Goal: Transaction & Acquisition: Book appointment/travel/reservation

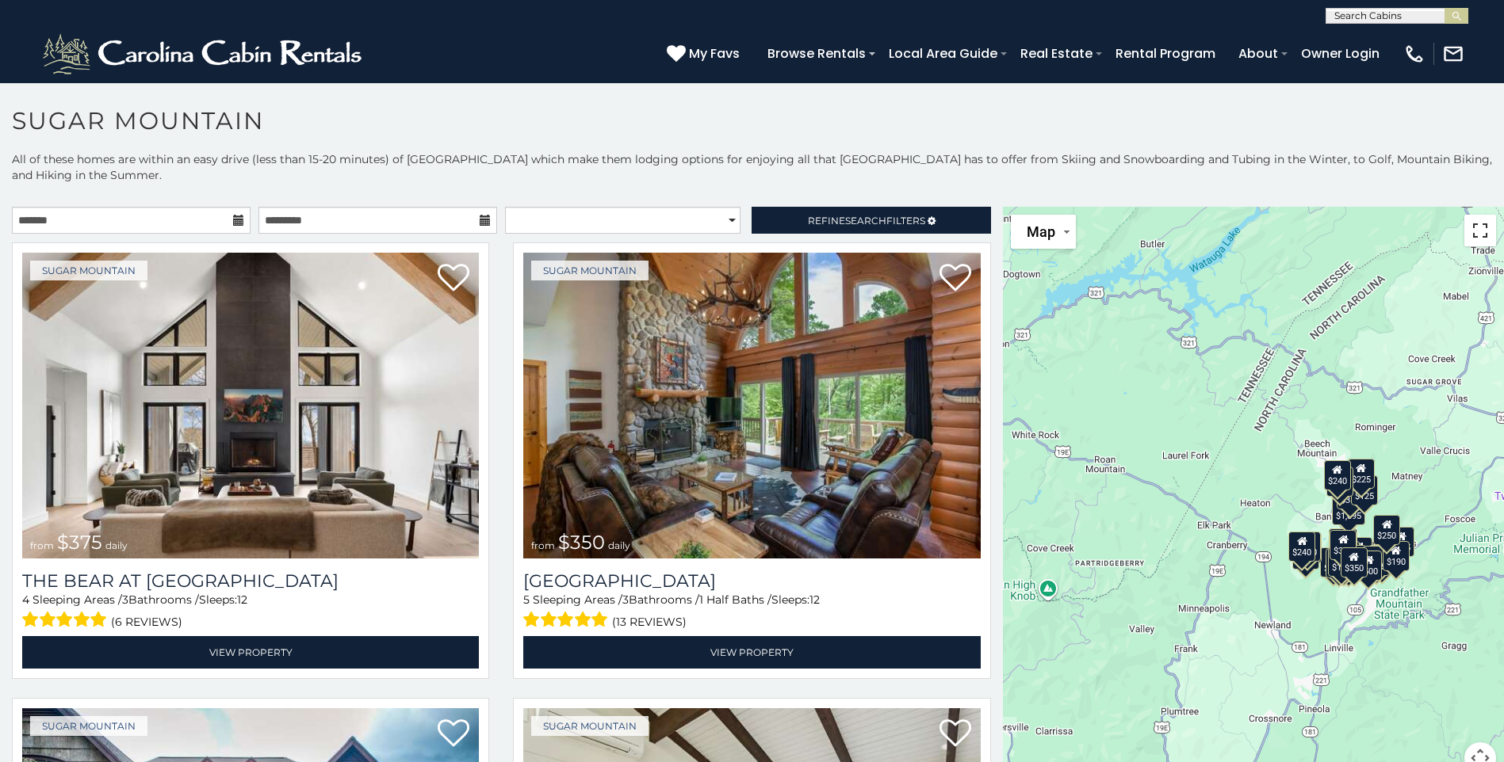
click at [1477, 233] on button "Toggle fullscreen view" at bounding box center [1480, 231] width 32 height 32
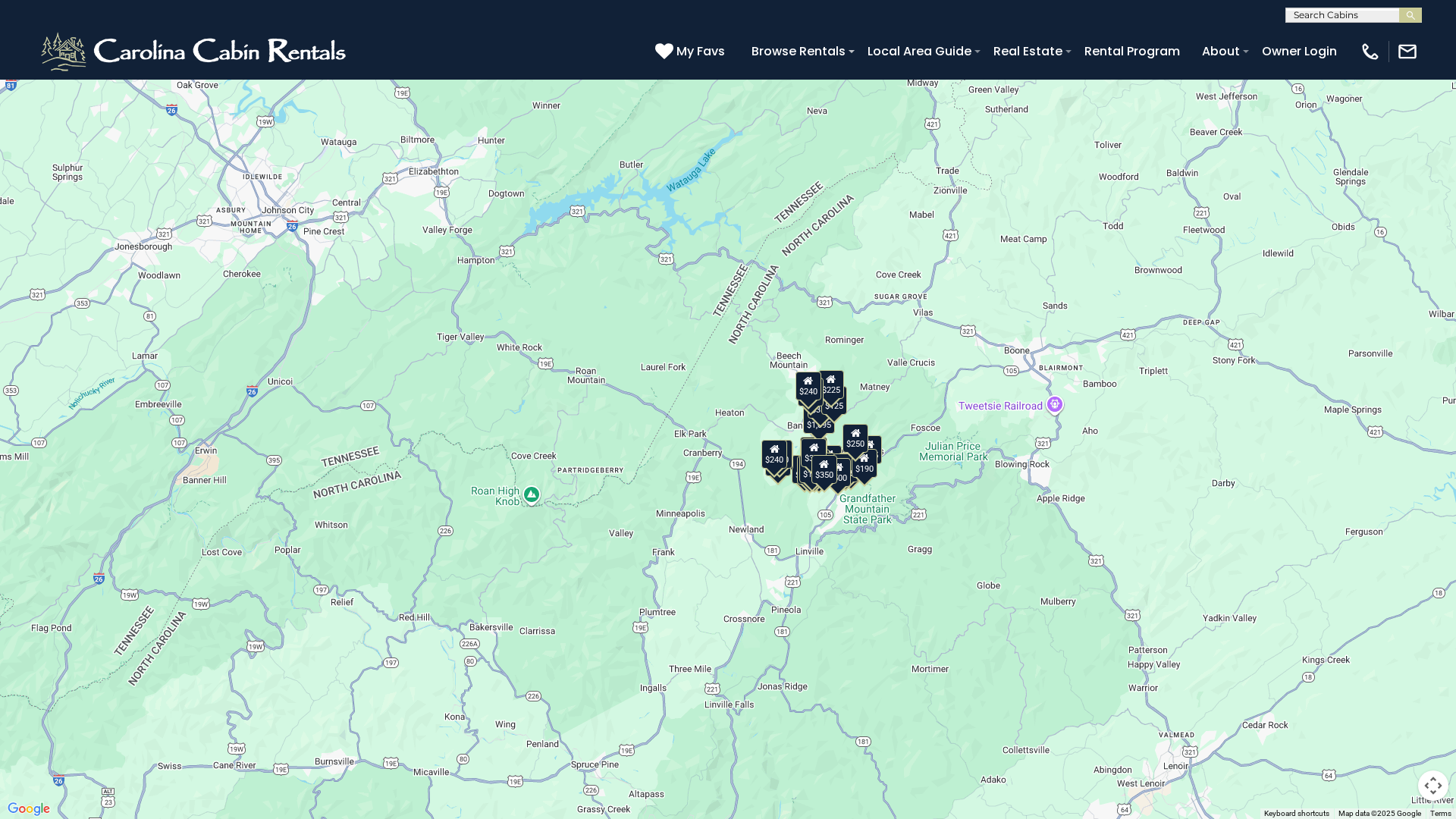
click at [914, 518] on div "$375 $350 $350 $200 $375 $195 $265 $175 $190 $155 $290 $175 $345 $1,095 $195 $2…" at bounding box center [728, 410] width 1456 height 819
click at [57, 21] on button "Map" at bounding box center [38, 24] width 62 height 33
click at [37, 83] on li "Map" at bounding box center [54, 81] width 88 height 27
click at [1438, 21] on button "Toggle fullscreen view" at bounding box center [1433, 23] width 31 height 31
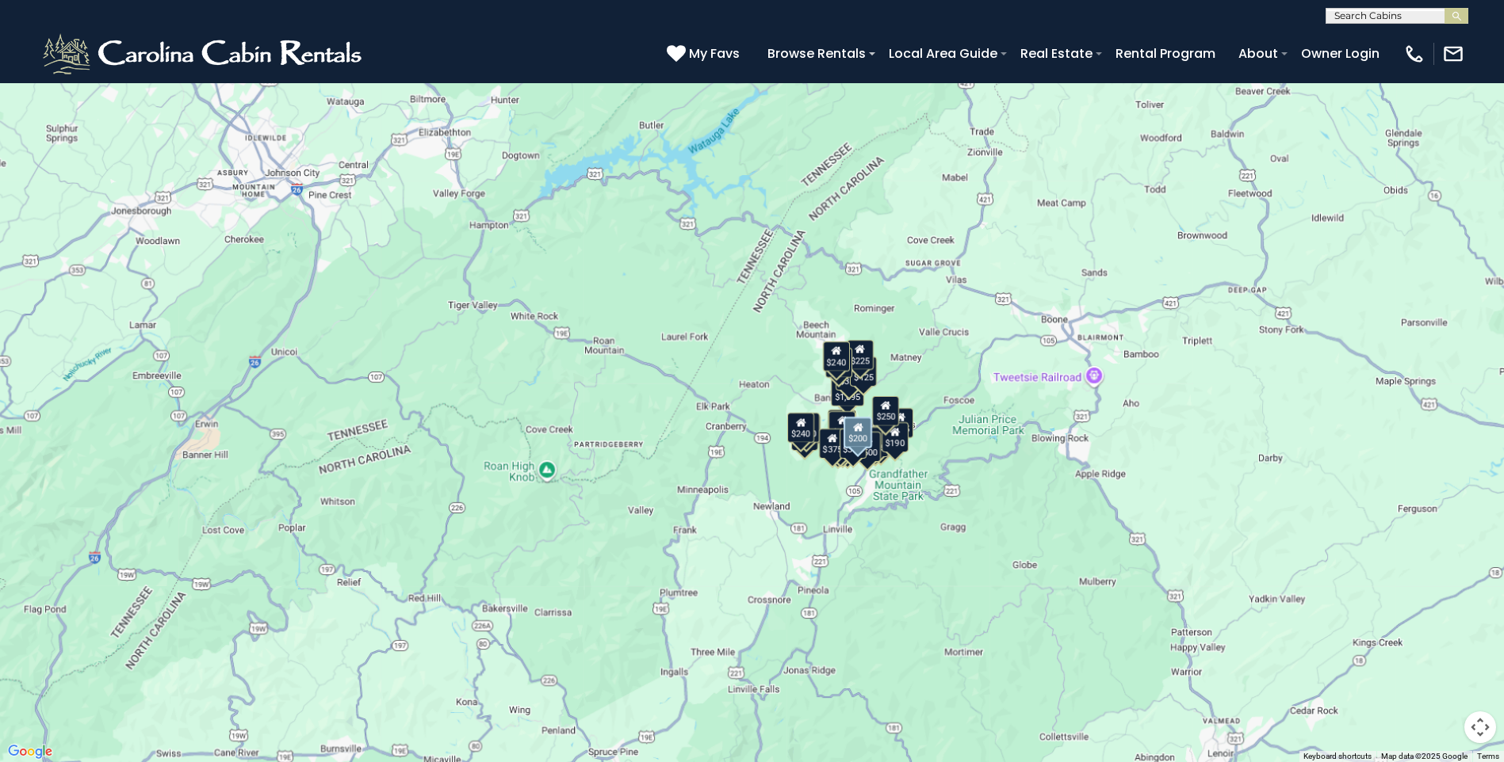
scroll to position [317, 0]
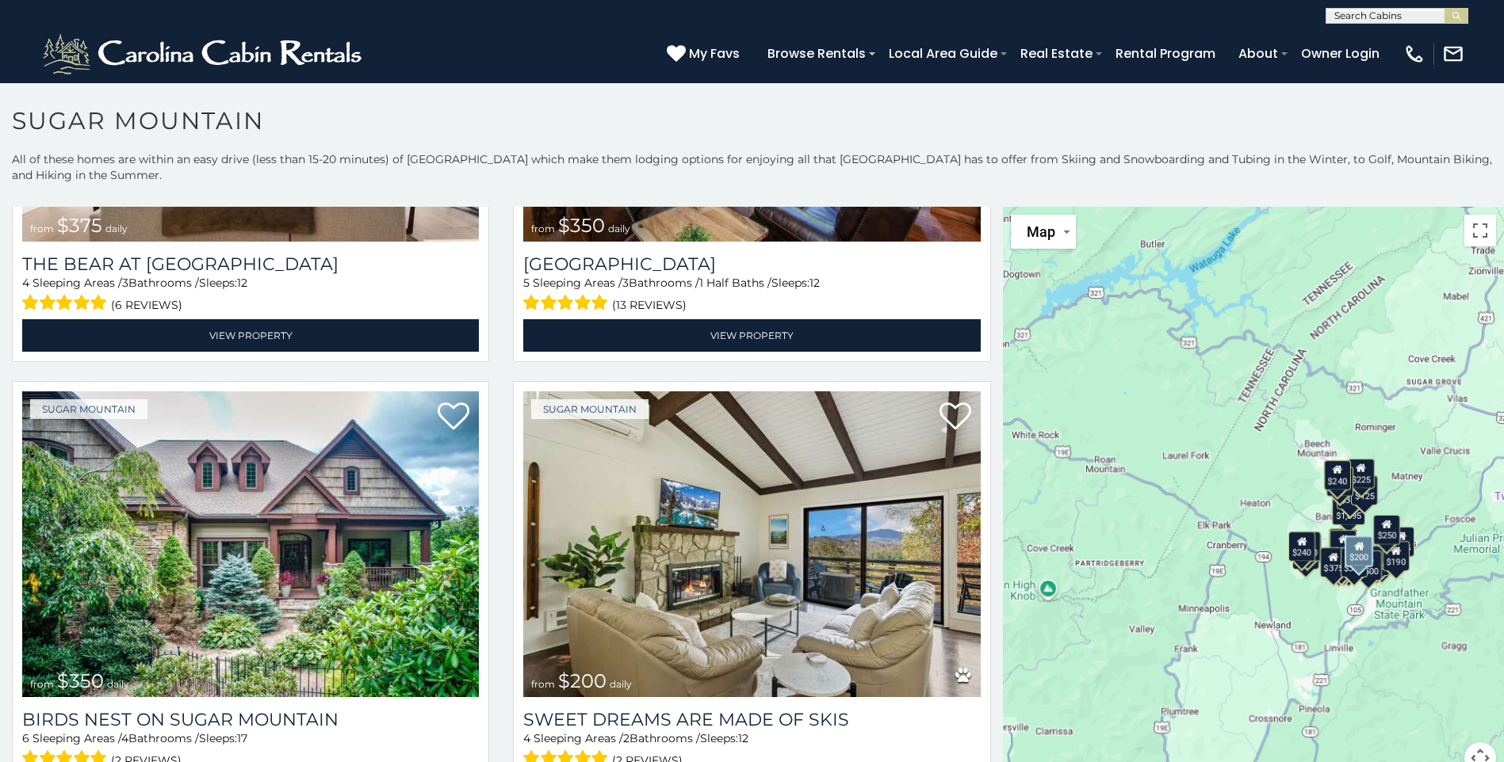
click at [986, 741] on div "Sugar Mountain from $200 daily Sweet Dreams Are Made Of Skis 4 Sleeping Areas /…" at bounding box center [751, 604] width 501 height 446
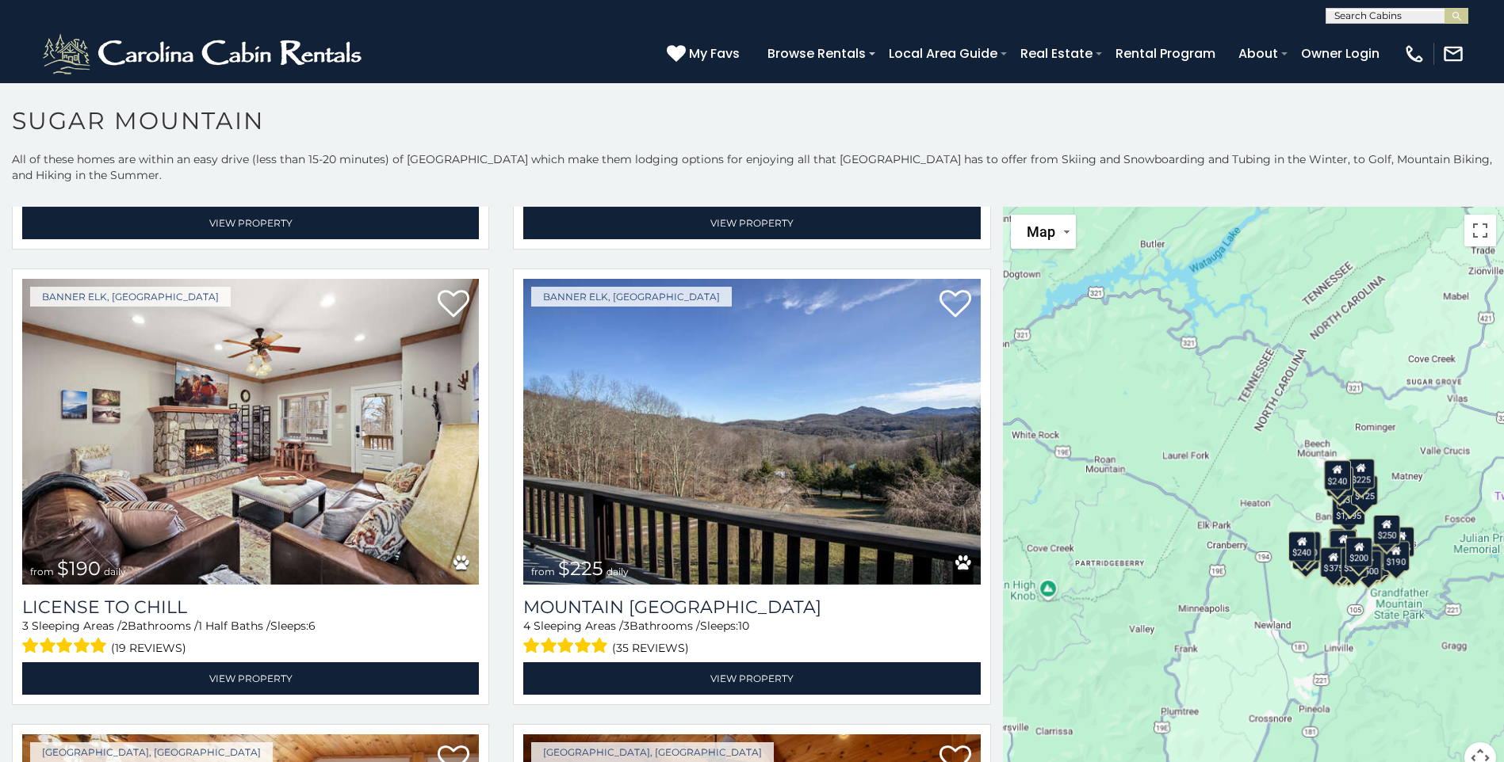
scroll to position [5958, 0]
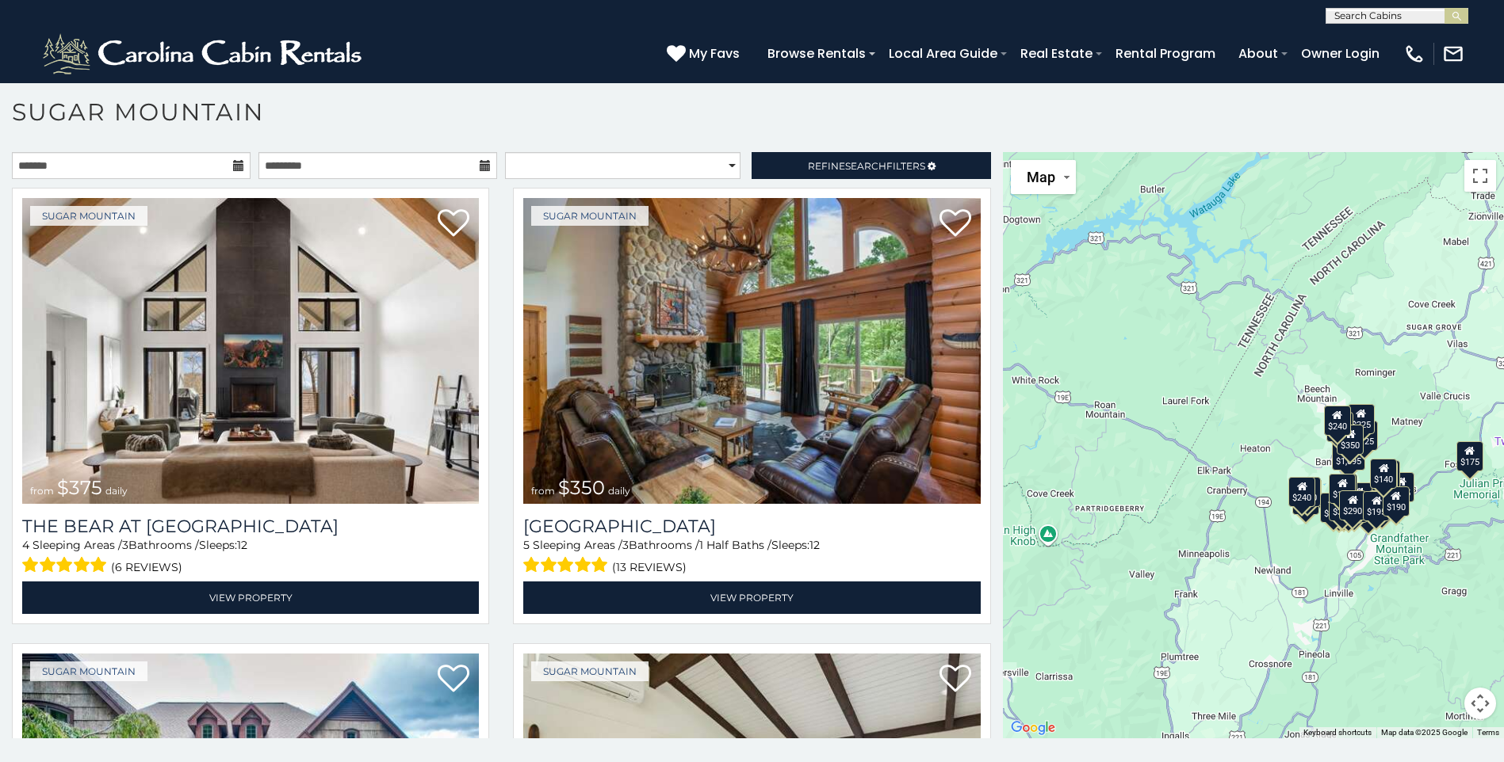
click at [234, 167] on icon at bounding box center [238, 165] width 11 height 11
click at [220, 163] on input "text" at bounding box center [131, 165] width 239 height 27
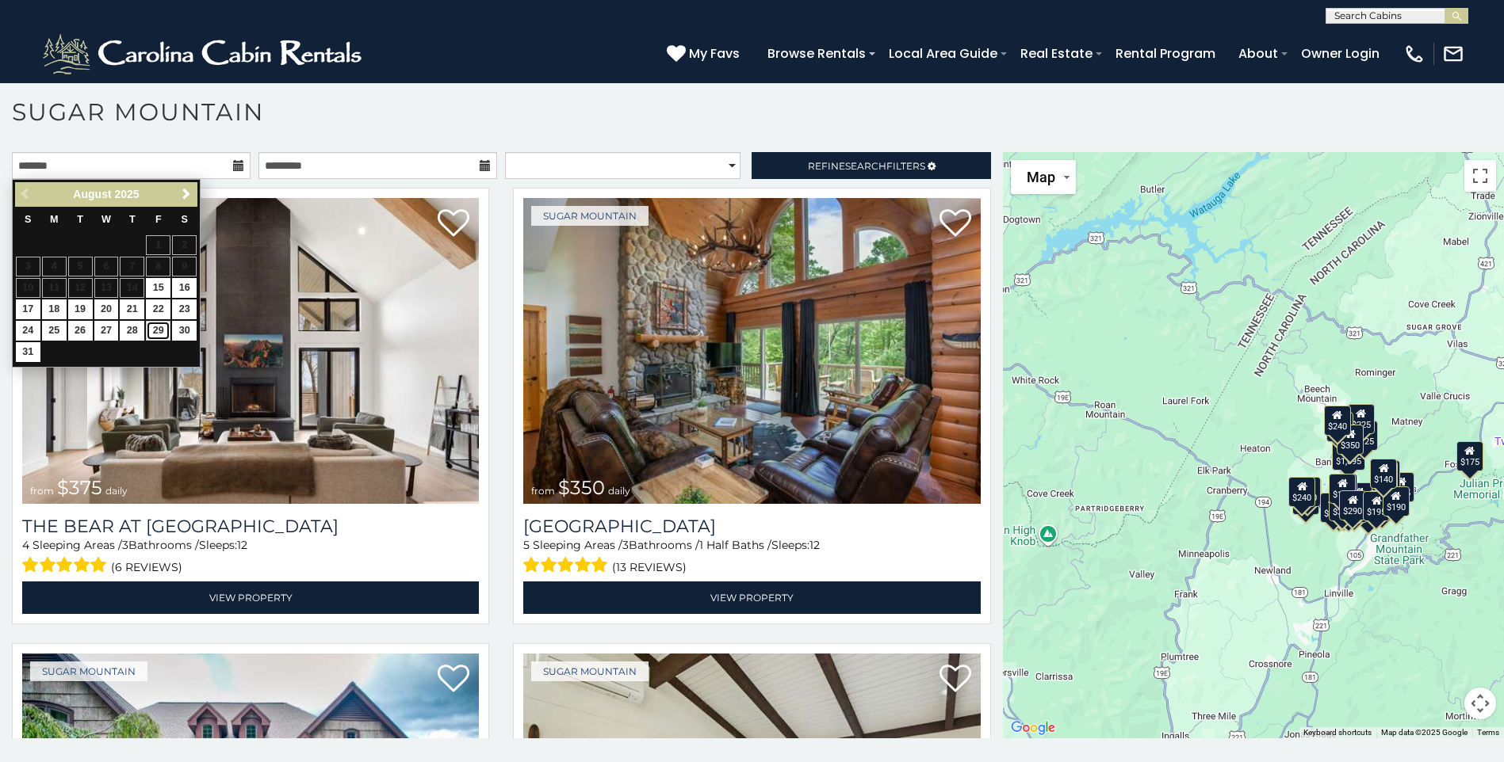
click at [159, 332] on link "29" at bounding box center [158, 331] width 25 height 20
type input "**********"
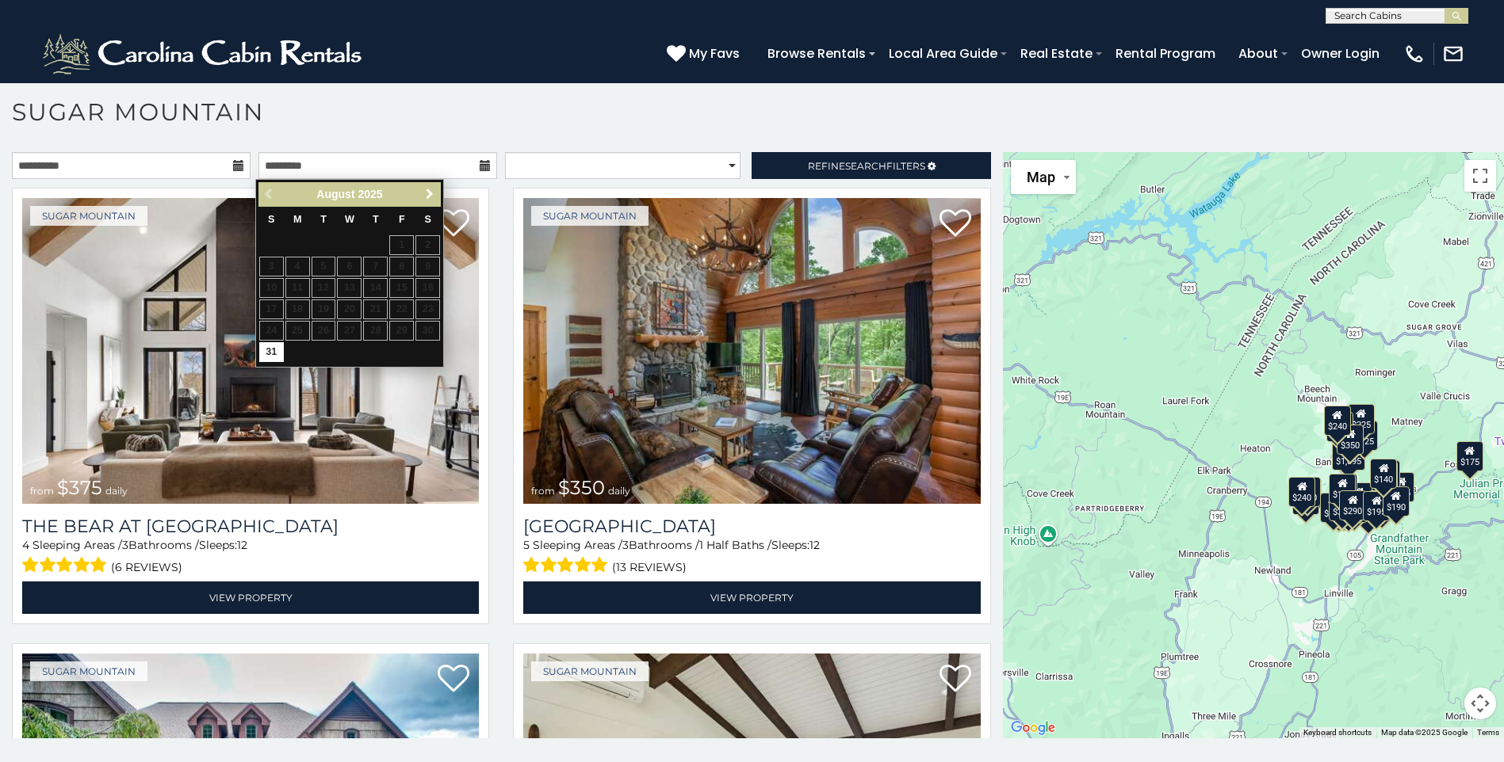
click at [426, 193] on span "Next" at bounding box center [429, 194] width 13 height 13
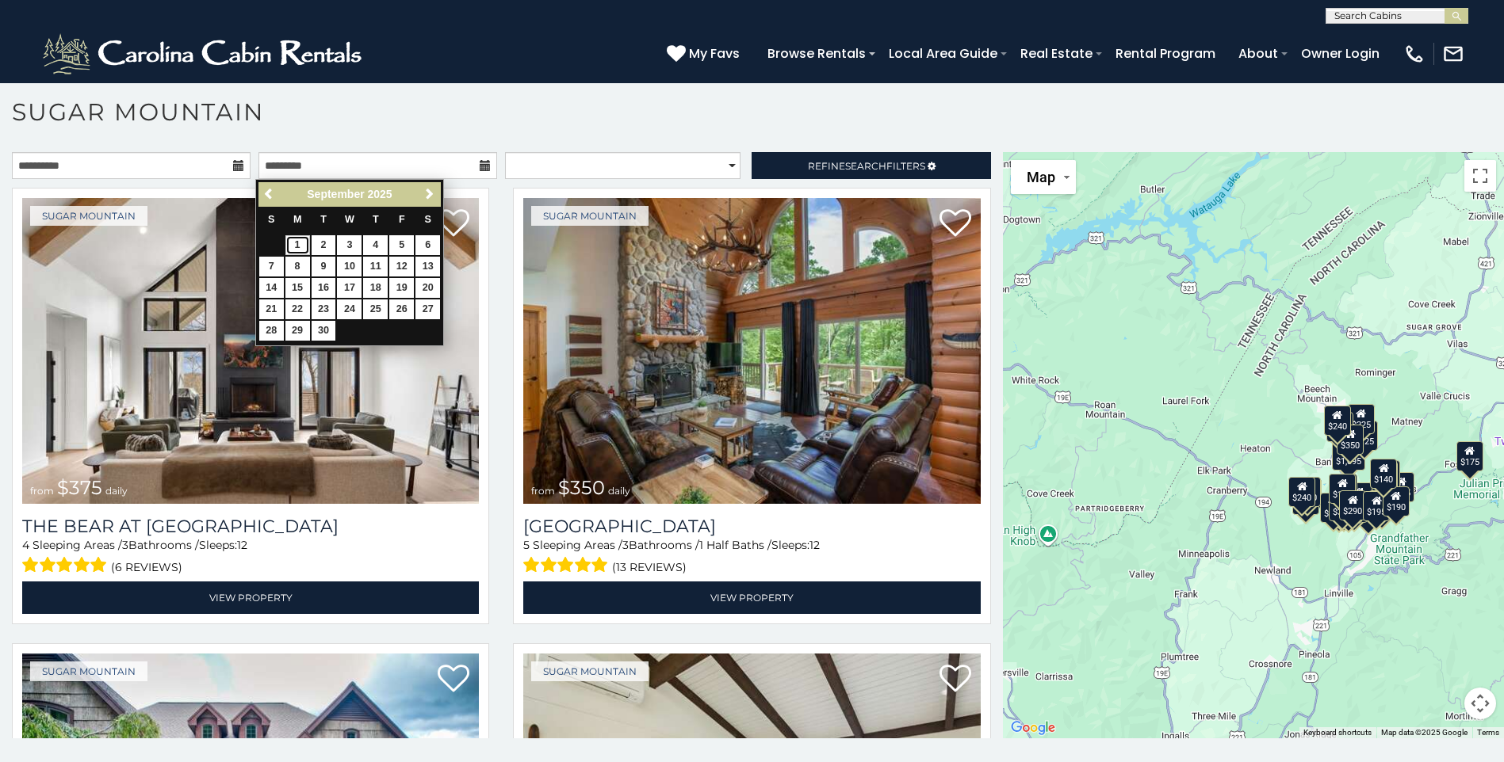
click at [295, 243] on link "1" at bounding box center [297, 245] width 25 height 20
type input "**********"
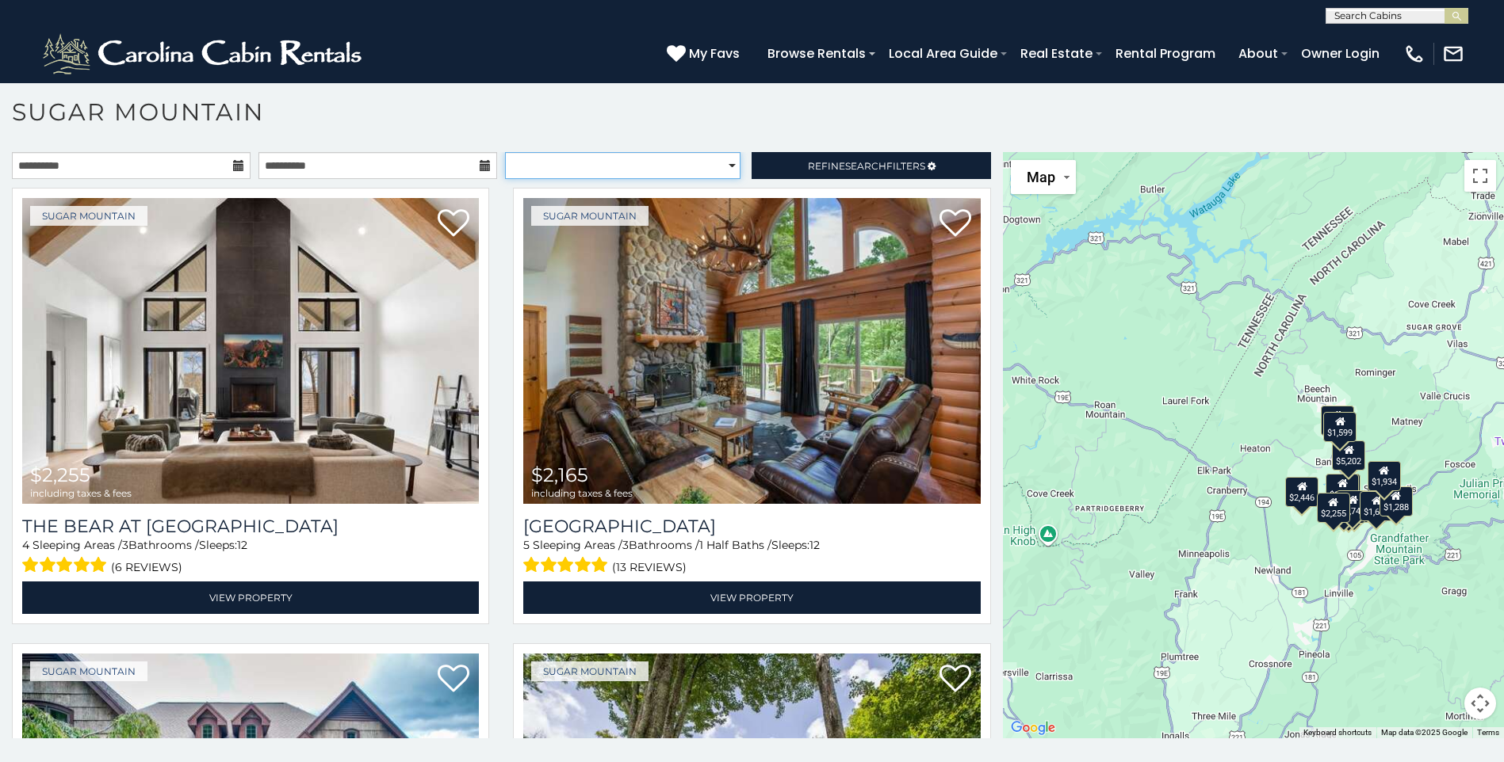
click at [720, 165] on select "**********" at bounding box center [622, 165] width 235 height 27
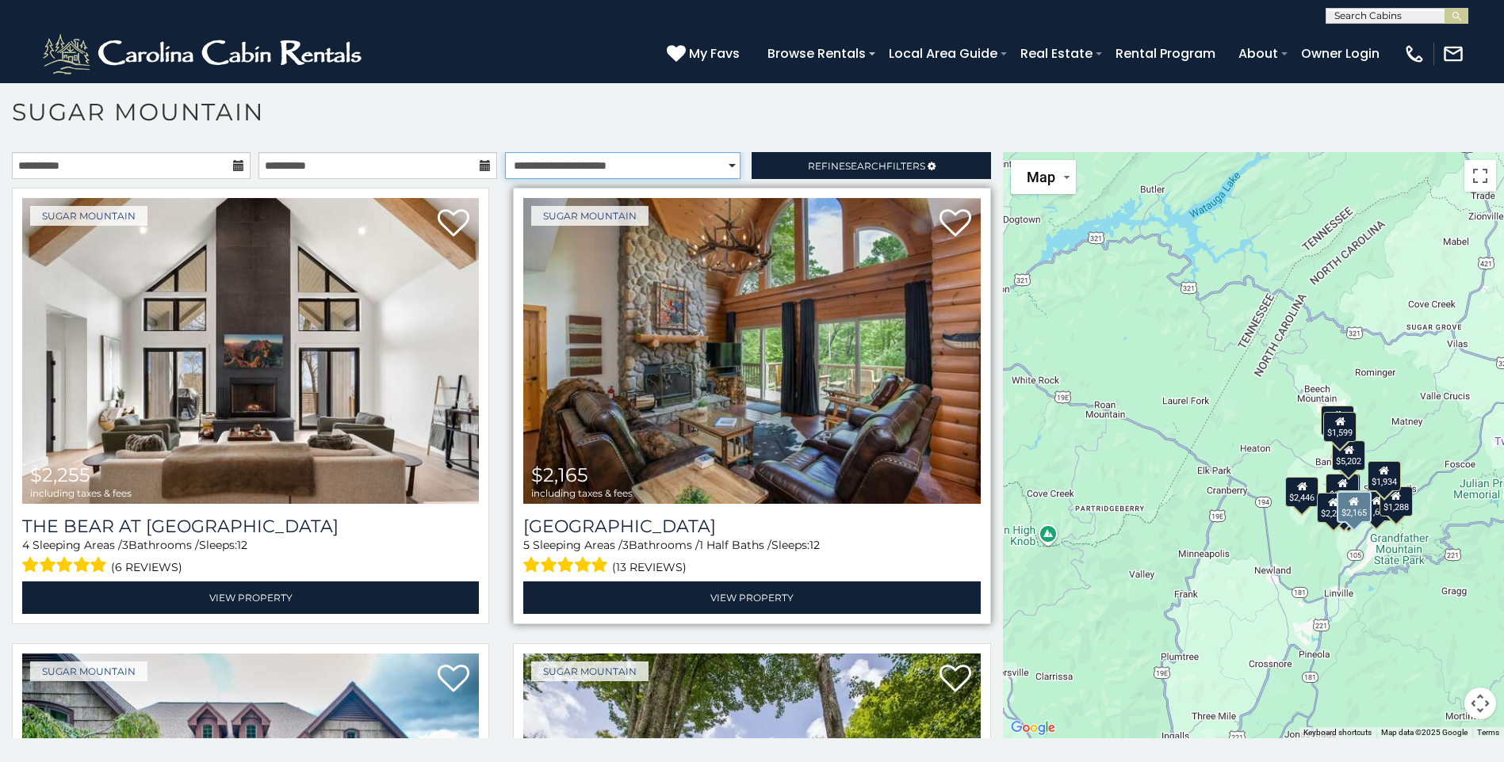
click at [505, 152] on select "**********" at bounding box center [622, 165] width 235 height 27
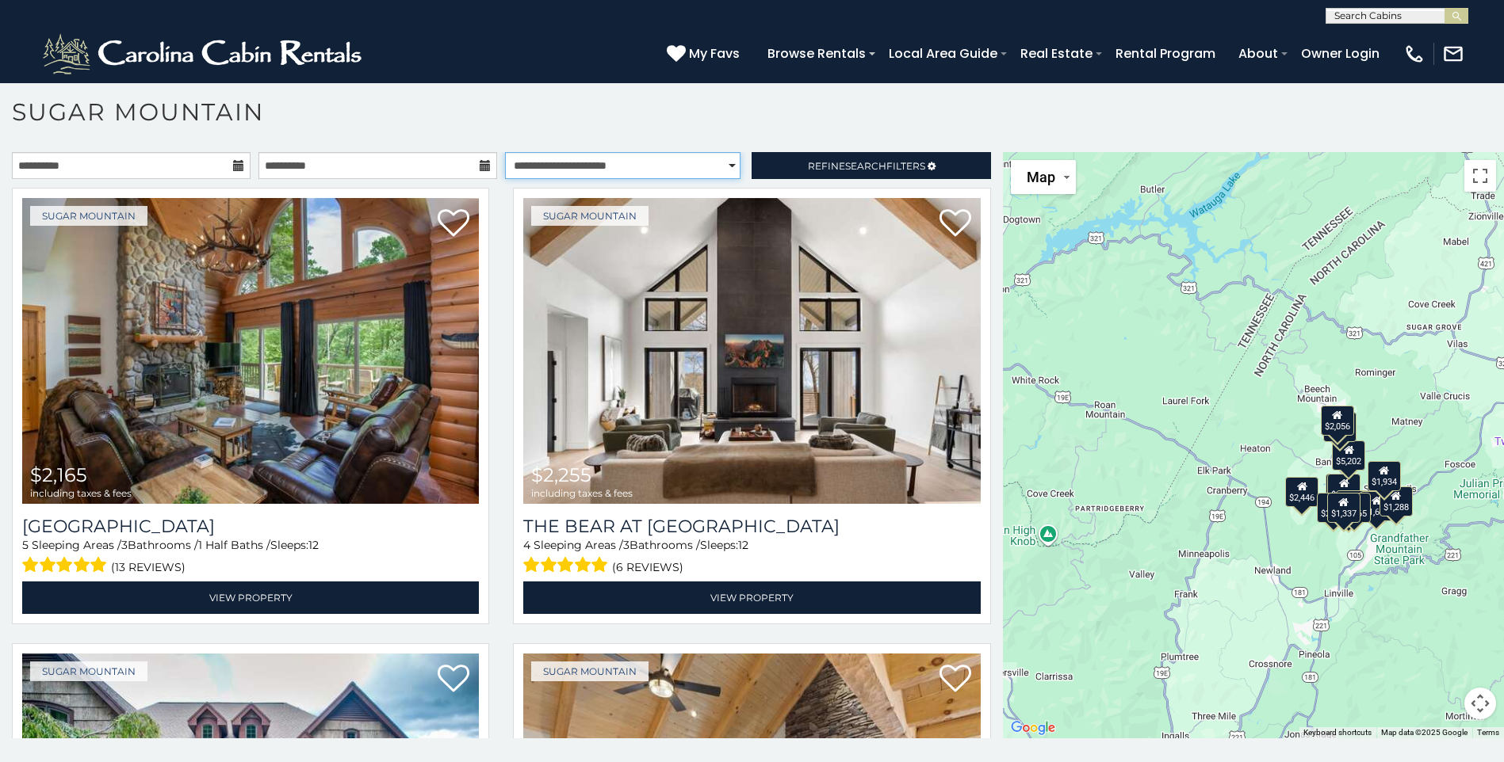
click at [724, 166] on select "**********" at bounding box center [622, 165] width 235 height 27
click at [505, 152] on select "**********" at bounding box center [622, 165] width 235 height 27
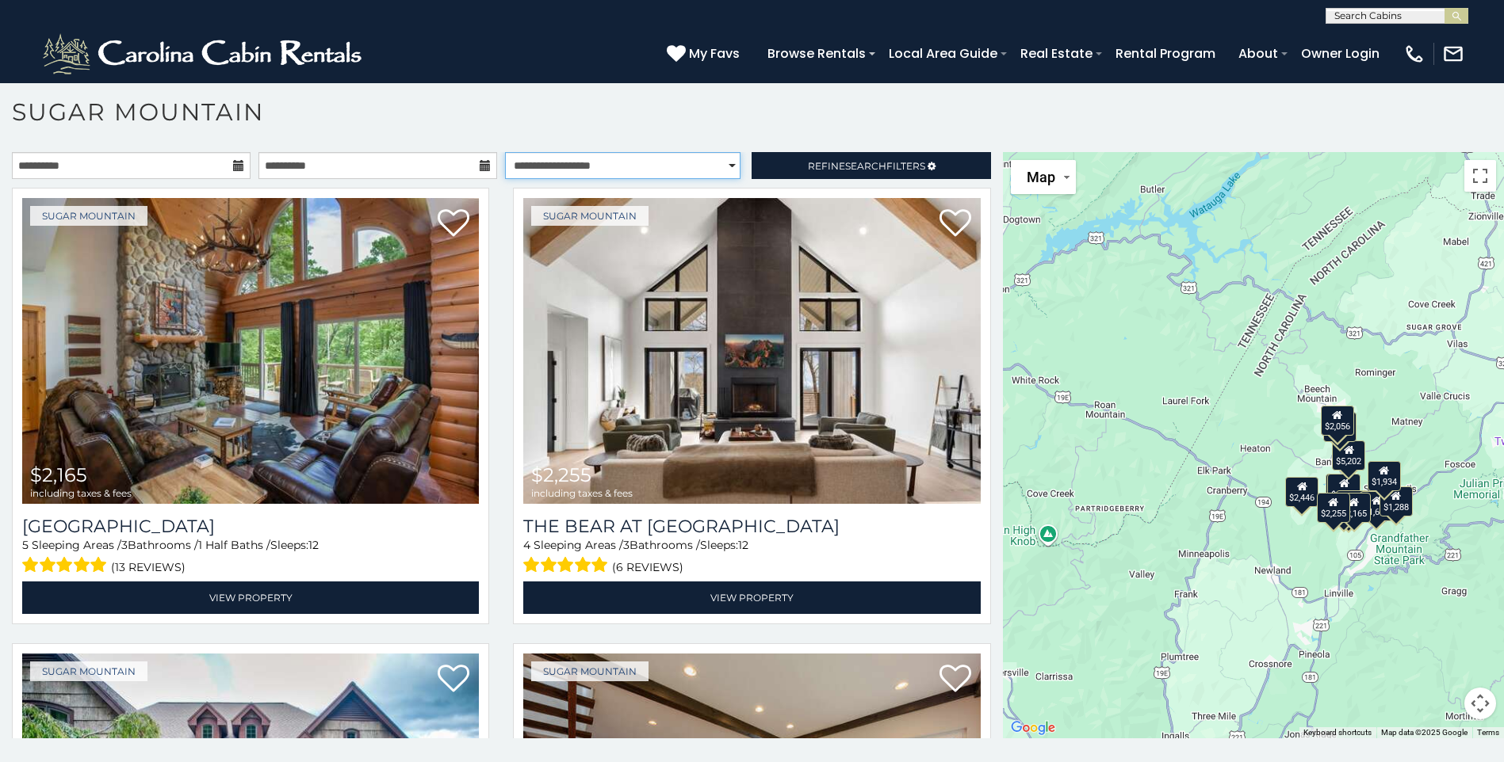
click at [720, 164] on select "**********" at bounding box center [622, 165] width 235 height 27
select select "**********"
click at [505, 152] on select "**********" at bounding box center [622, 165] width 235 height 27
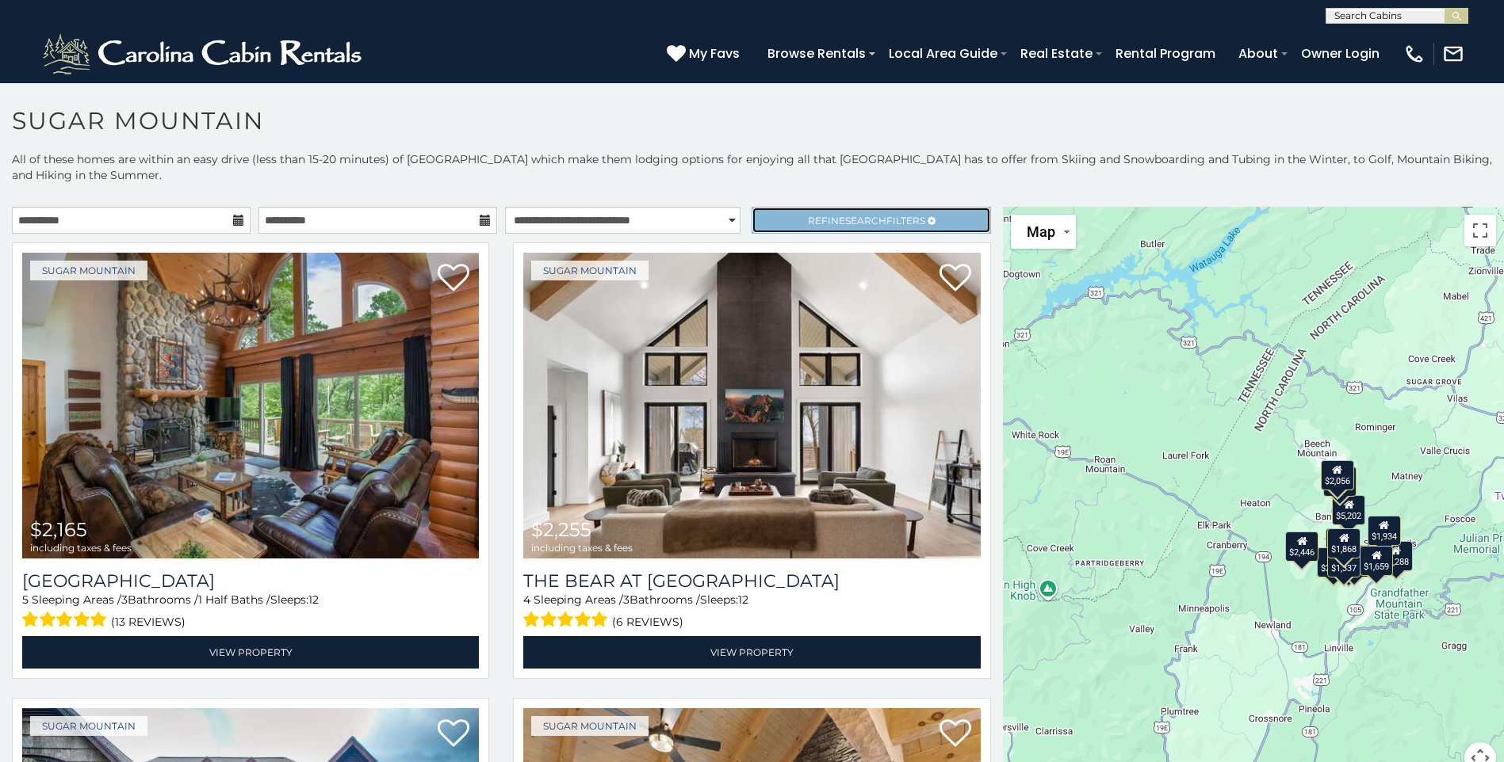
click at [876, 224] on span "Refine Search Filters" at bounding box center [866, 221] width 117 height 12
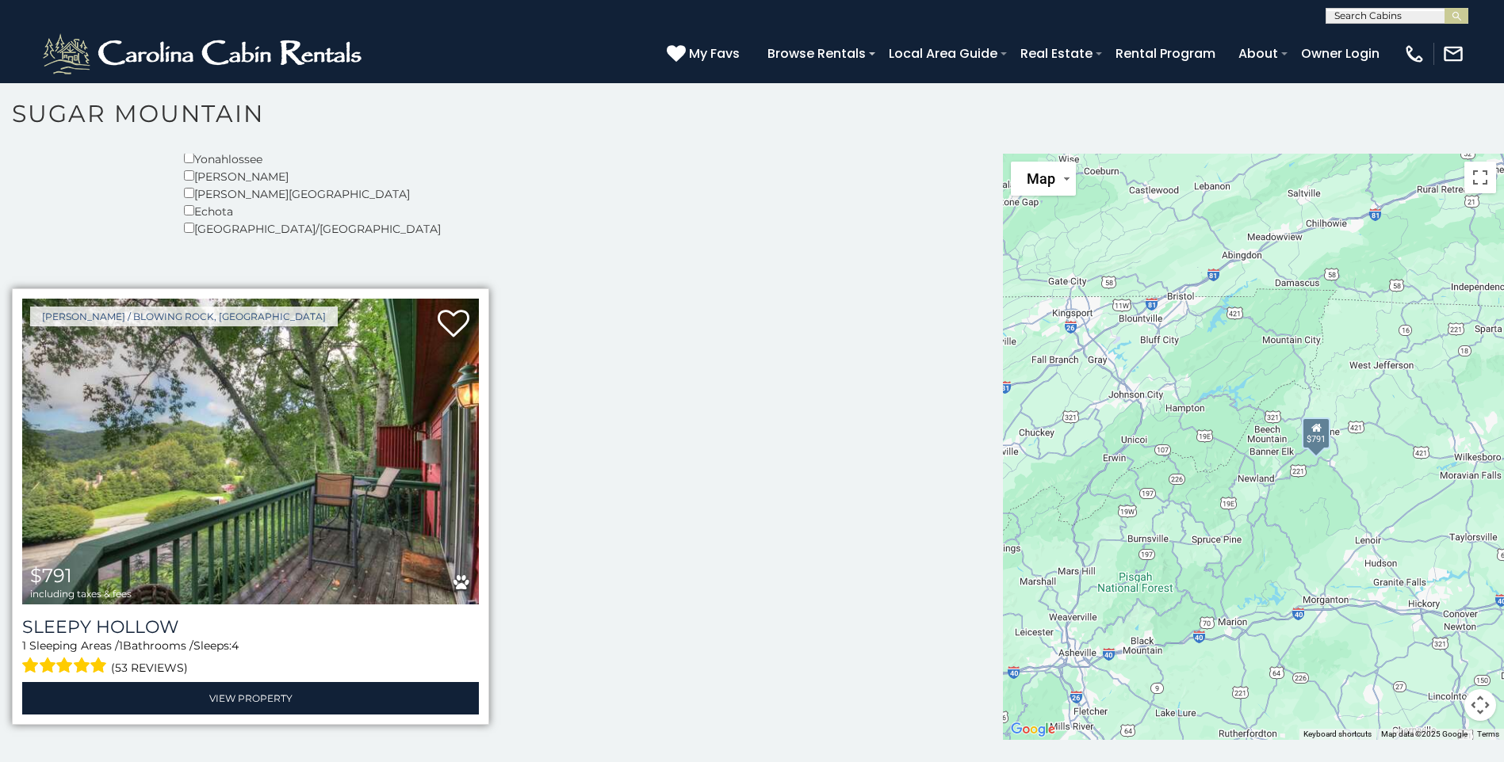
scroll to position [9, 0]
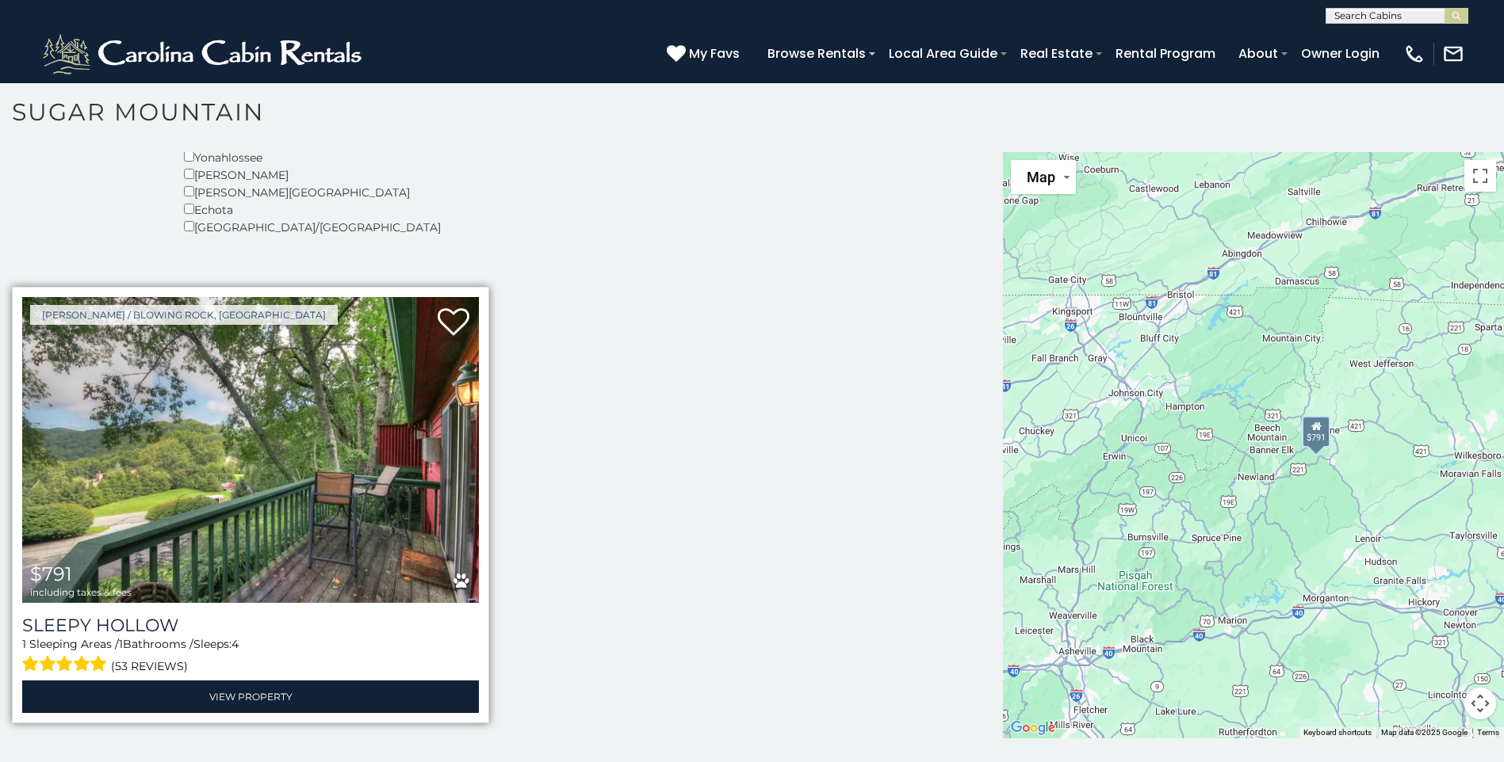
click at [244, 461] on img at bounding box center [250, 450] width 457 height 306
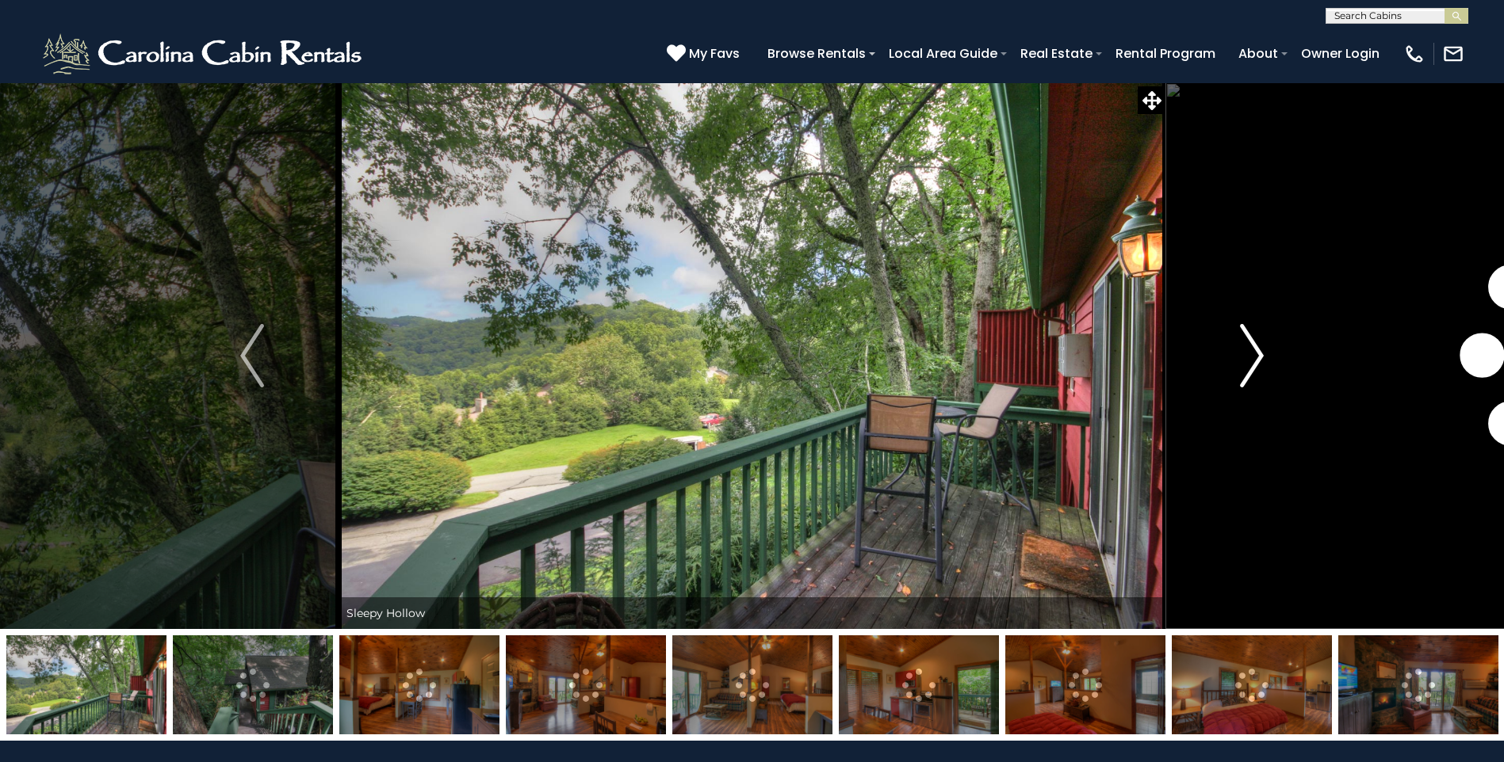
click at [1255, 358] on img "Next" at bounding box center [1252, 355] width 24 height 63
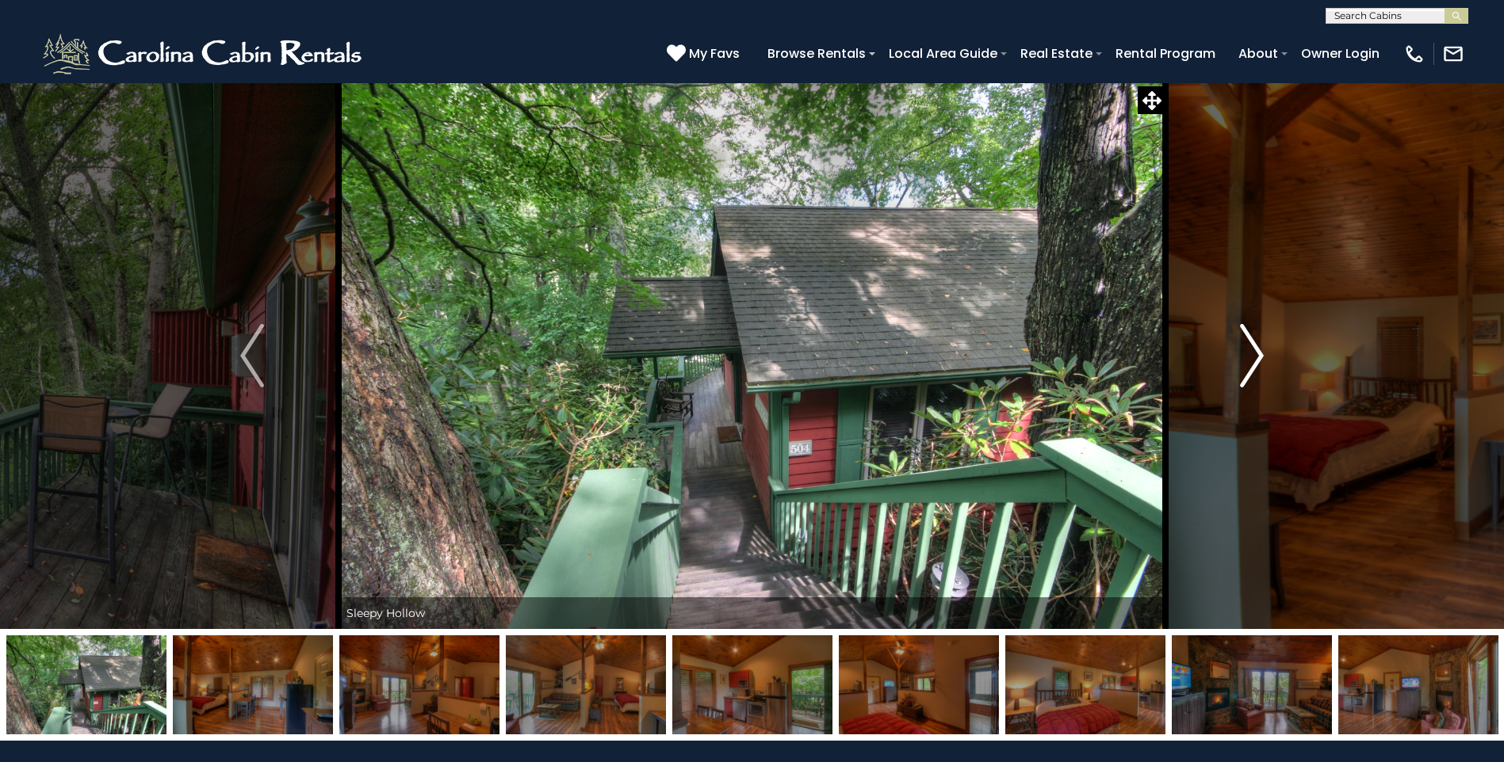
click at [1255, 358] on img "Next" at bounding box center [1252, 355] width 24 height 63
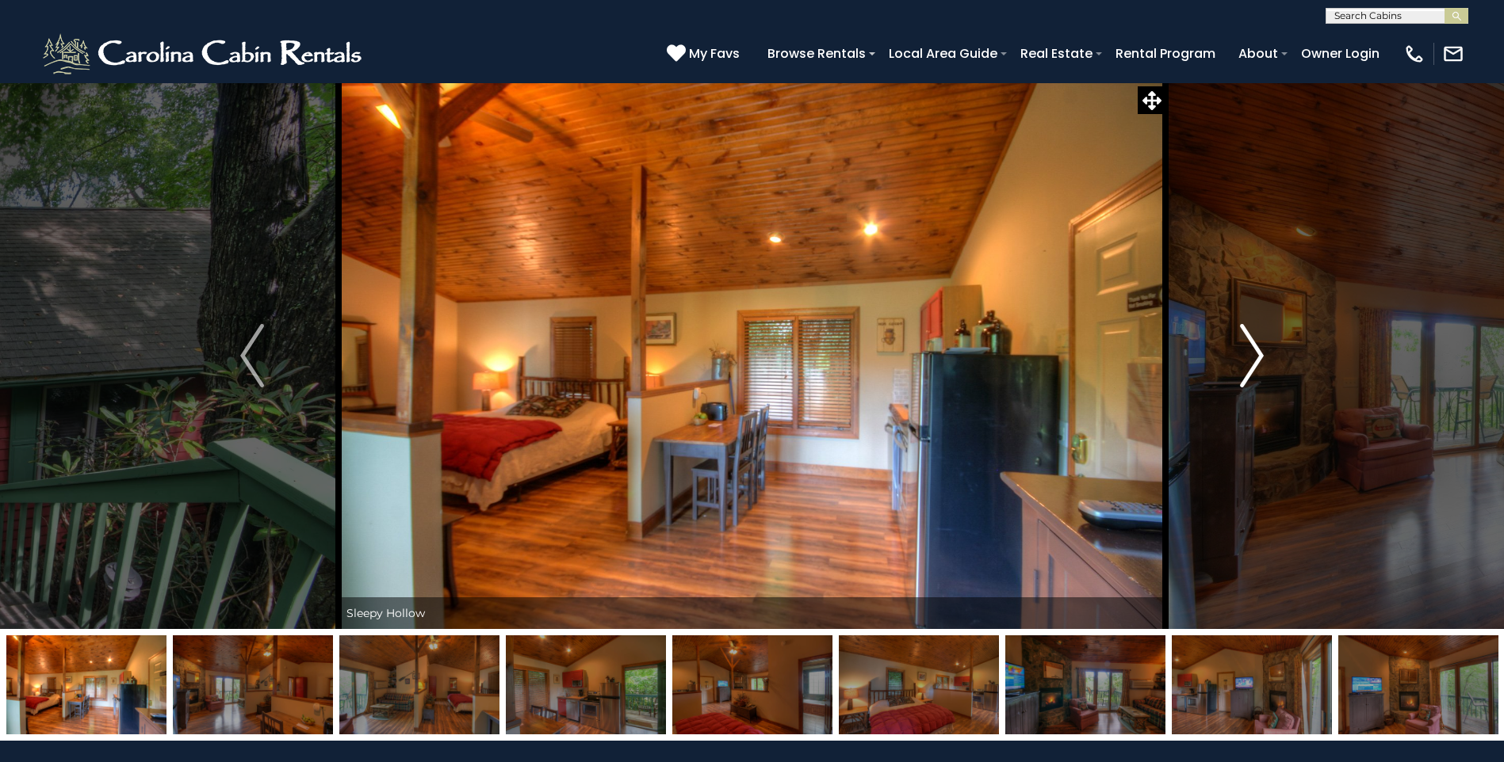
click at [1255, 358] on img "Next" at bounding box center [1252, 355] width 24 height 63
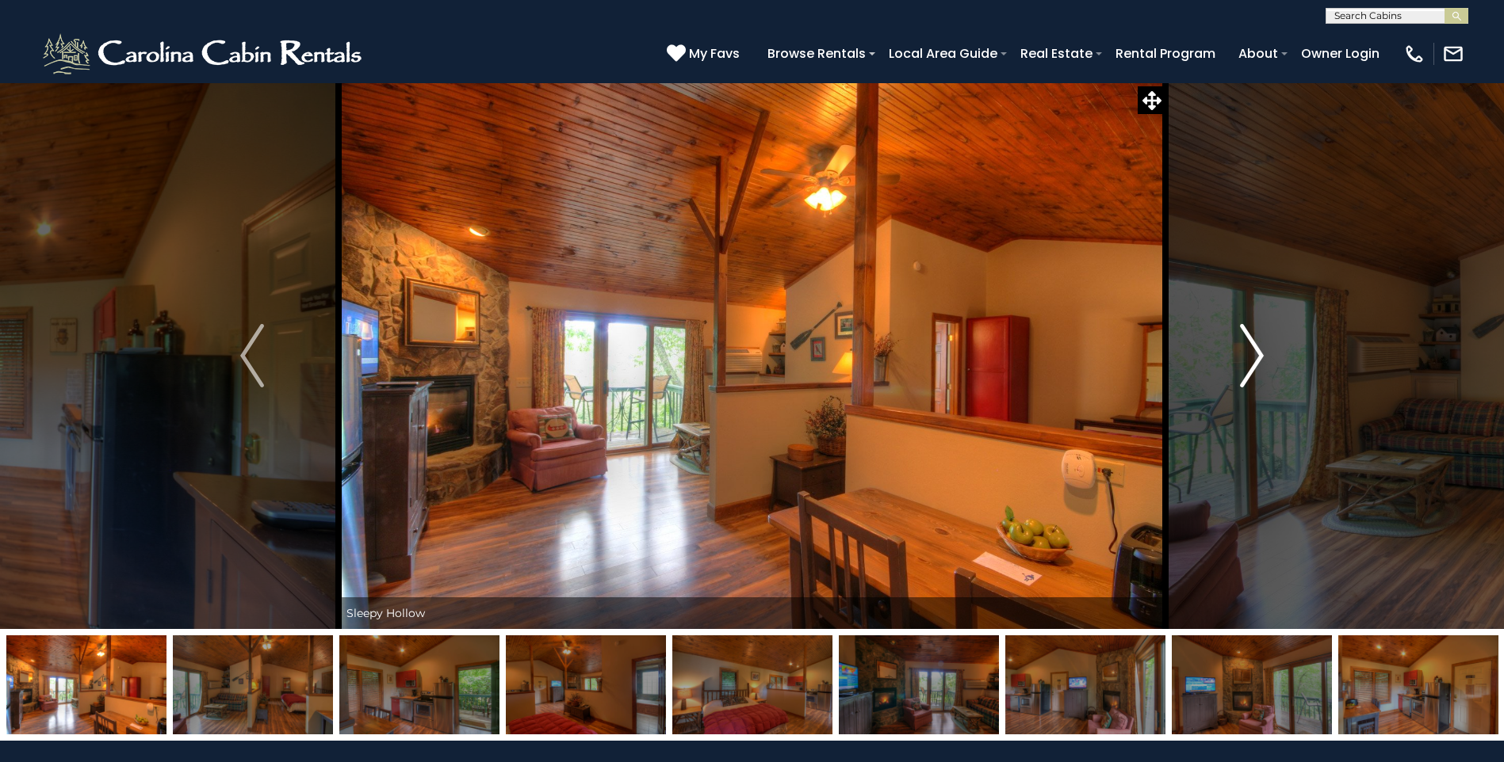
click at [1255, 358] on img "Next" at bounding box center [1252, 355] width 24 height 63
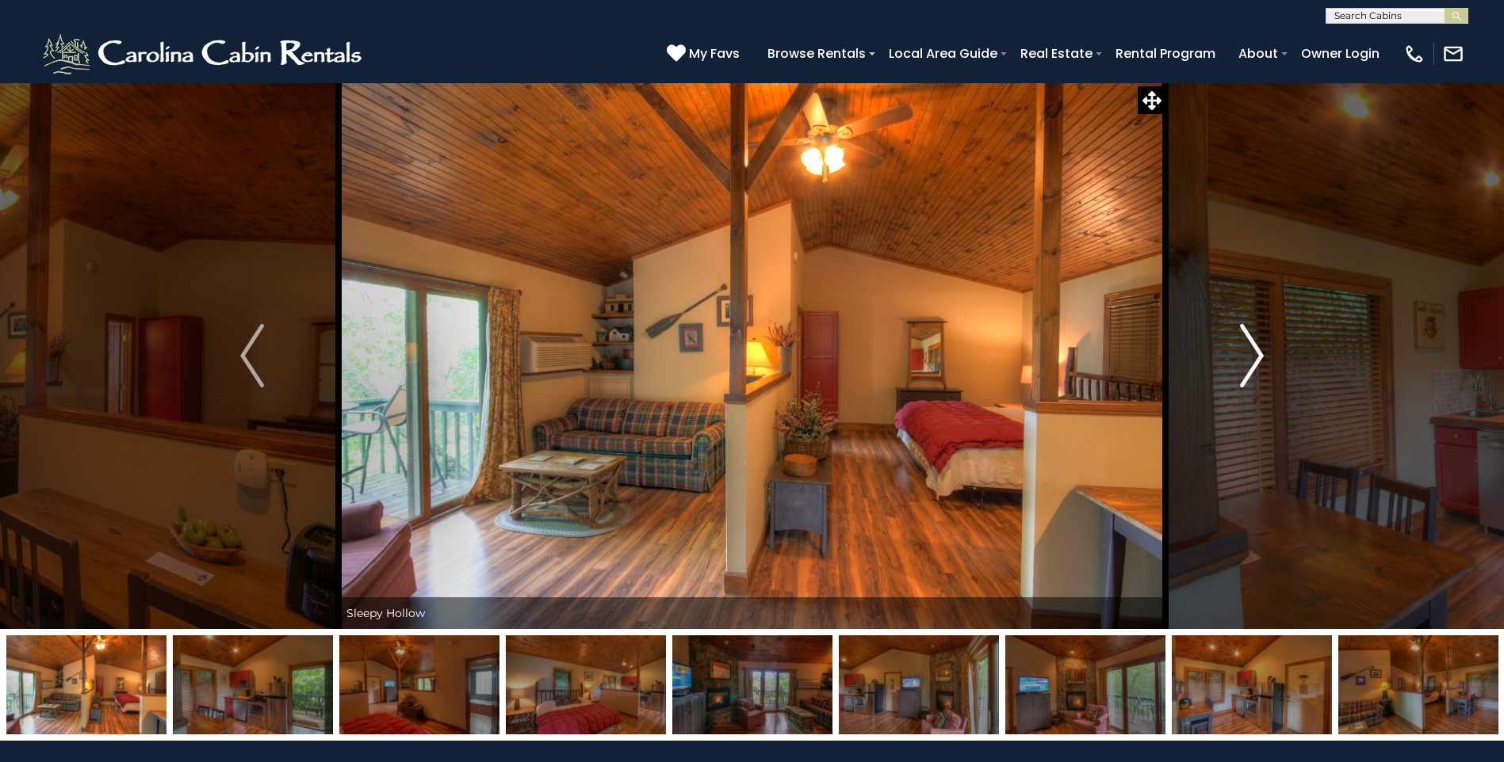
click at [1255, 358] on img "Next" at bounding box center [1252, 355] width 24 height 63
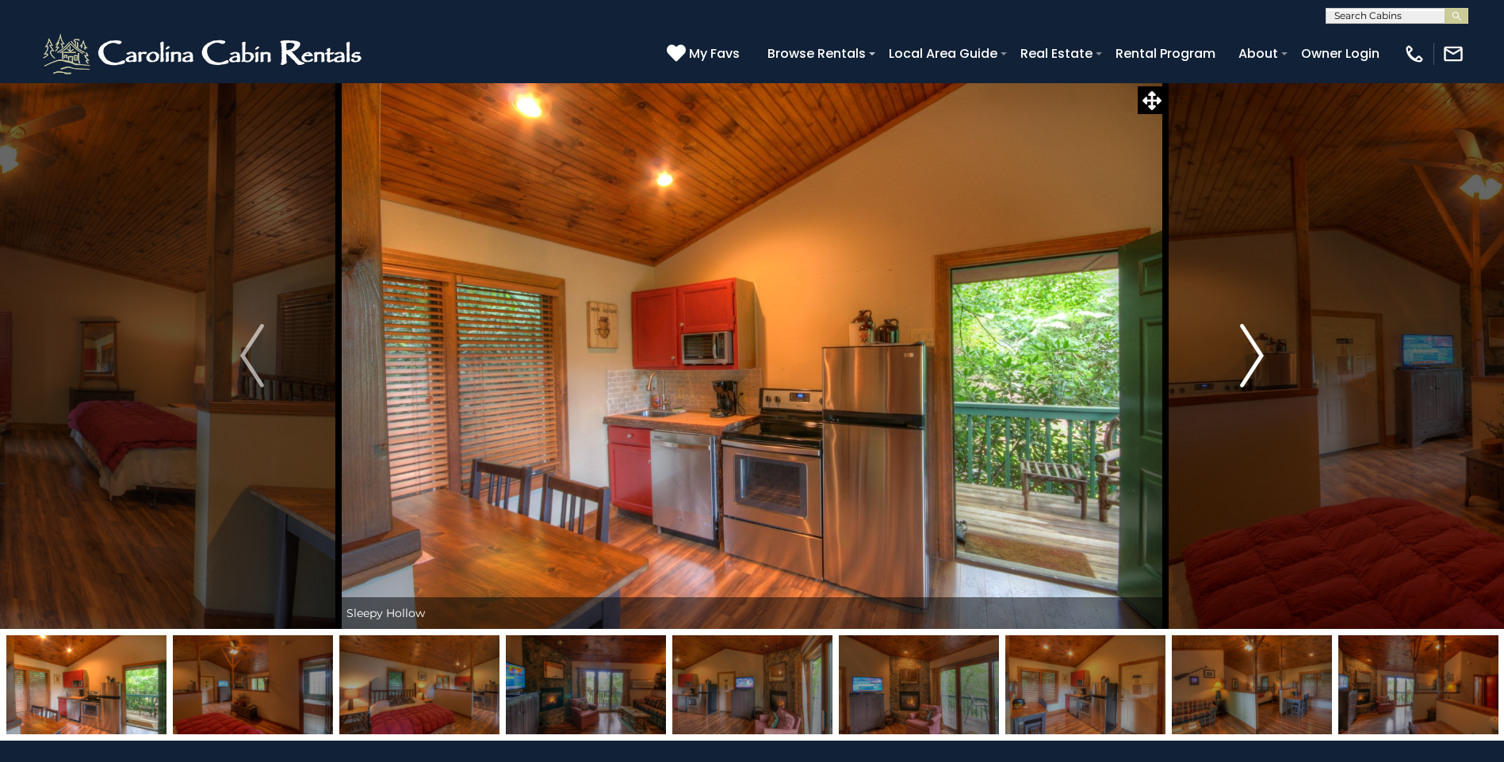
click at [1255, 358] on img "Next" at bounding box center [1252, 355] width 24 height 63
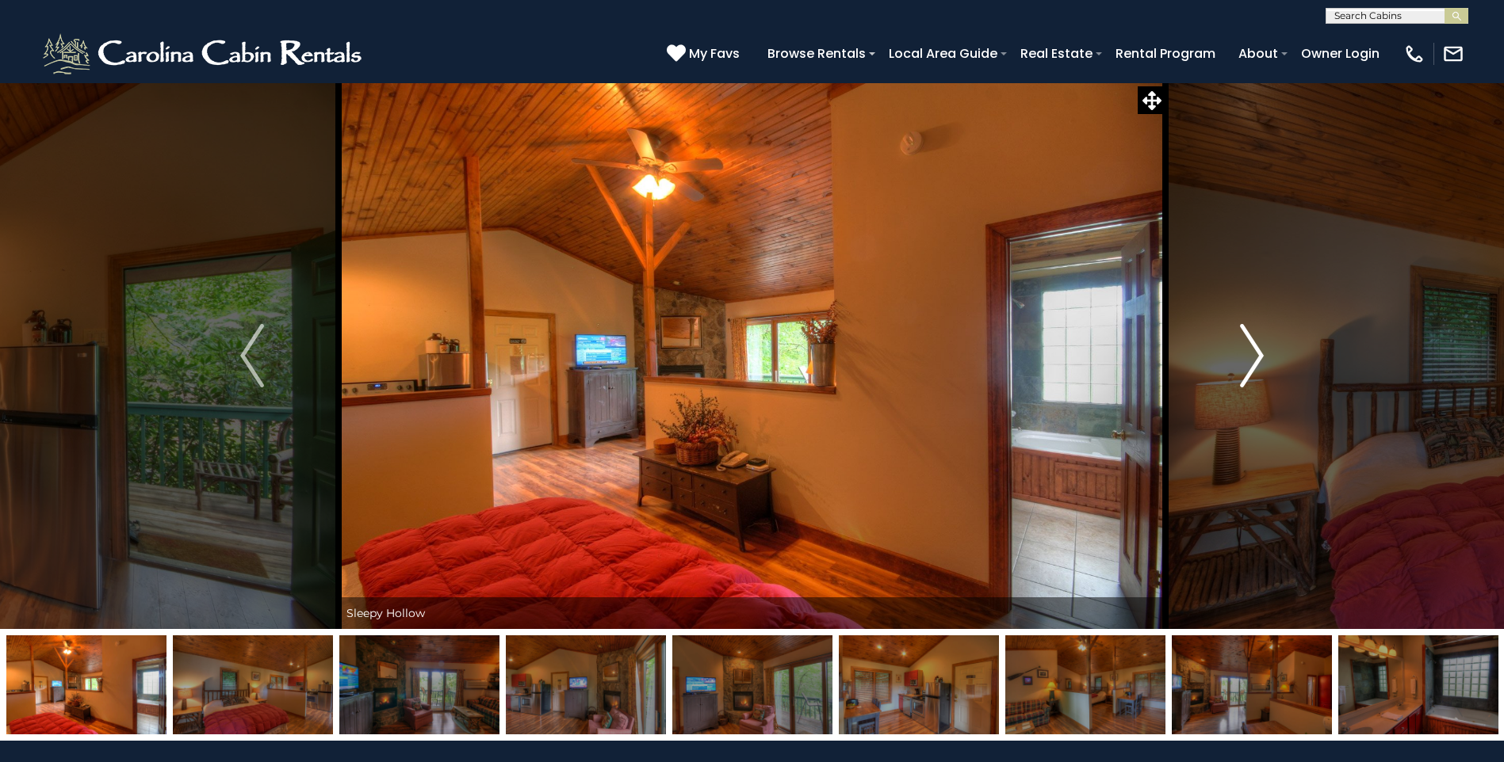
click at [1255, 358] on img "Next" at bounding box center [1252, 355] width 24 height 63
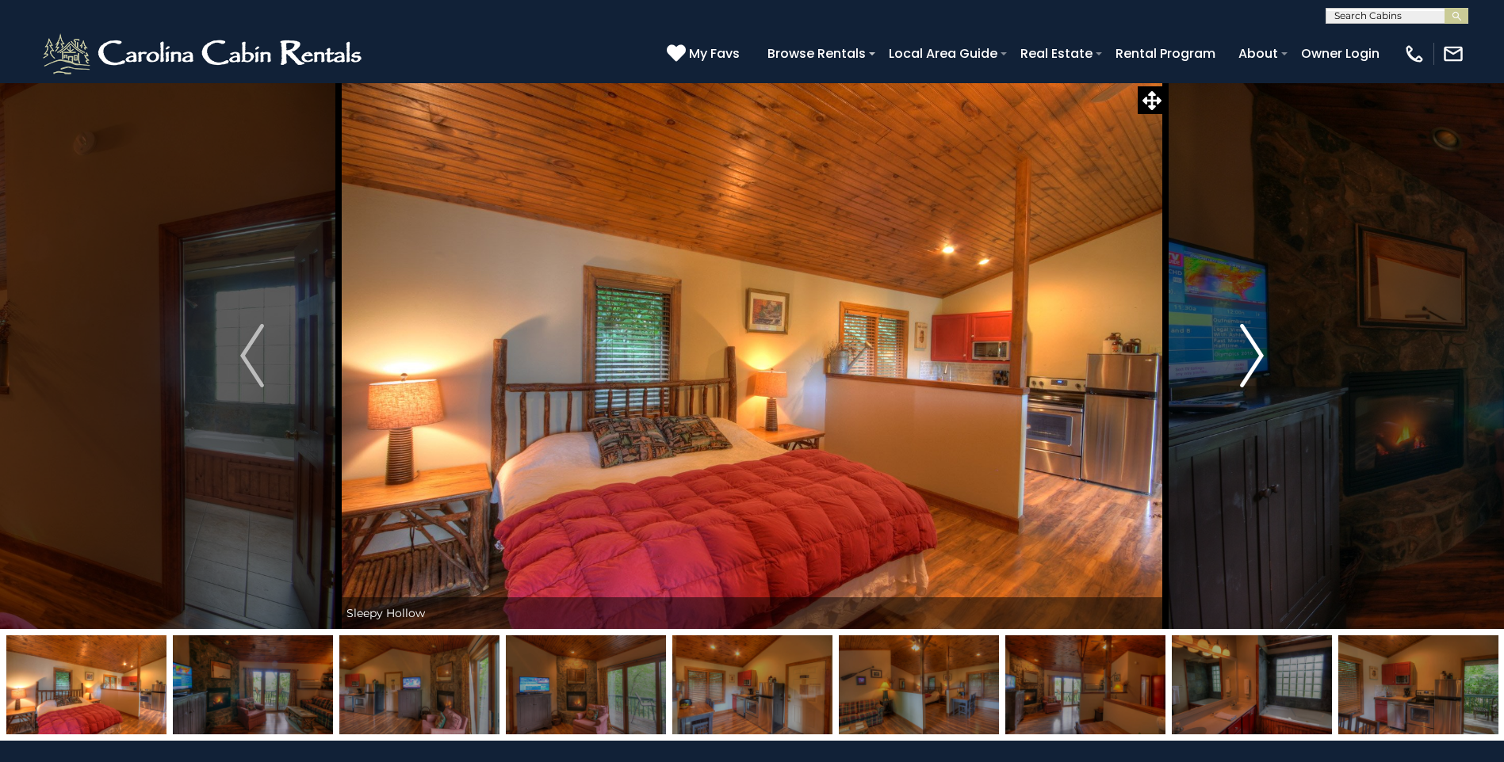
click at [1255, 358] on img "Next" at bounding box center [1252, 355] width 24 height 63
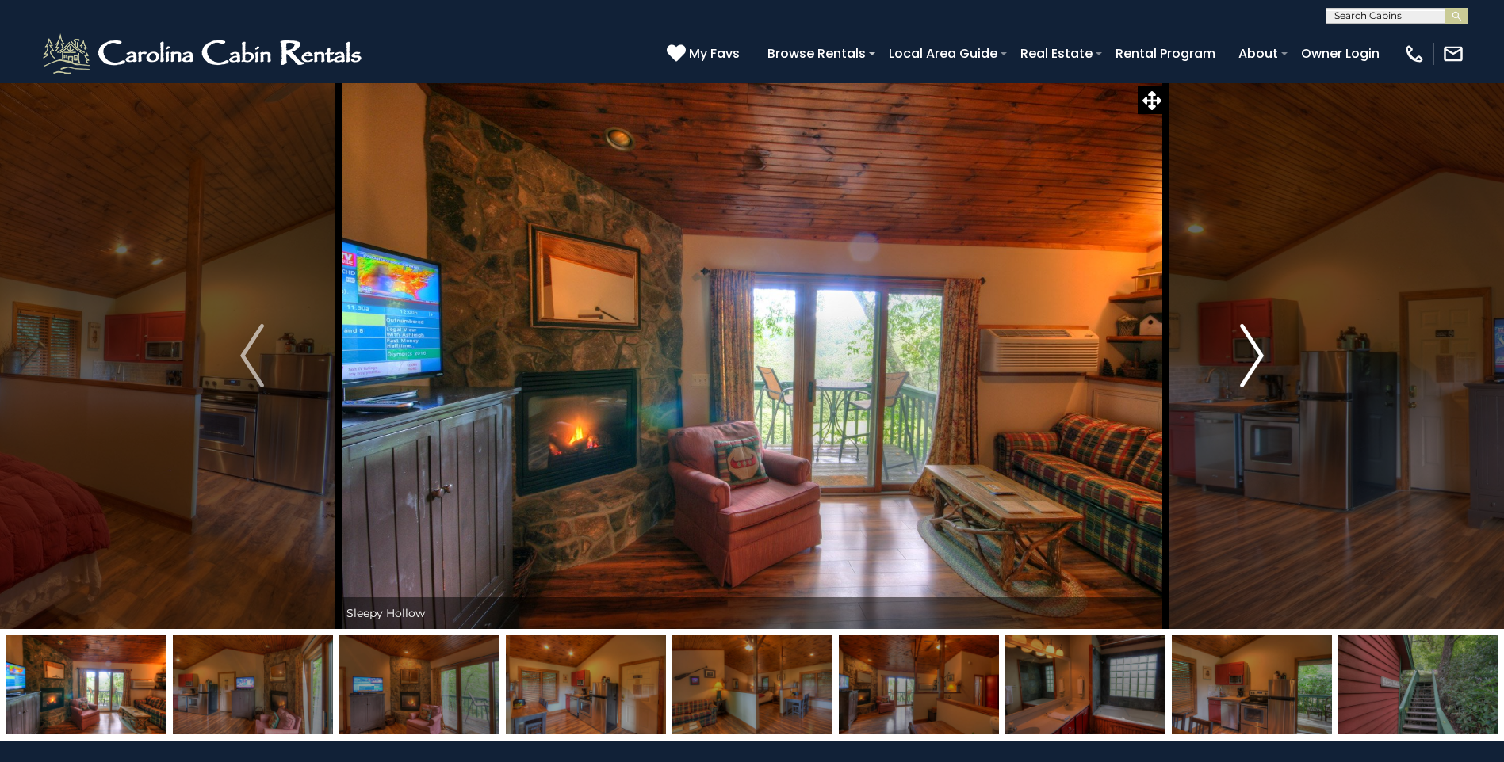
click at [1255, 358] on img "Next" at bounding box center [1252, 355] width 24 height 63
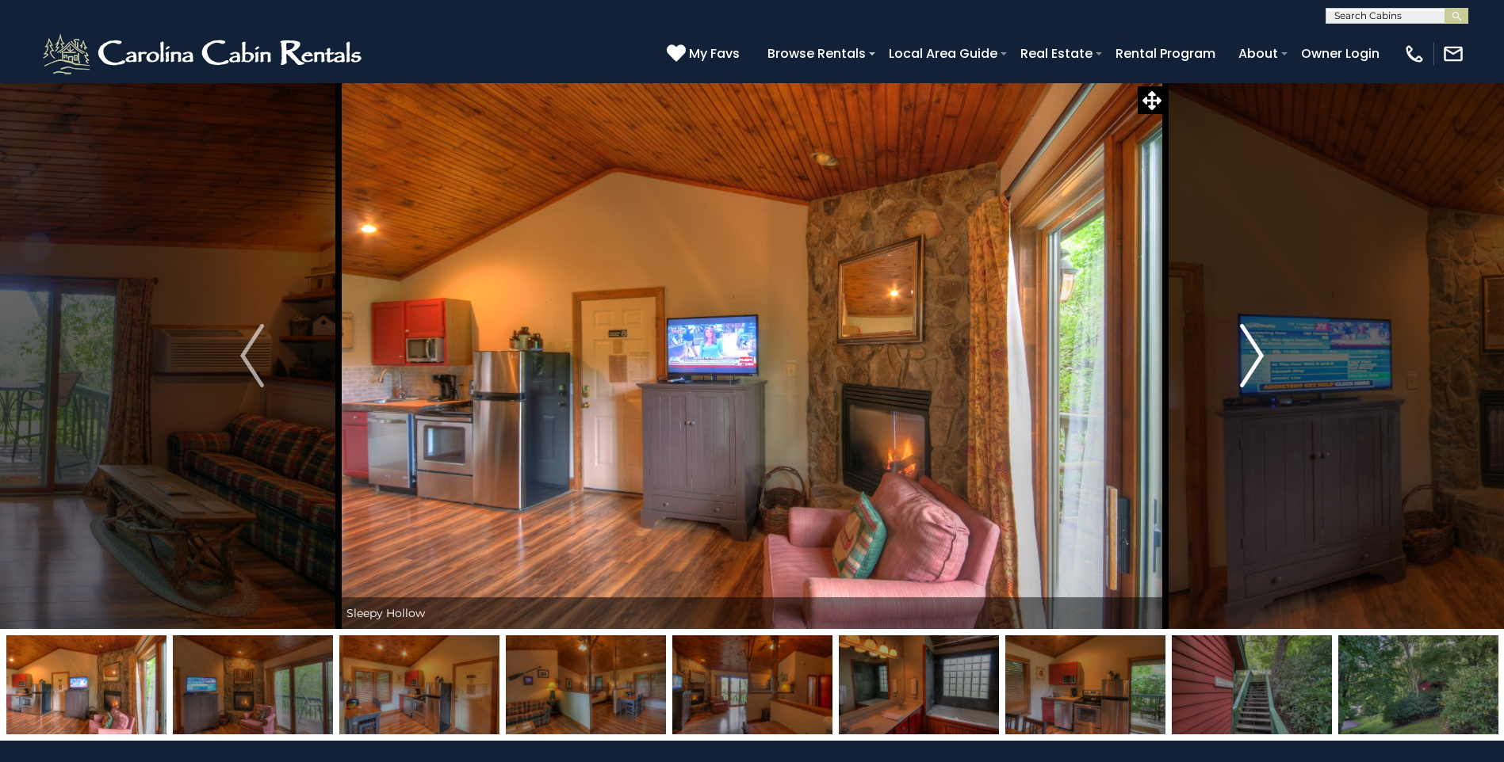
click at [1255, 358] on img "Next" at bounding box center [1252, 355] width 24 height 63
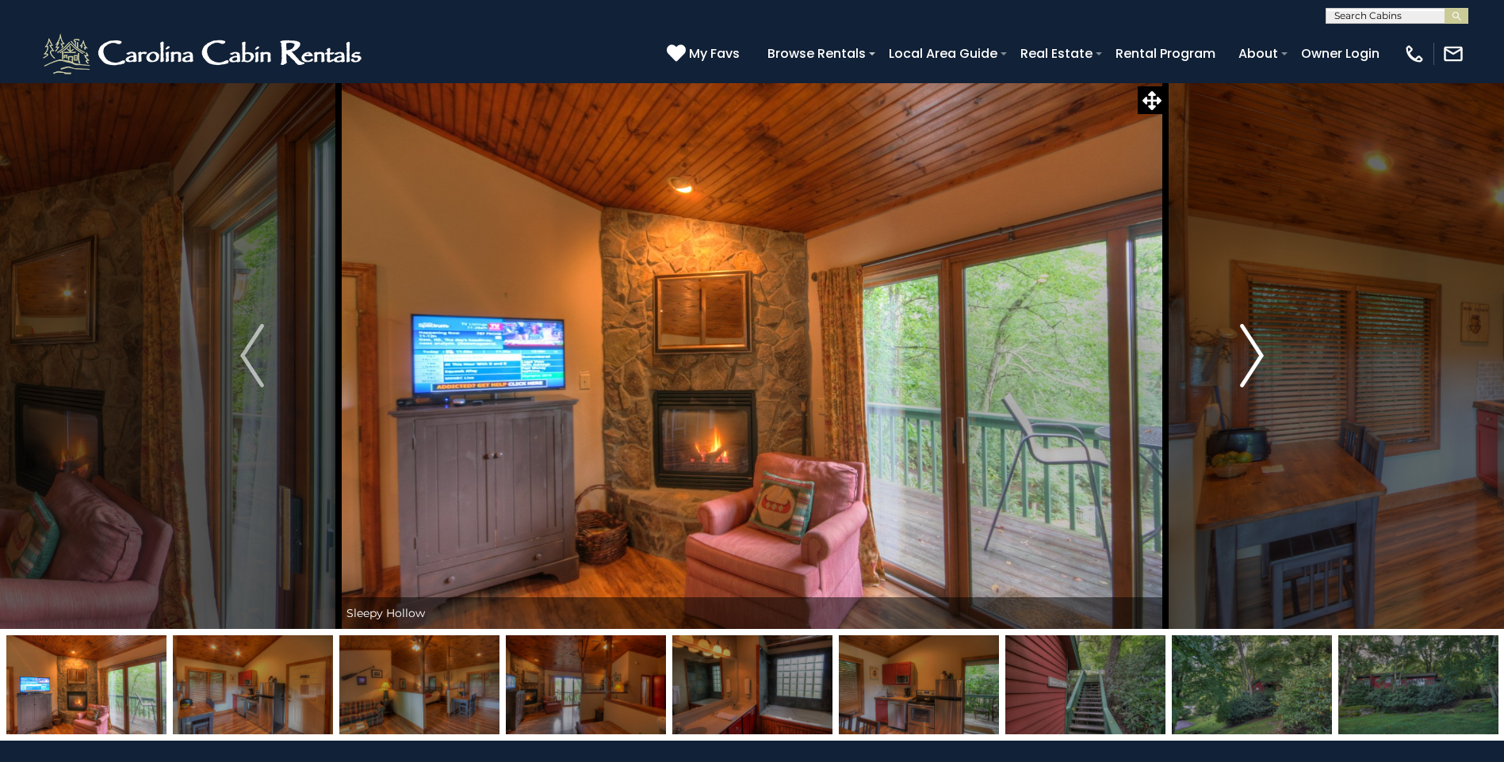
click at [1255, 358] on img "Next" at bounding box center [1252, 355] width 24 height 63
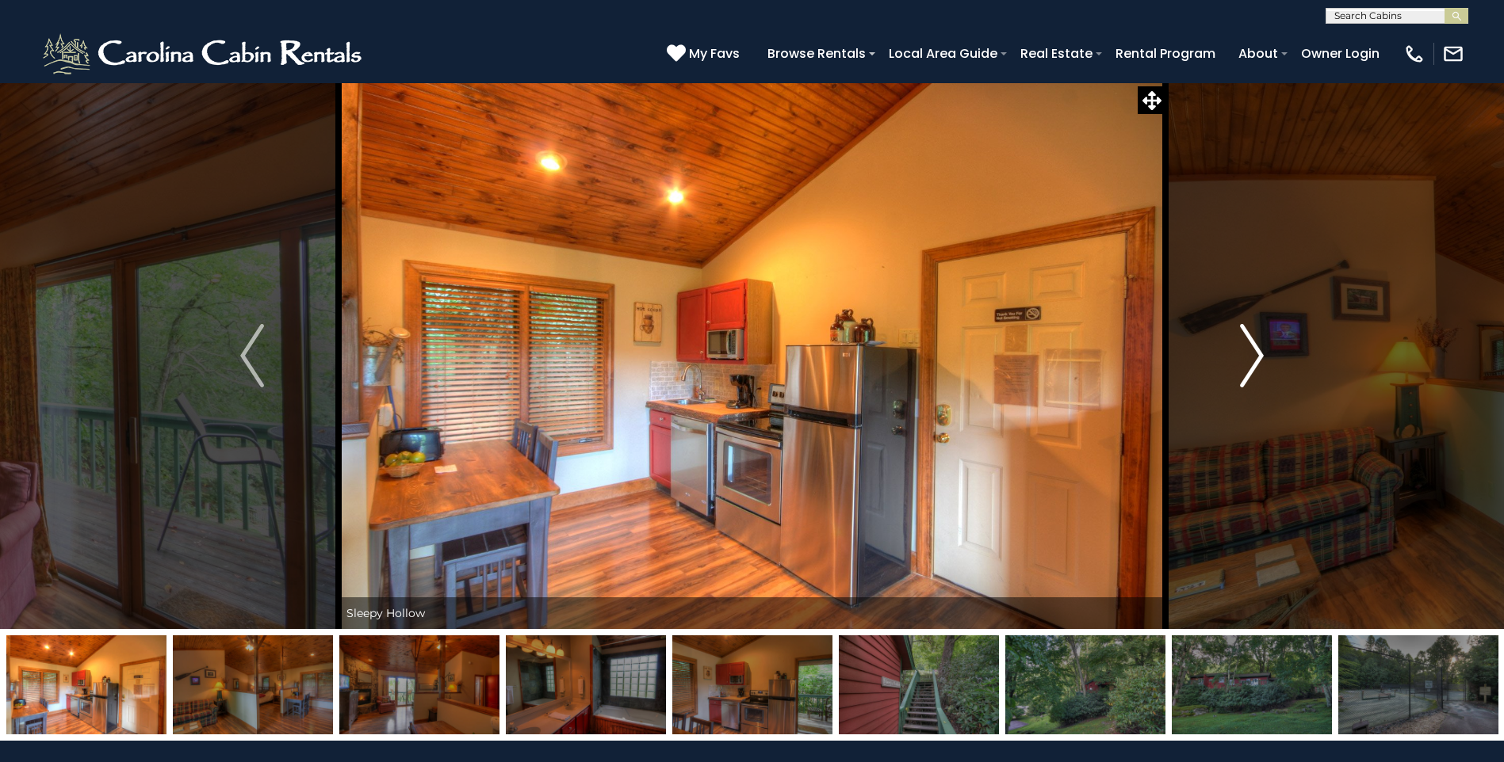
click at [1255, 358] on img "Next" at bounding box center [1252, 355] width 24 height 63
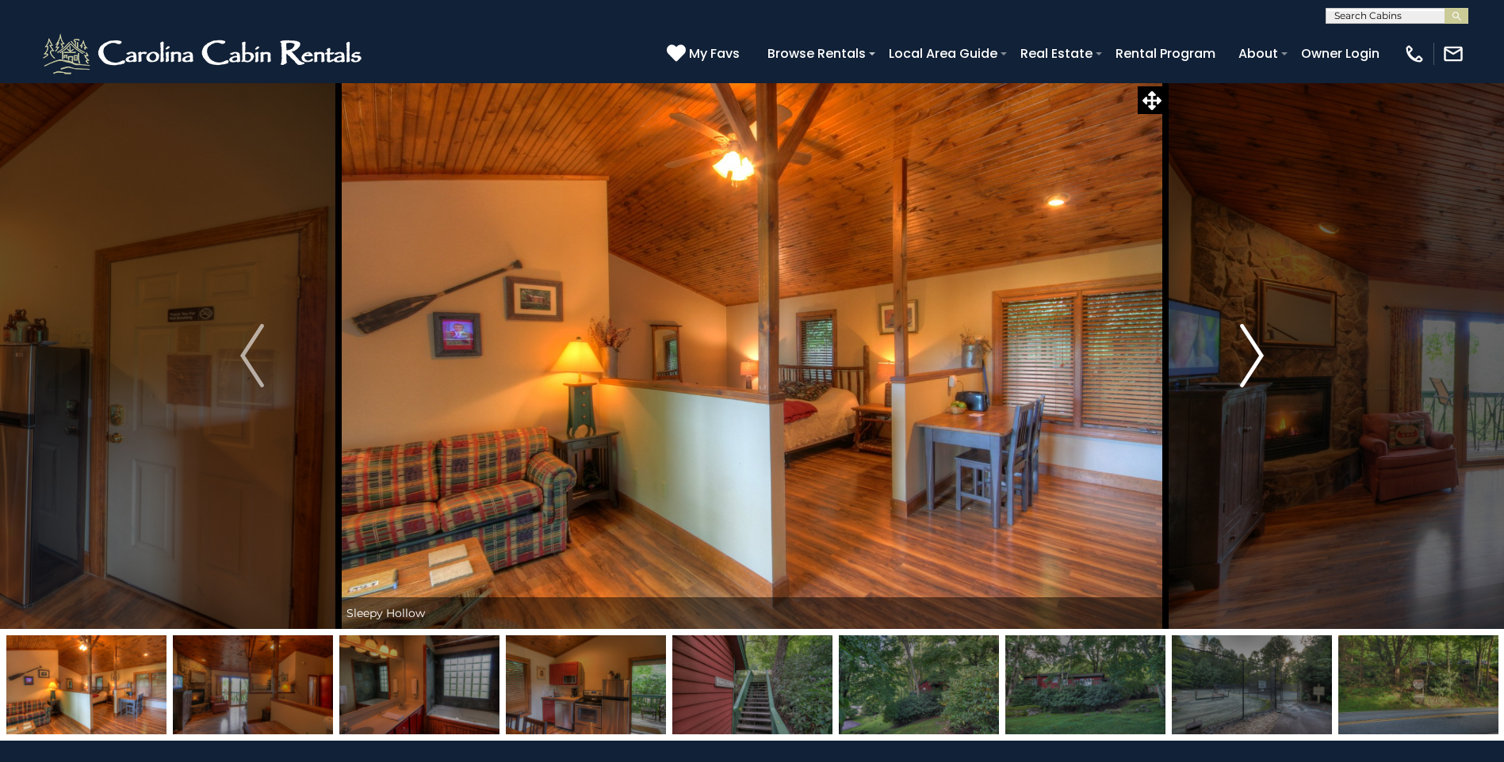
click at [1255, 358] on img "Next" at bounding box center [1252, 355] width 24 height 63
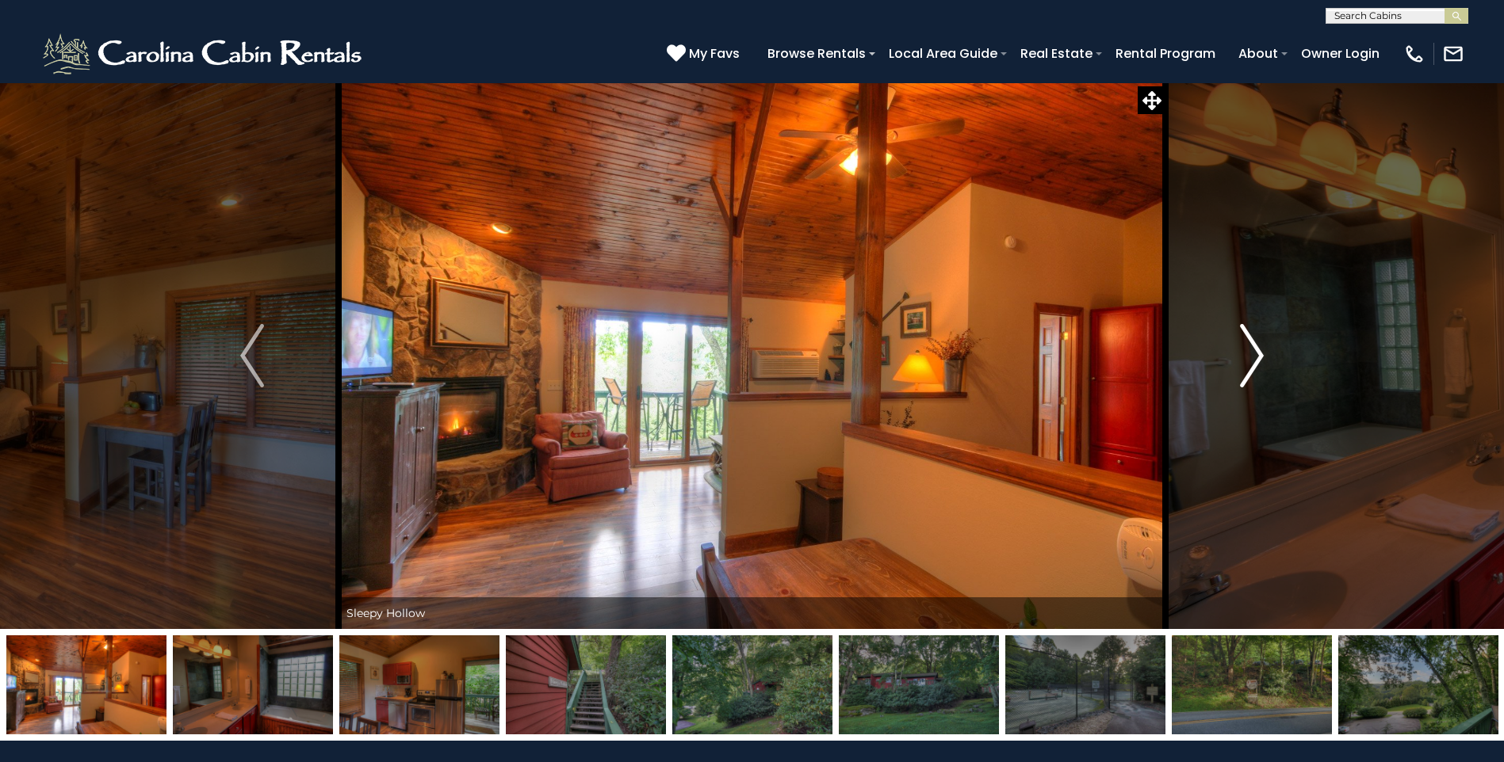
click at [1255, 358] on img "Next" at bounding box center [1252, 355] width 24 height 63
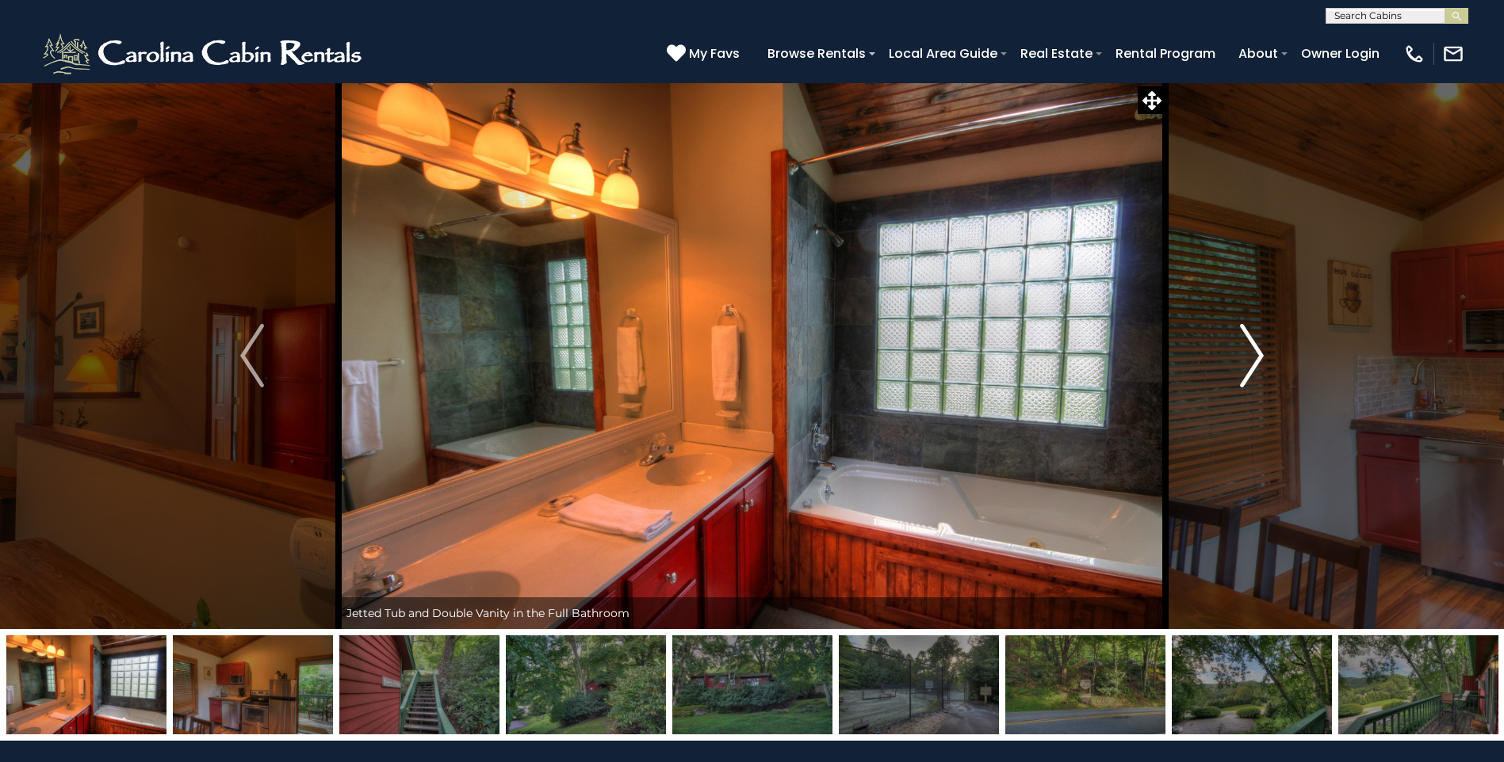
click at [1255, 358] on img "Next" at bounding box center [1252, 355] width 24 height 63
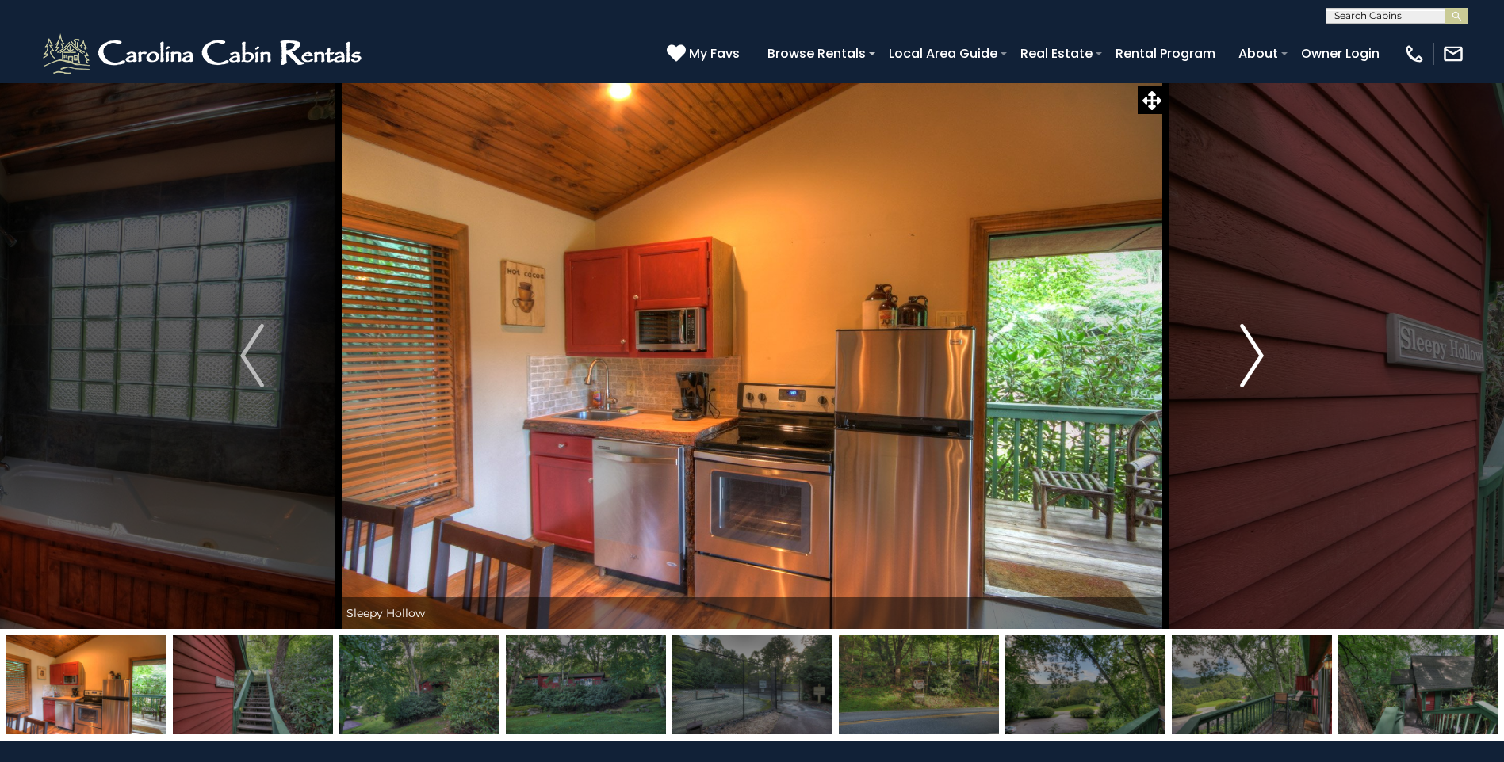
click at [1255, 358] on img "Next" at bounding box center [1252, 355] width 24 height 63
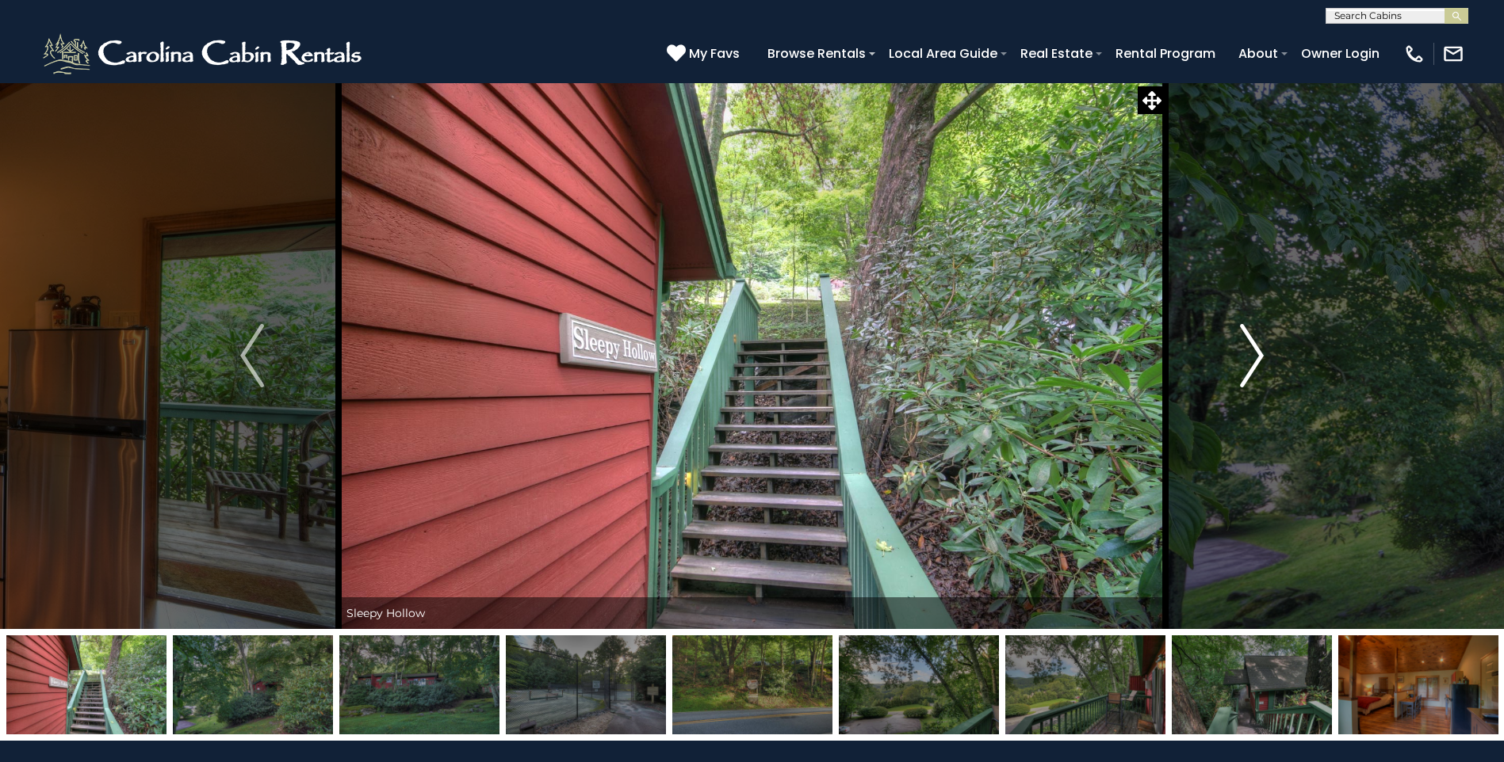
click at [1255, 358] on img "Next" at bounding box center [1252, 355] width 24 height 63
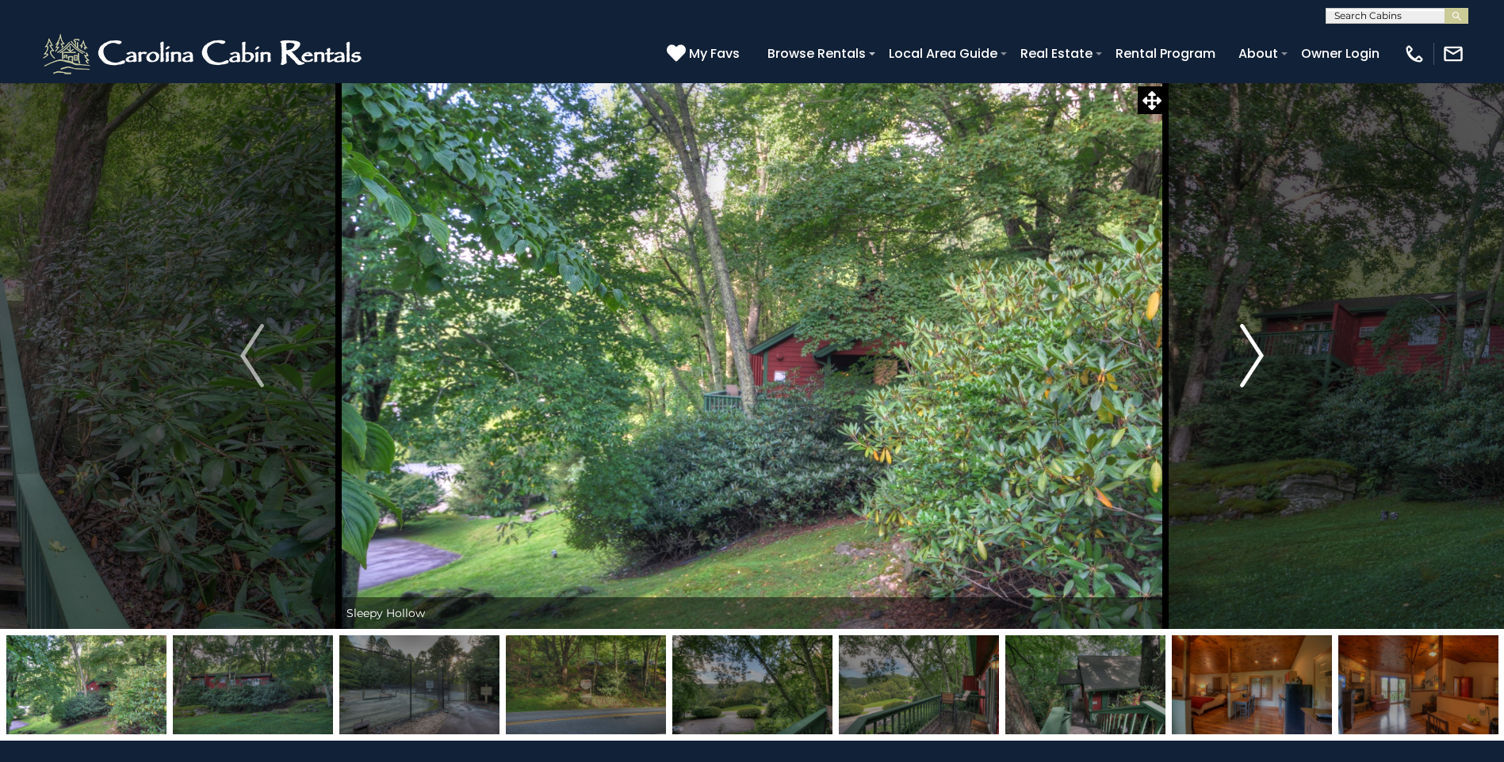
click at [1255, 358] on img "Next" at bounding box center [1252, 355] width 24 height 63
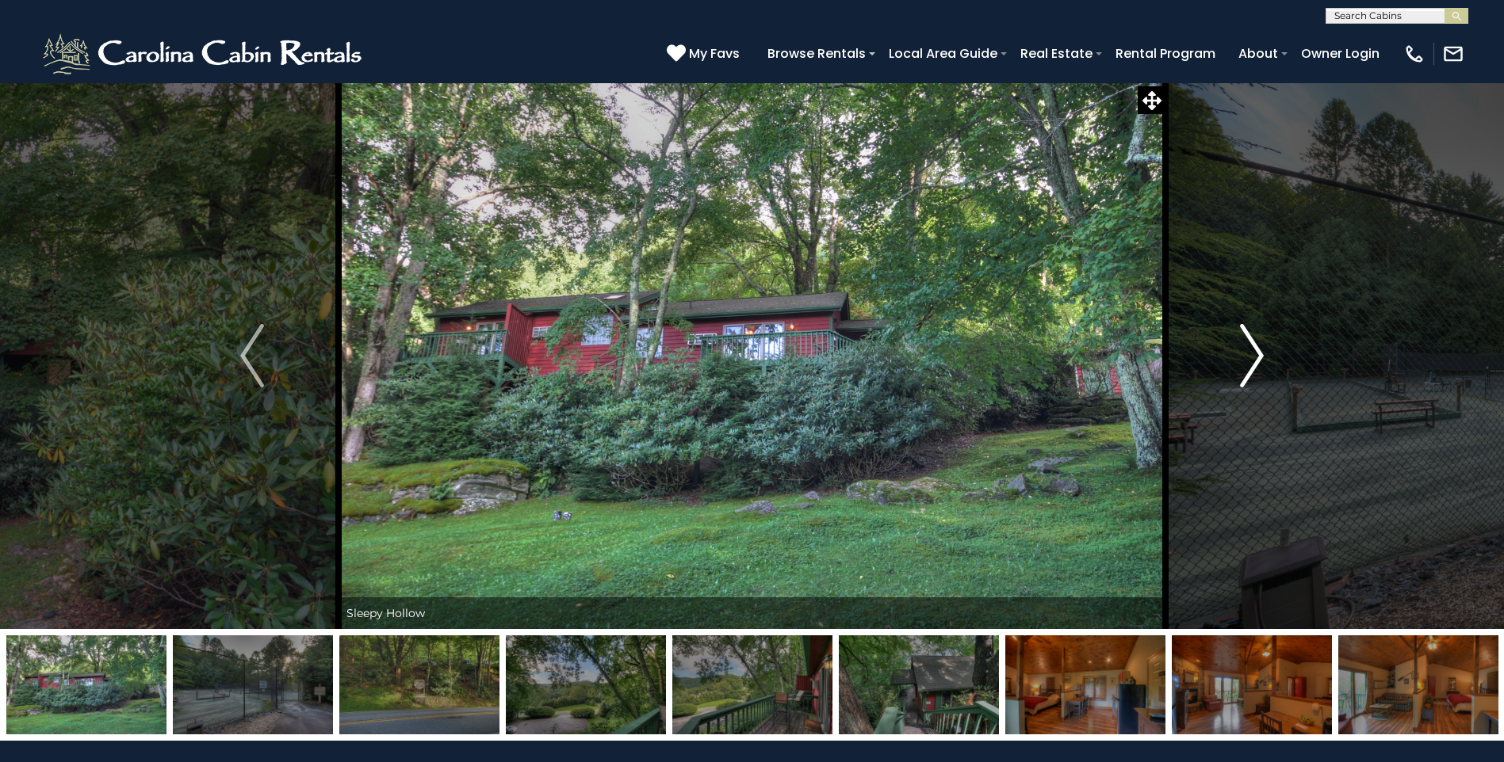
click at [1255, 358] on img "Next" at bounding box center [1252, 355] width 24 height 63
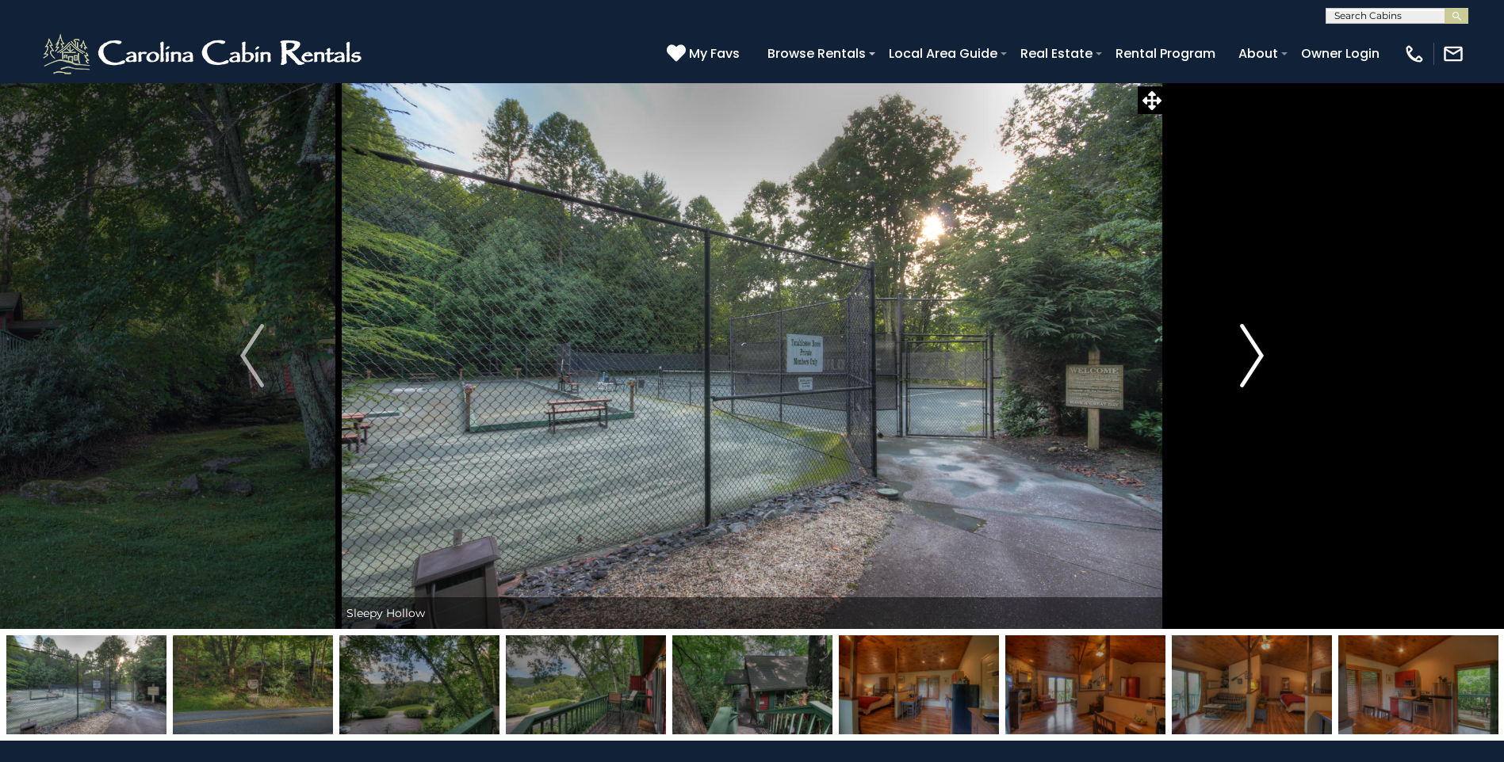
click at [1255, 358] on img "Next" at bounding box center [1252, 355] width 24 height 63
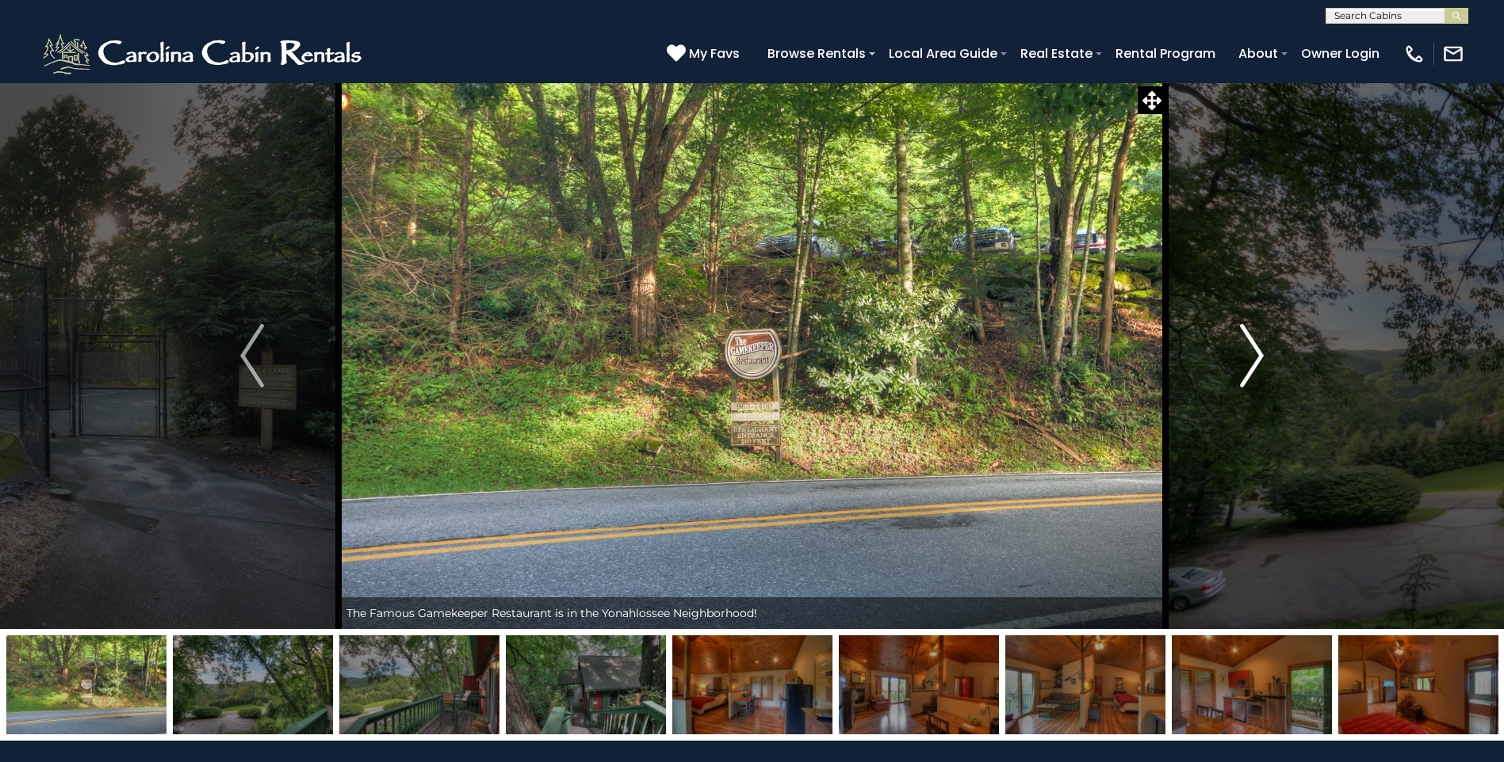
click at [1255, 358] on img "Next" at bounding box center [1252, 355] width 24 height 63
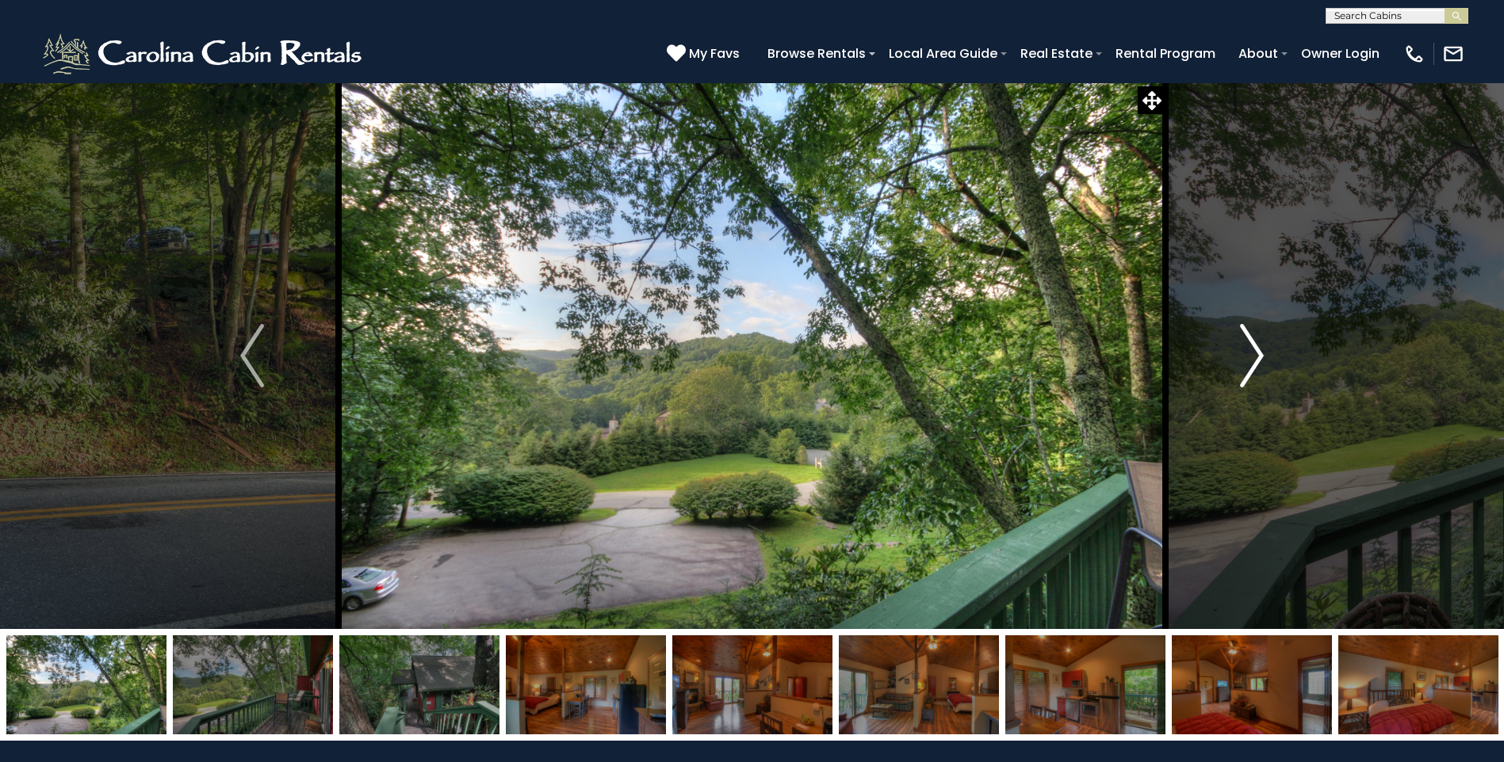
click at [1255, 358] on img "Next" at bounding box center [1252, 355] width 24 height 63
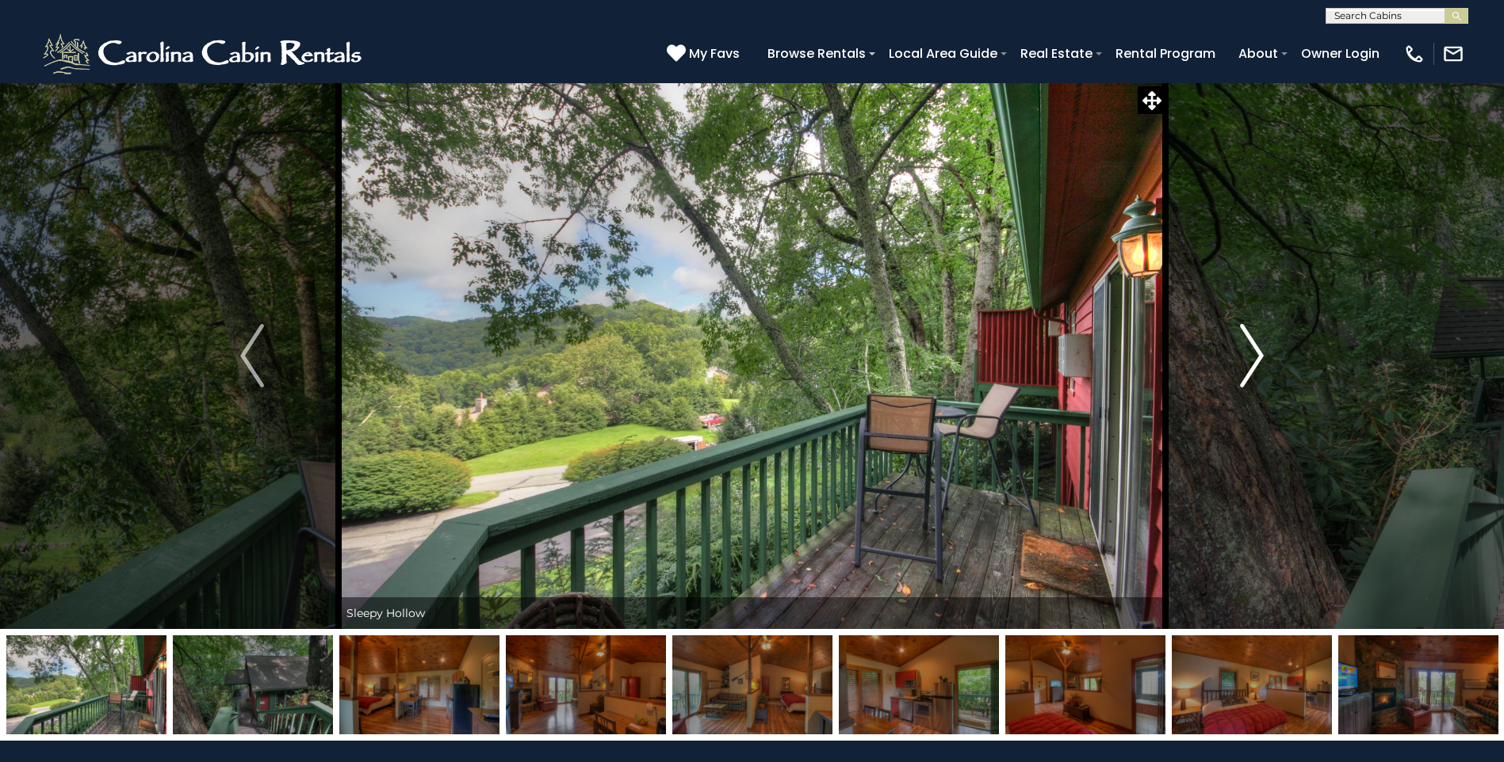
click at [1255, 358] on img "Next" at bounding box center [1252, 355] width 24 height 63
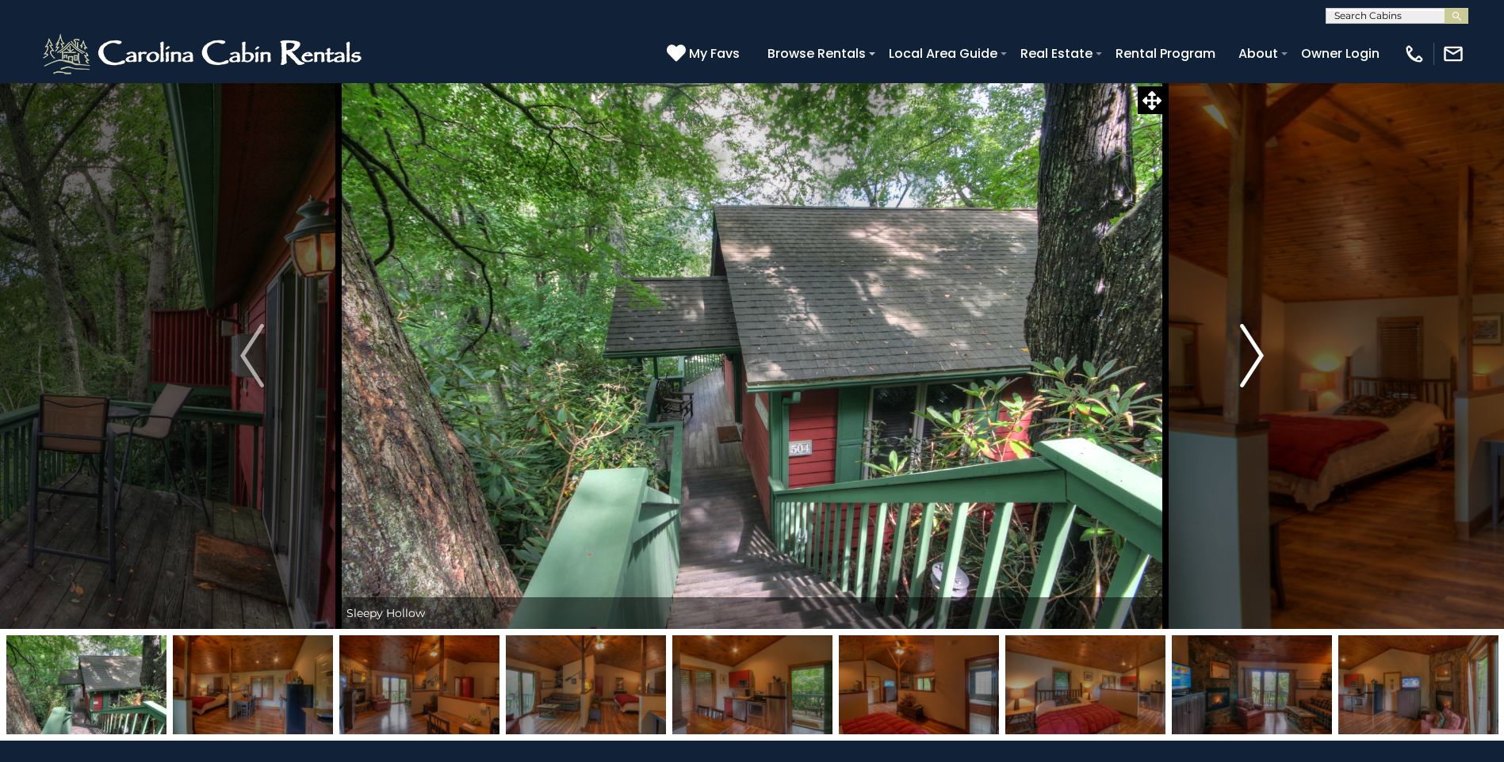
click at [1255, 358] on img "Next" at bounding box center [1252, 355] width 24 height 63
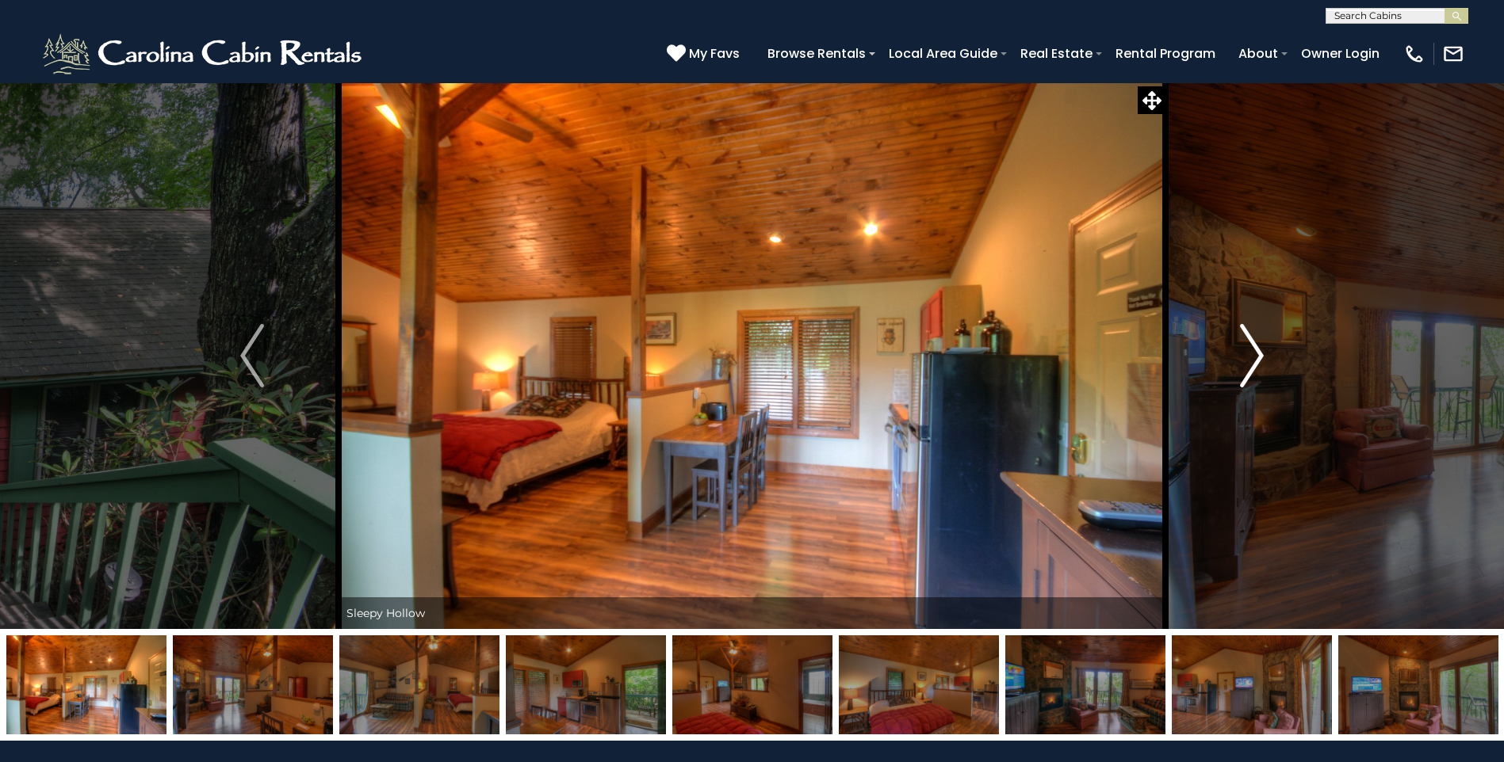
click at [1255, 358] on img "Next" at bounding box center [1252, 355] width 24 height 63
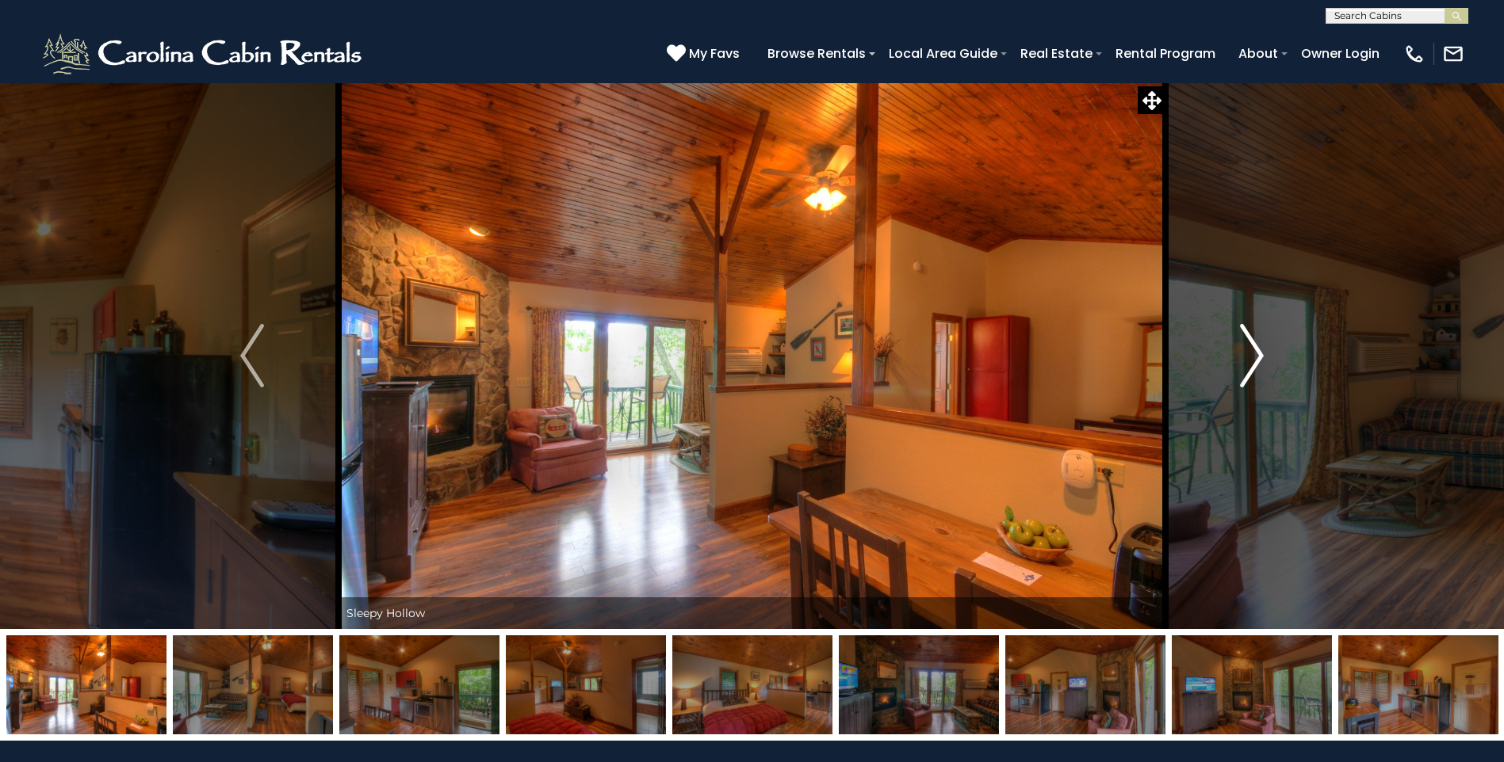
click at [1255, 358] on img "Next" at bounding box center [1252, 355] width 24 height 63
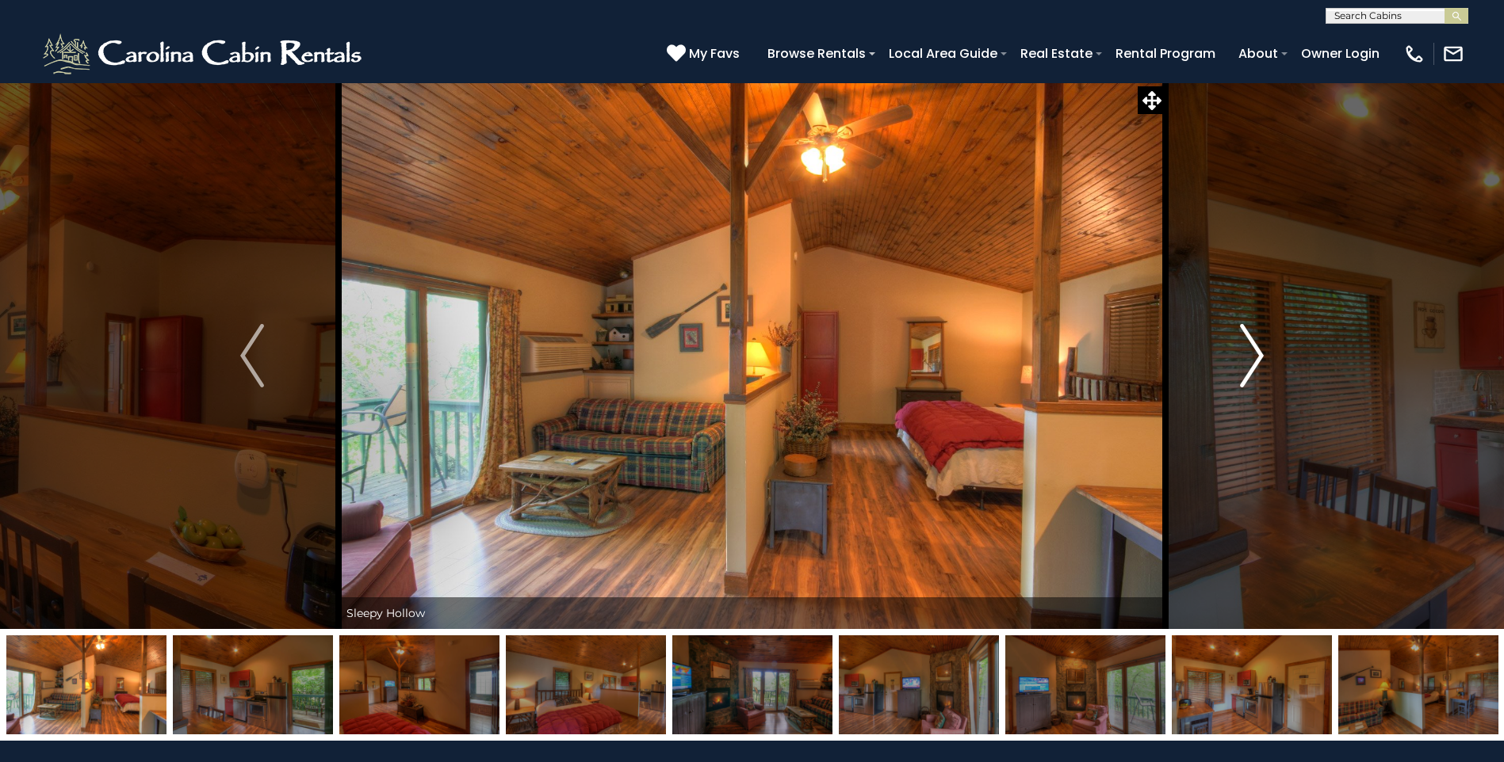
click at [1255, 357] on img "Next" at bounding box center [1252, 355] width 24 height 63
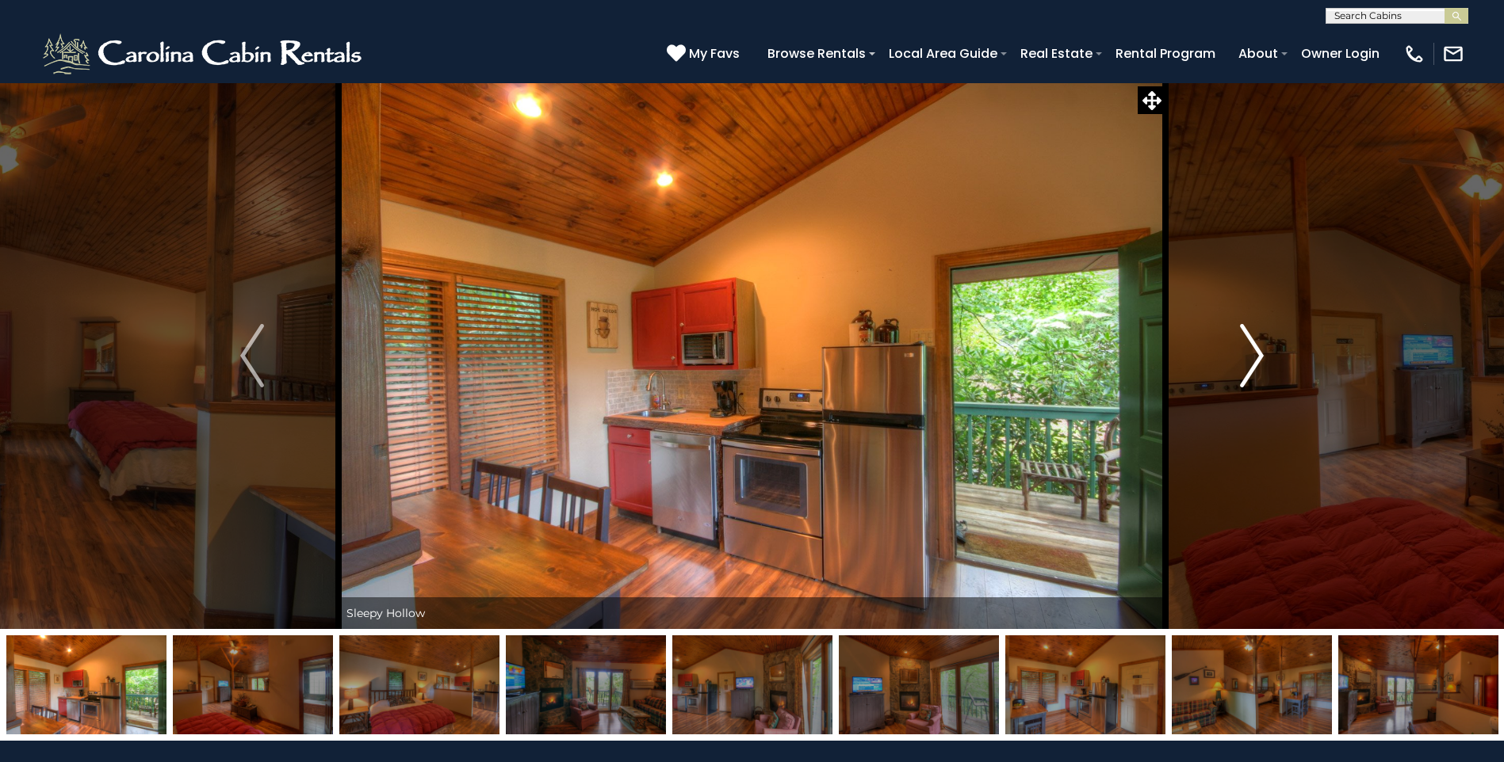
click at [1255, 357] on img "Next" at bounding box center [1252, 355] width 24 height 63
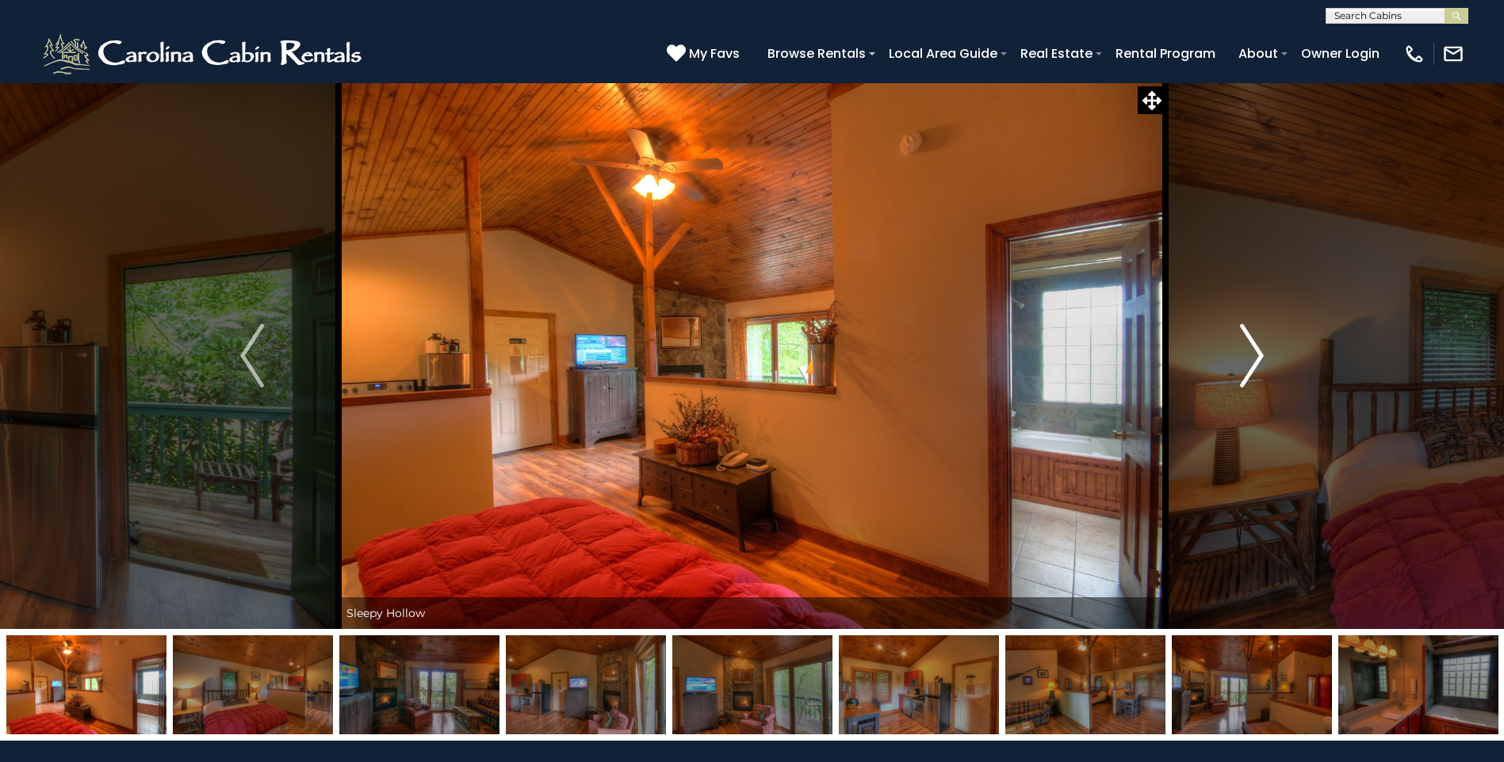
click at [1255, 357] on img "Next" at bounding box center [1252, 355] width 24 height 63
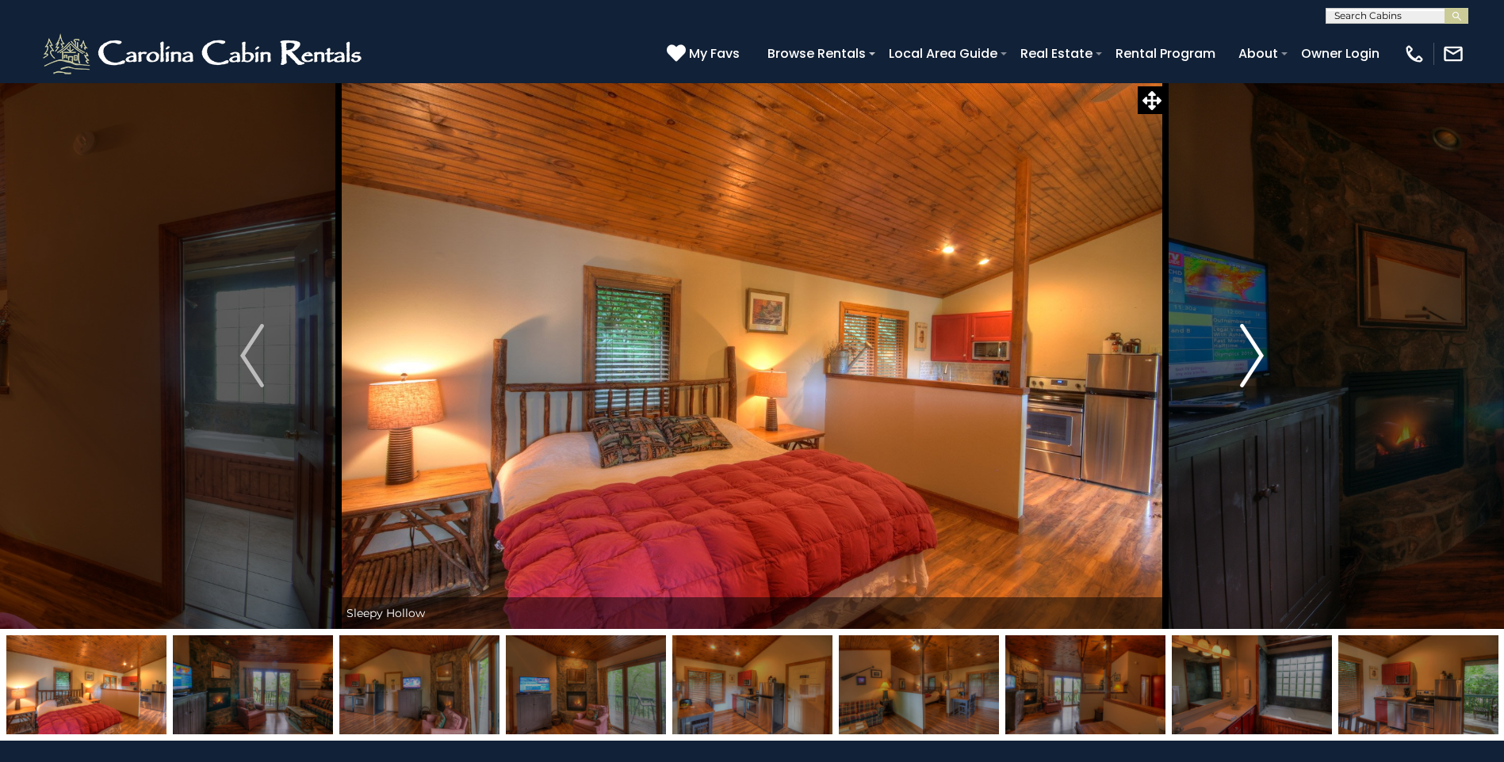
click at [1255, 357] on img "Next" at bounding box center [1252, 355] width 24 height 63
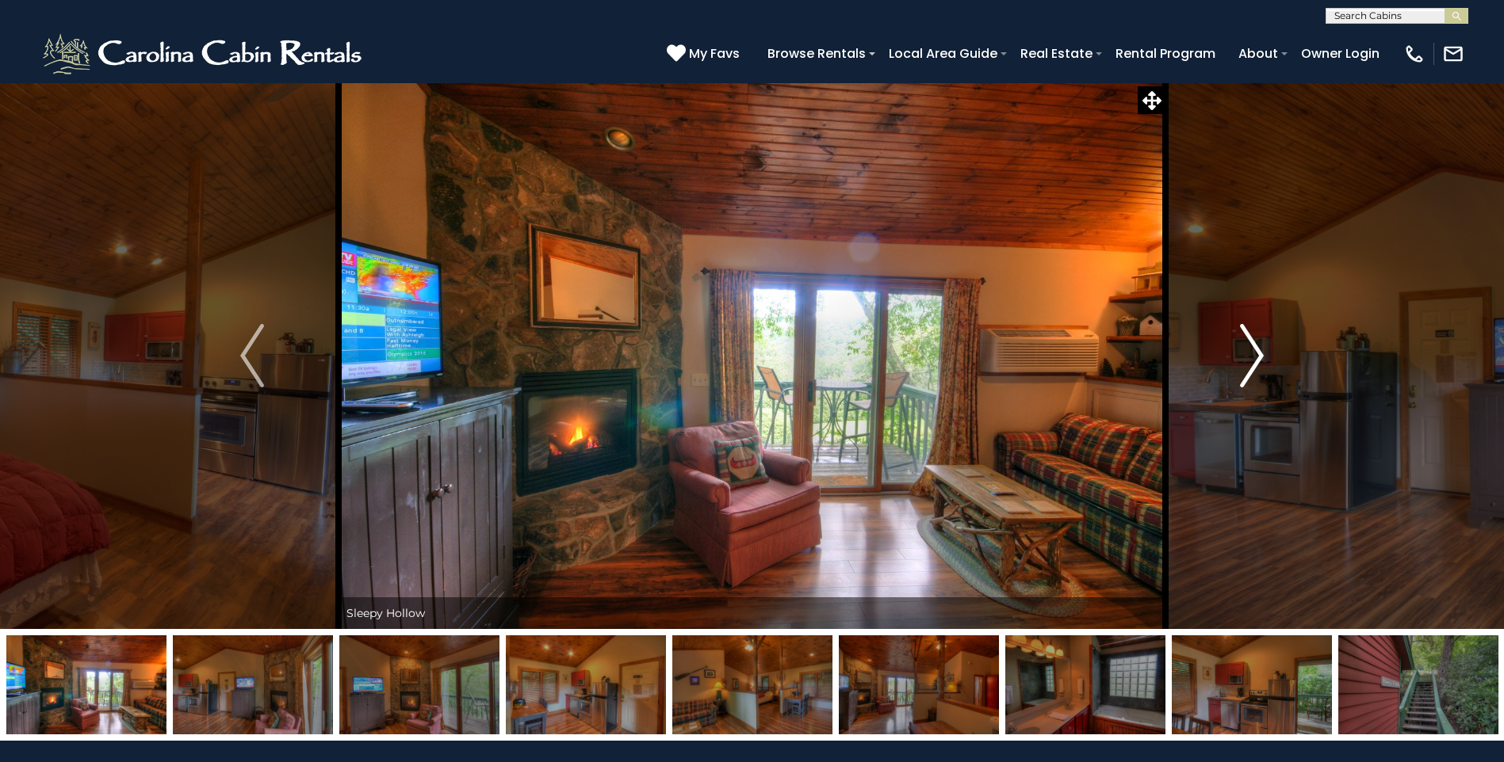
click at [1255, 357] on img "Next" at bounding box center [1252, 355] width 24 height 63
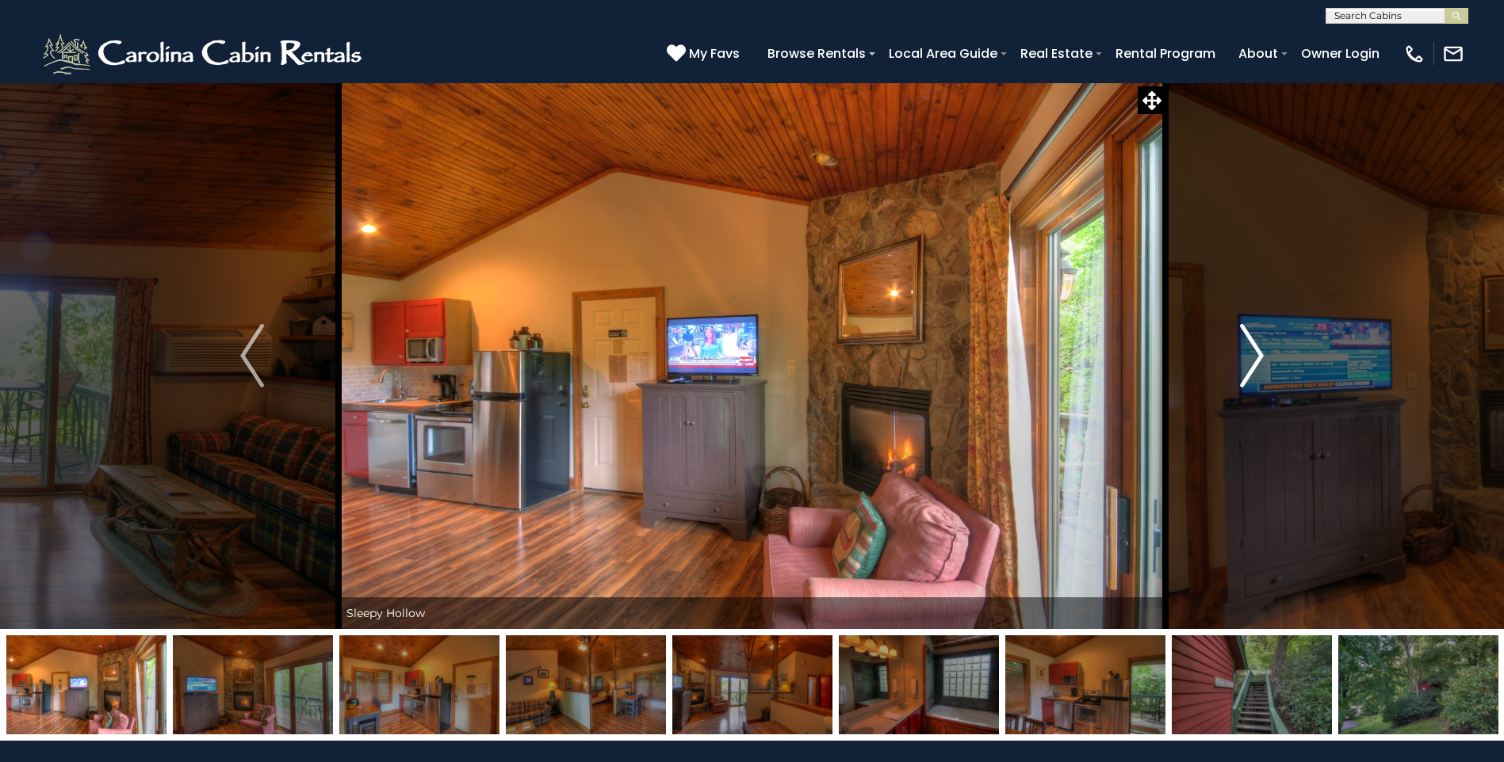
click at [1255, 357] on img "Next" at bounding box center [1252, 355] width 24 height 63
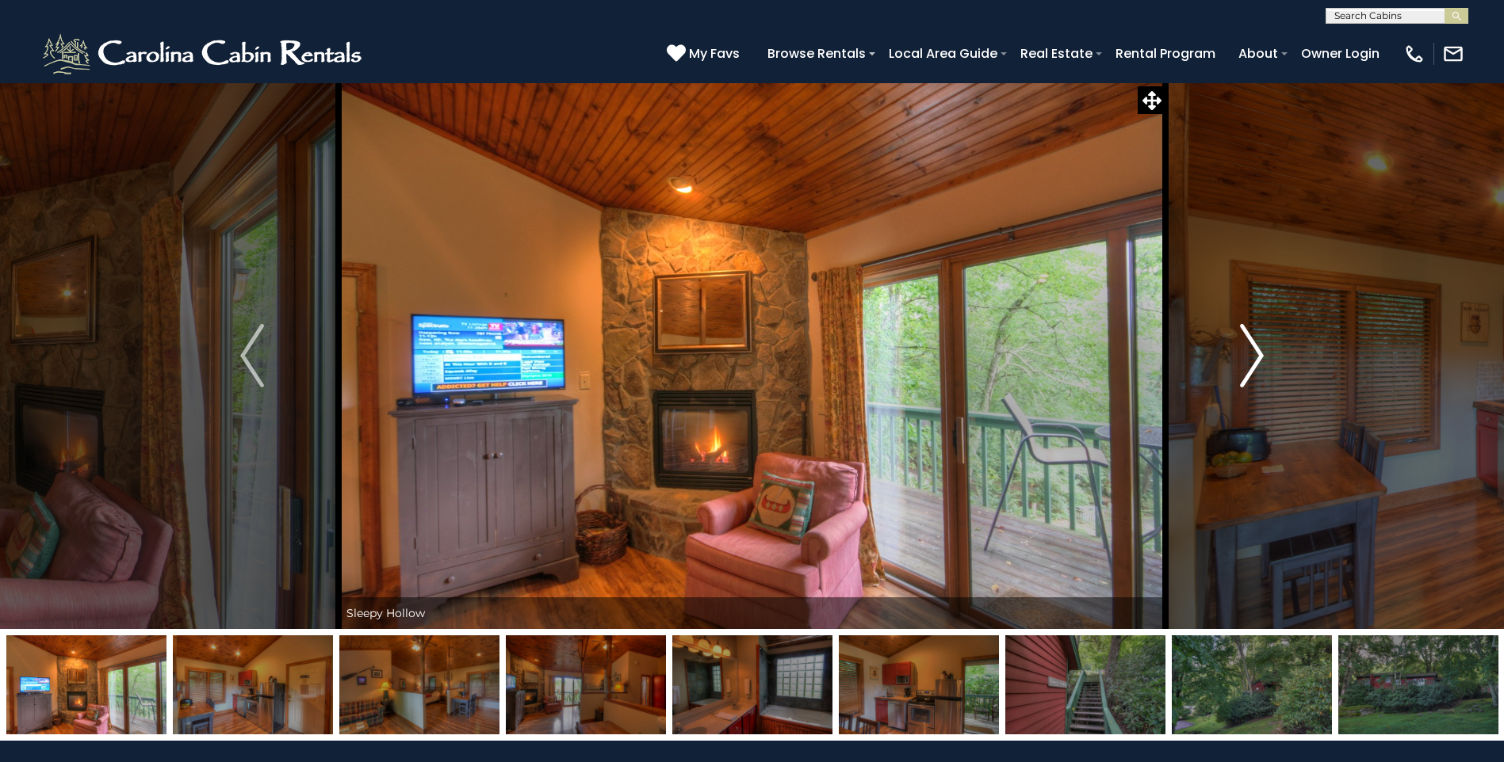
click at [1255, 357] on img "Next" at bounding box center [1252, 355] width 24 height 63
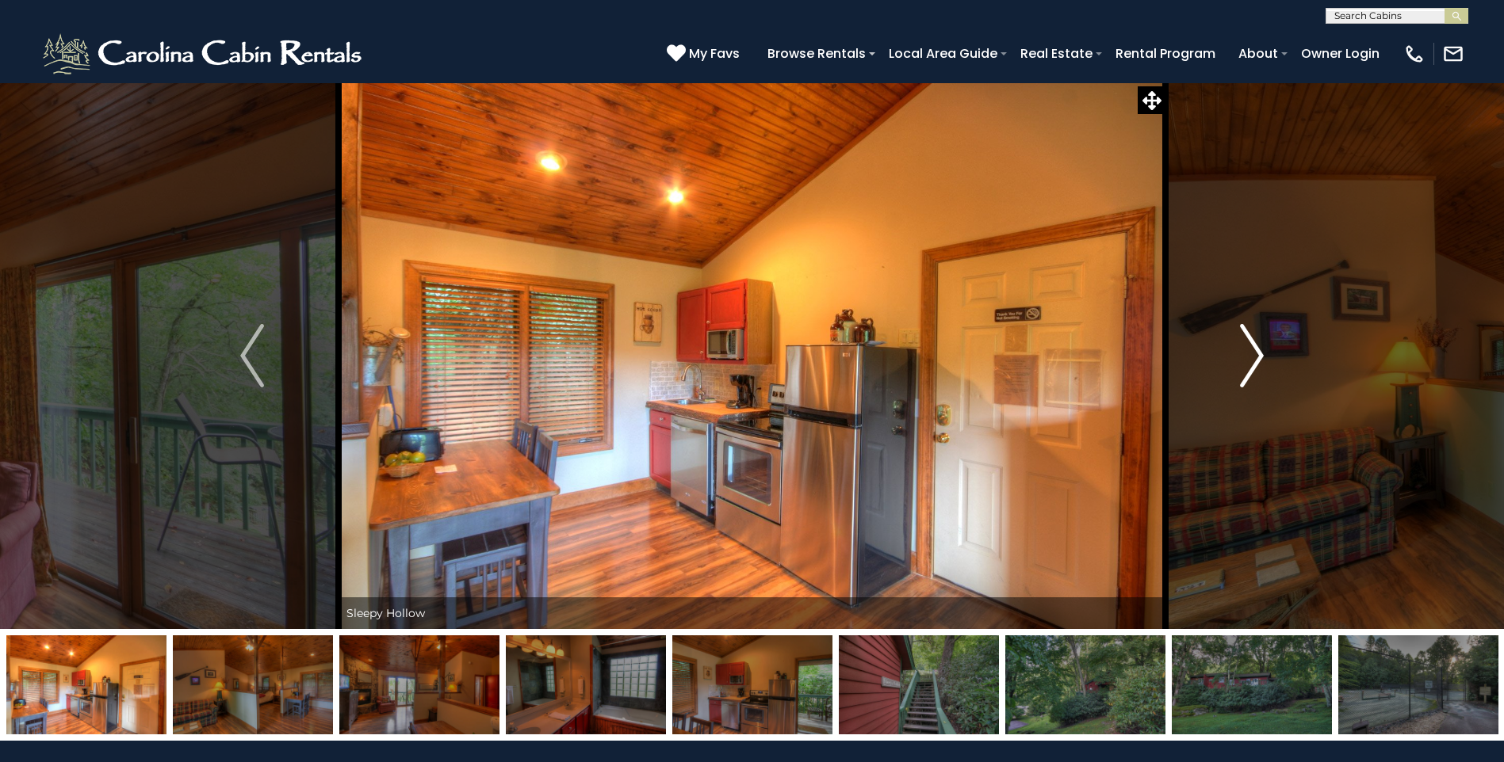
click at [1255, 357] on img "Next" at bounding box center [1252, 355] width 24 height 63
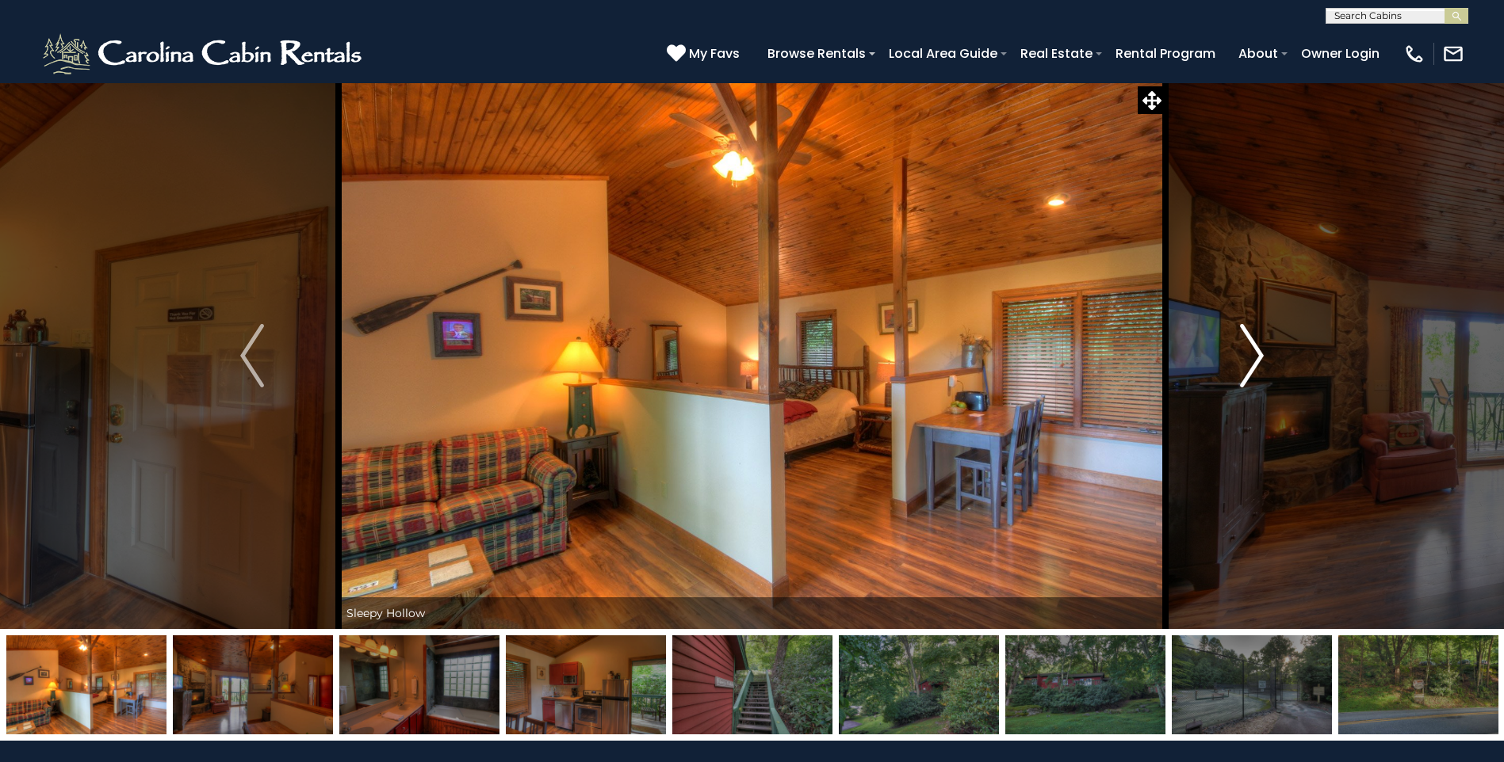
click at [1255, 357] on img "Next" at bounding box center [1252, 355] width 24 height 63
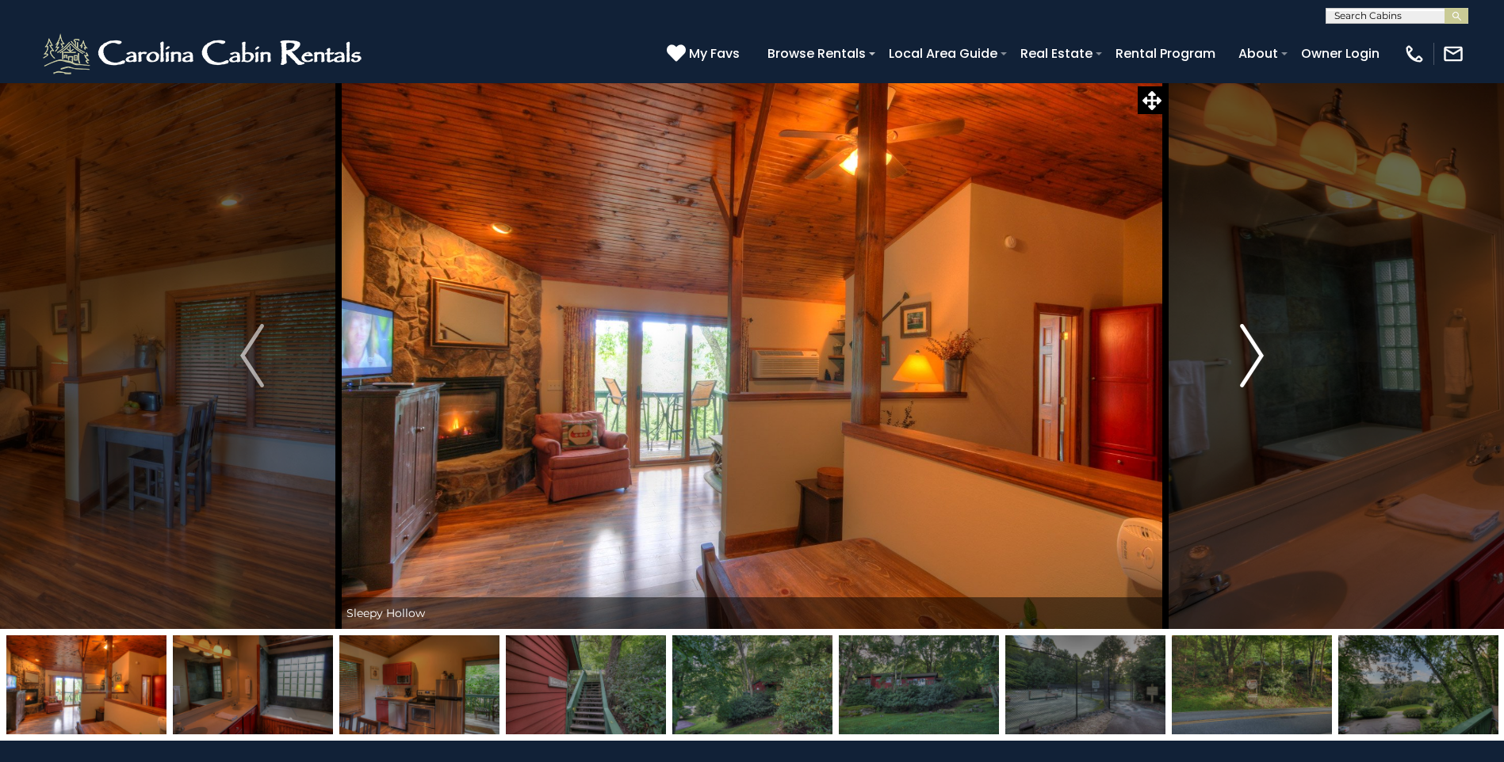
click at [1255, 357] on img "Next" at bounding box center [1252, 355] width 24 height 63
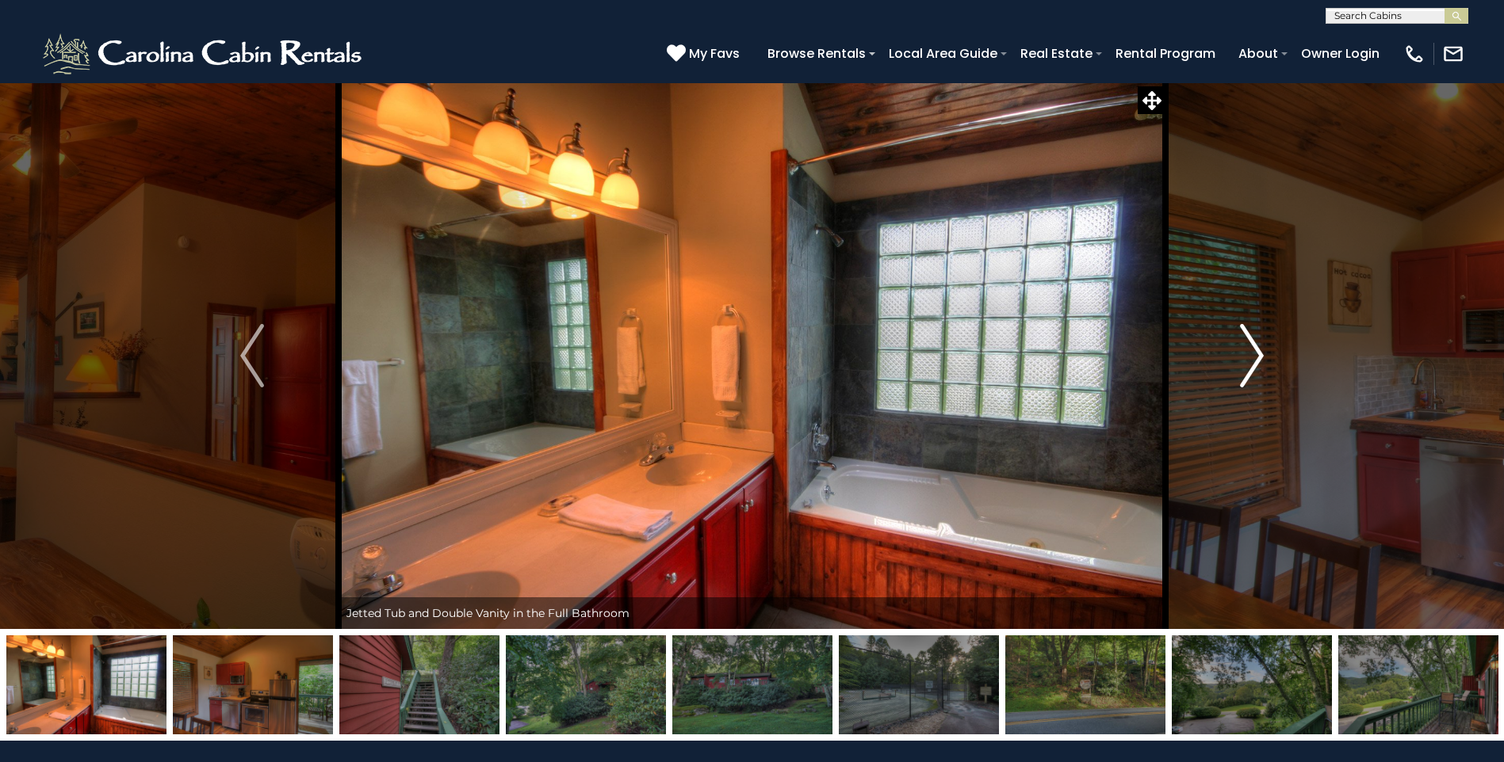
click at [1255, 357] on img "Next" at bounding box center [1252, 355] width 24 height 63
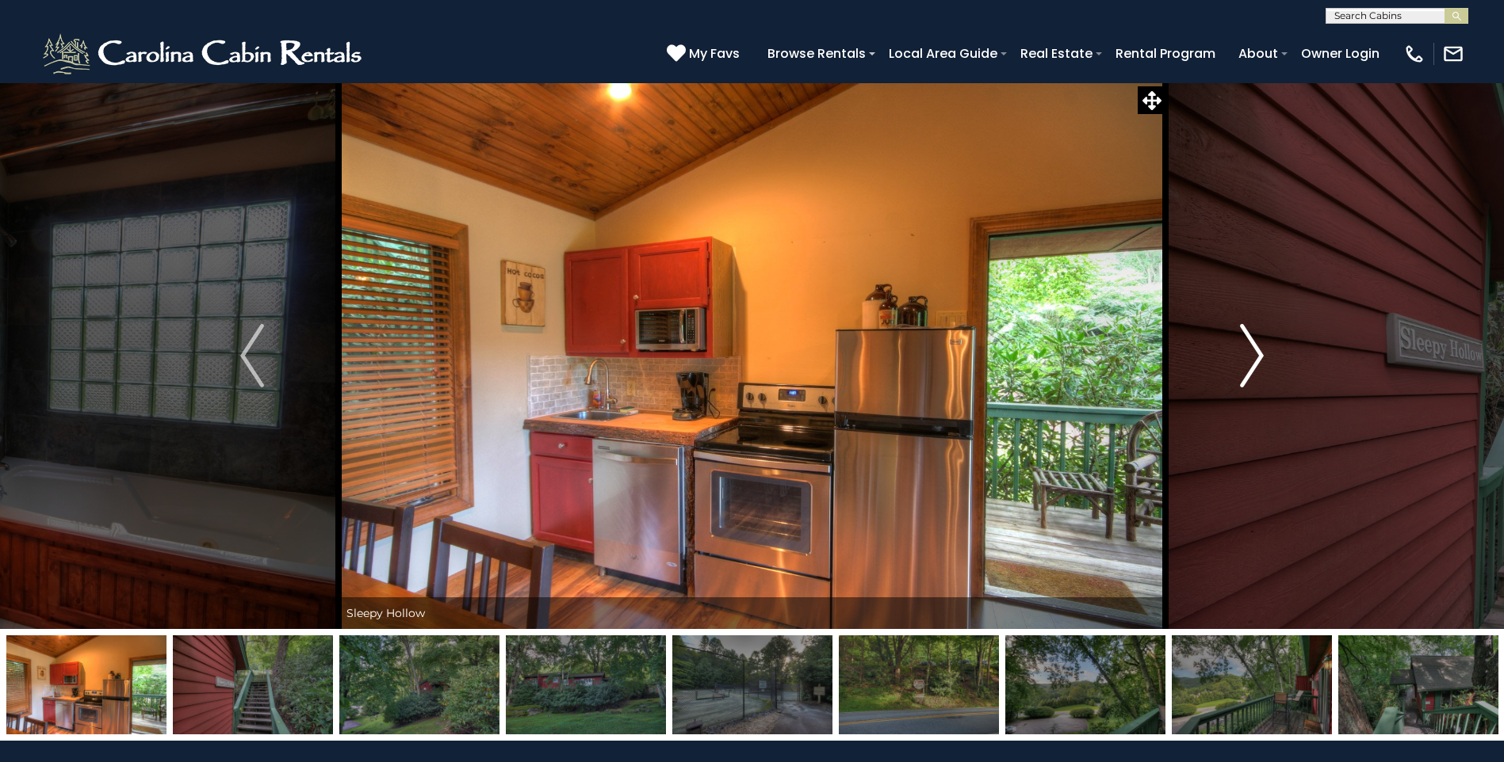
click at [1255, 357] on img "Next" at bounding box center [1252, 355] width 24 height 63
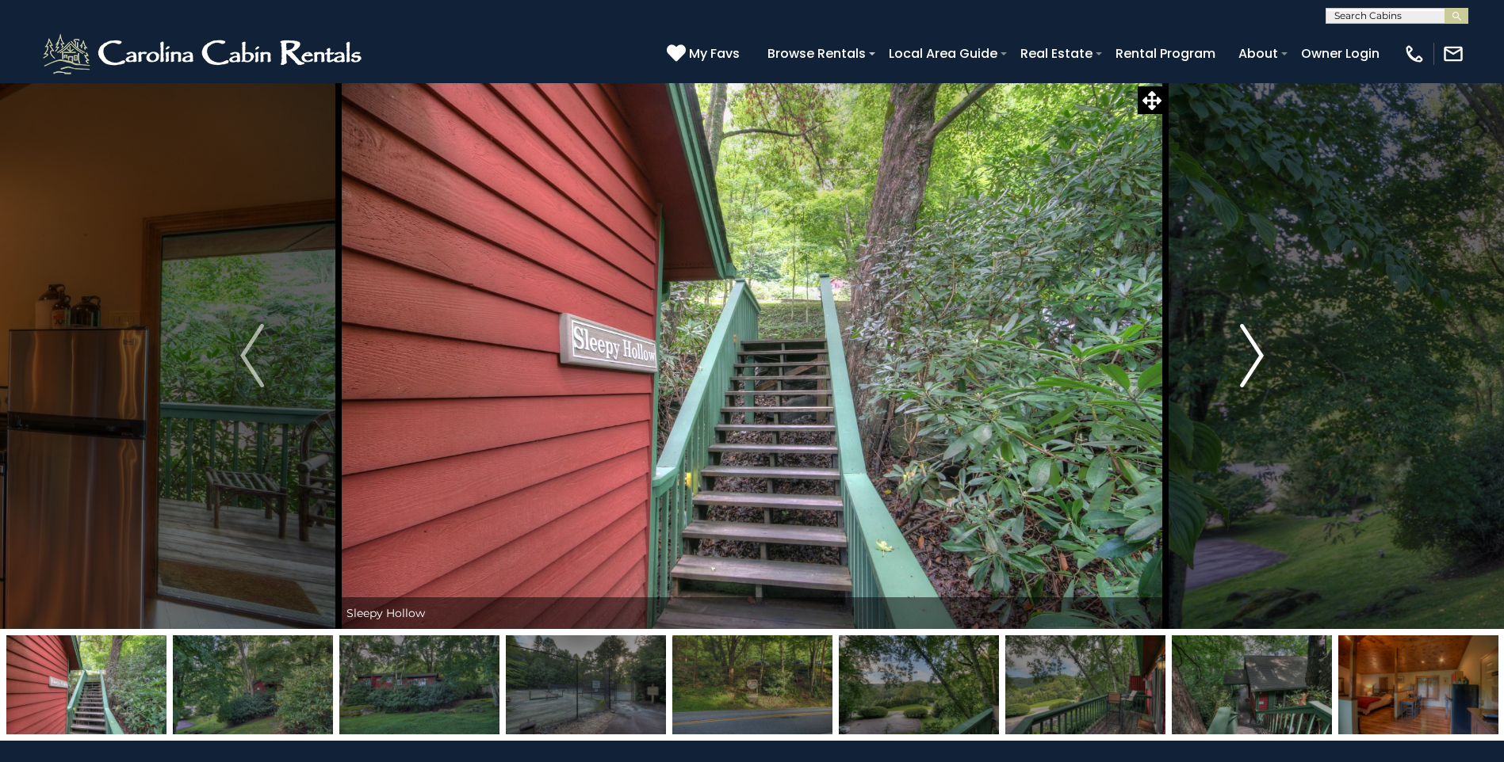
click at [1255, 357] on img "Next" at bounding box center [1252, 355] width 24 height 63
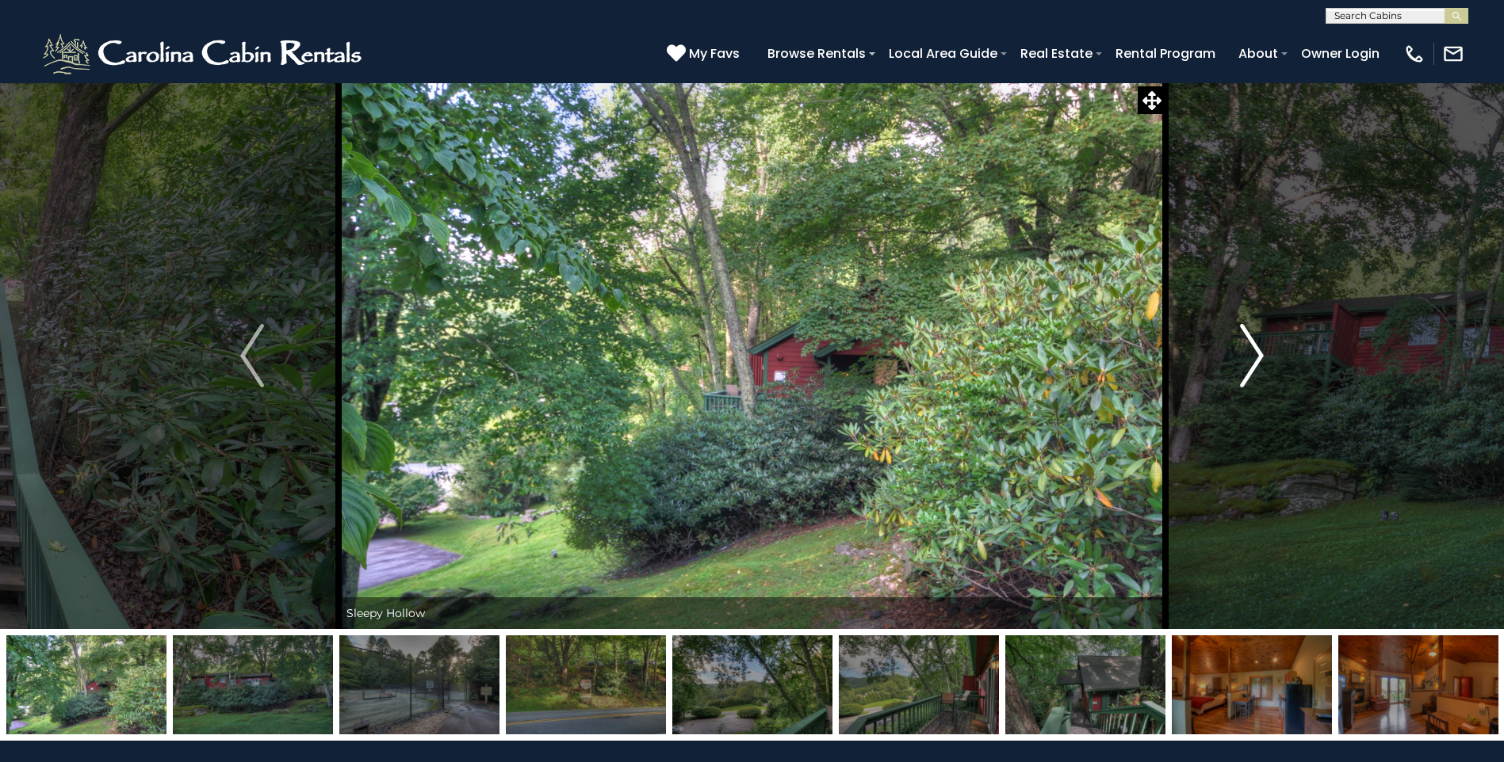
click at [1255, 357] on img "Next" at bounding box center [1252, 355] width 24 height 63
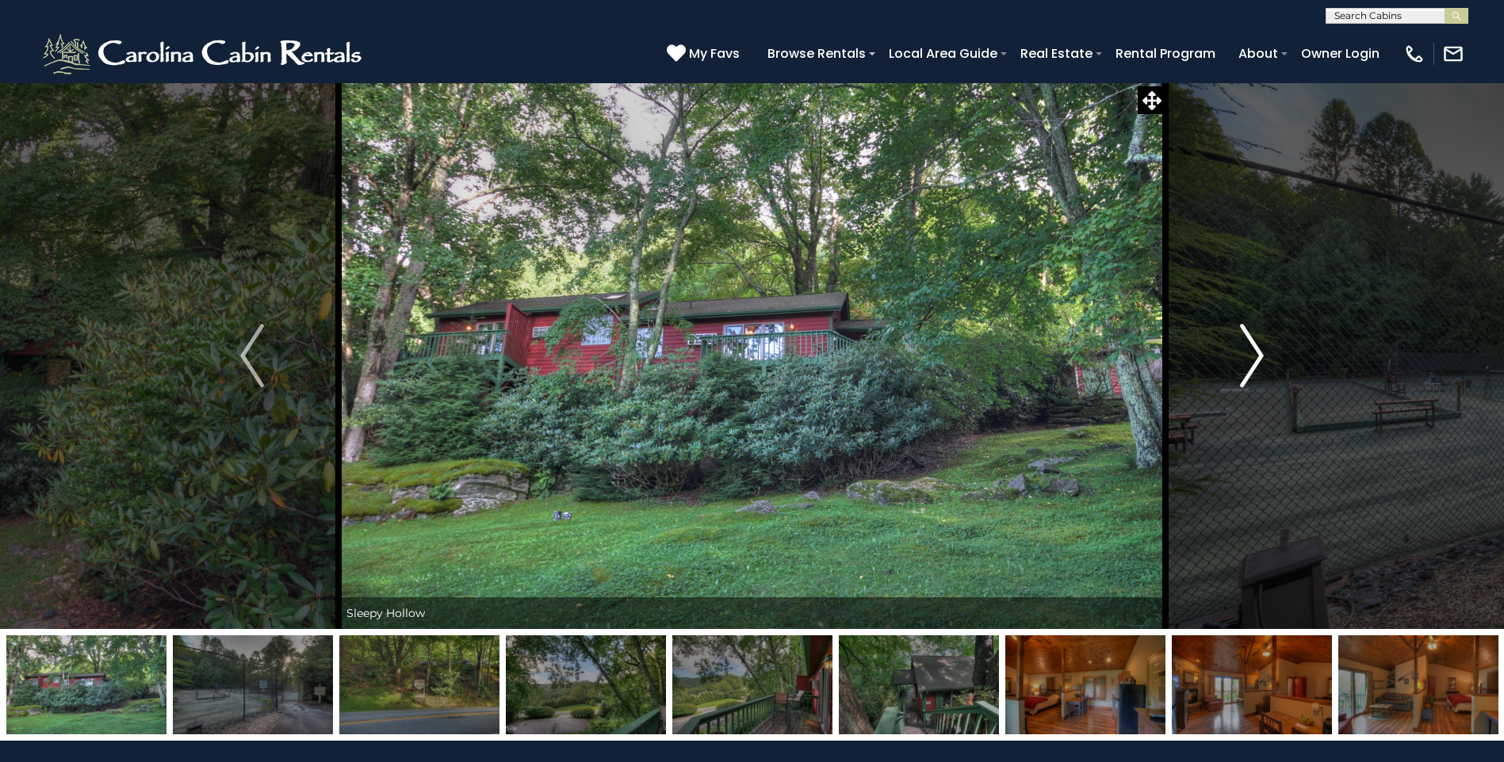
click at [1255, 357] on img "Next" at bounding box center [1252, 355] width 24 height 63
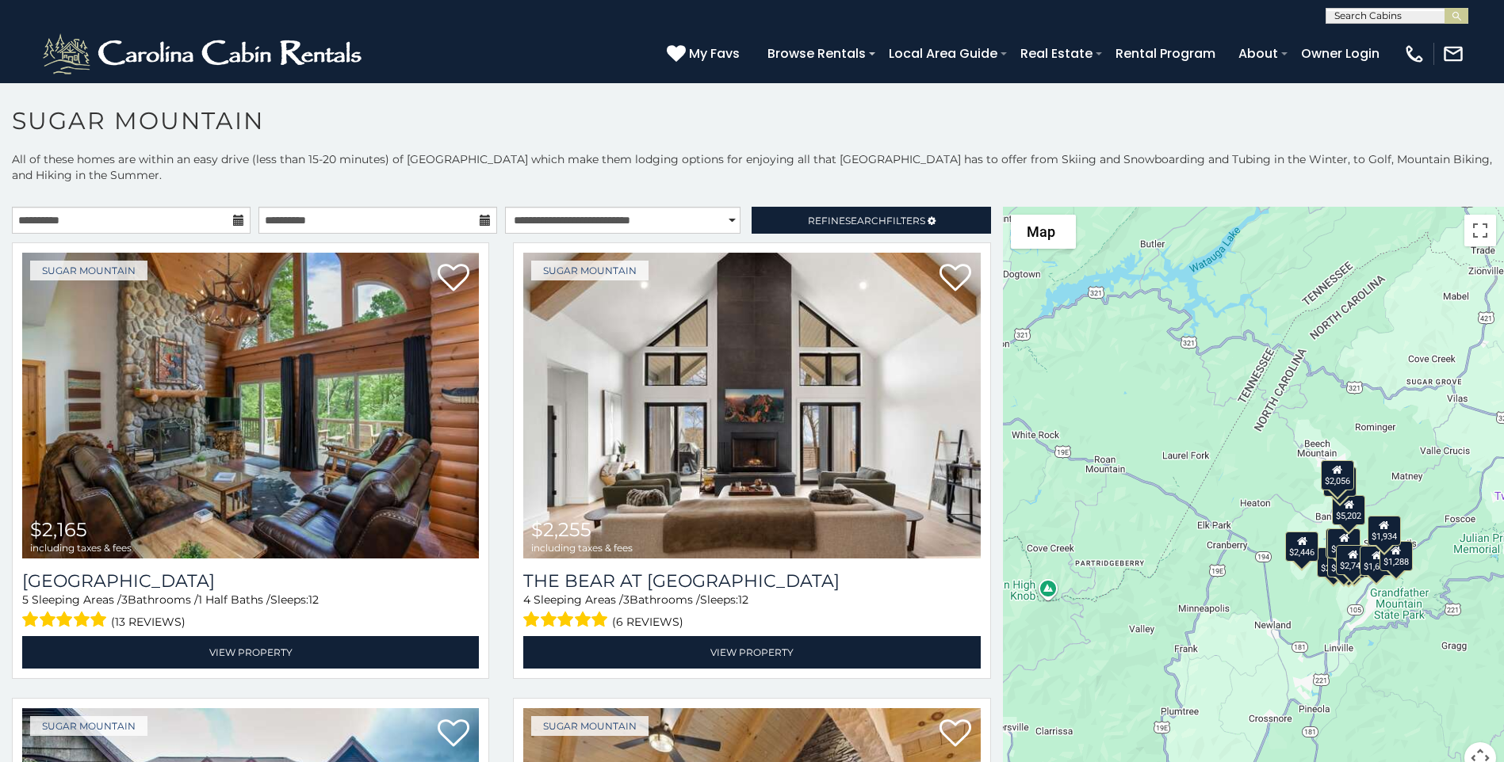
scroll to position [9, 0]
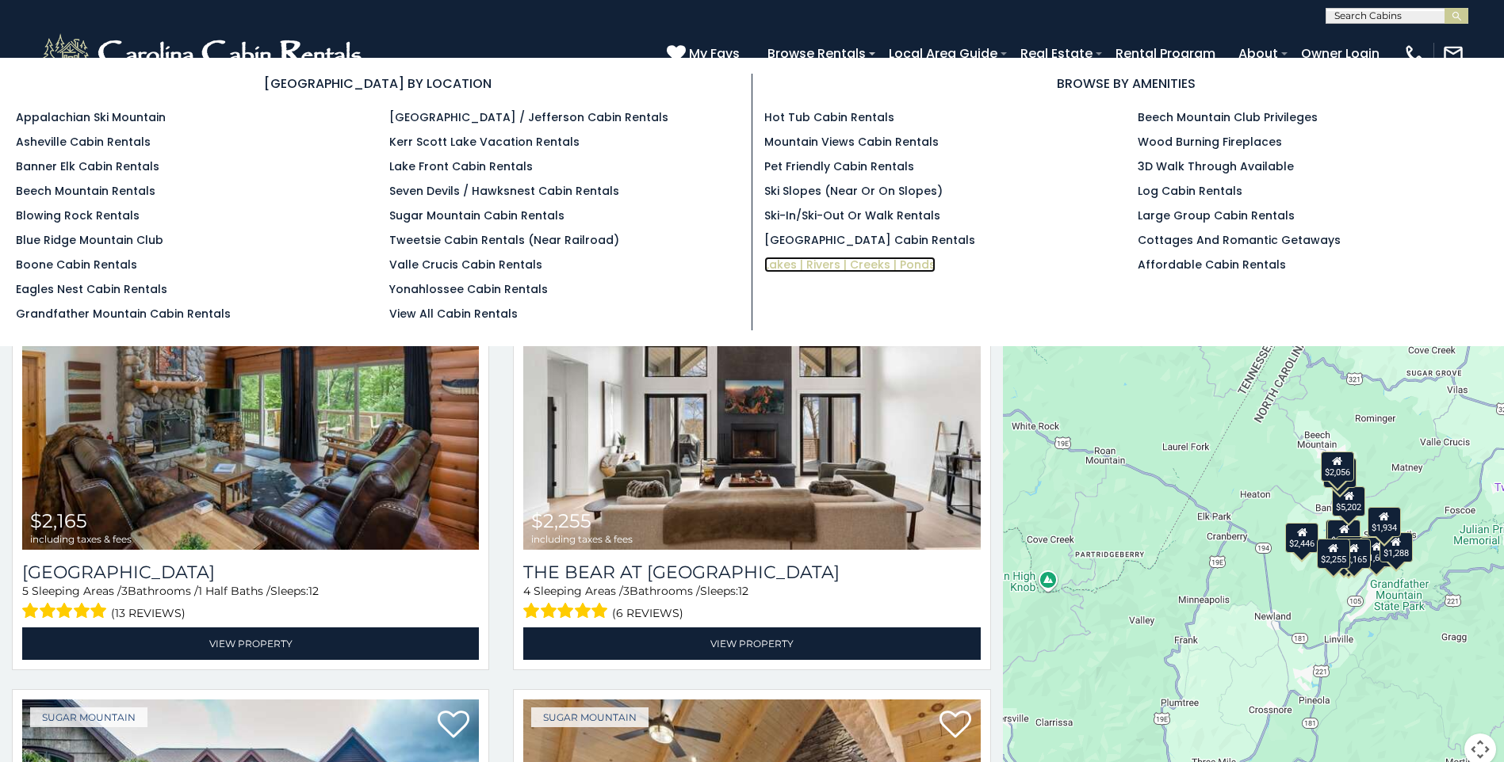
click at [887, 262] on link "Lakes | Rivers | Creeks | Ponds" at bounding box center [849, 265] width 171 height 16
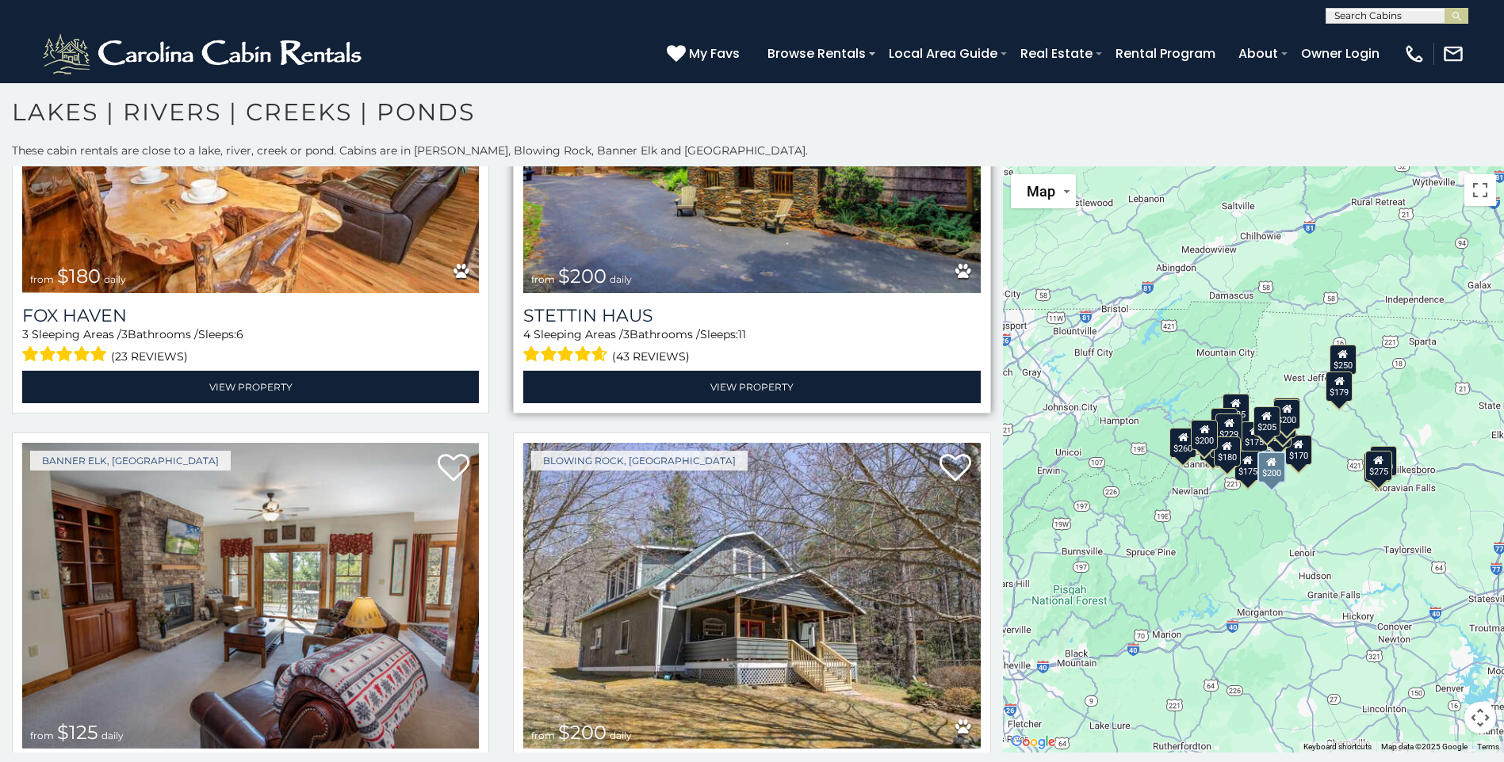
scroll to position [4914, 0]
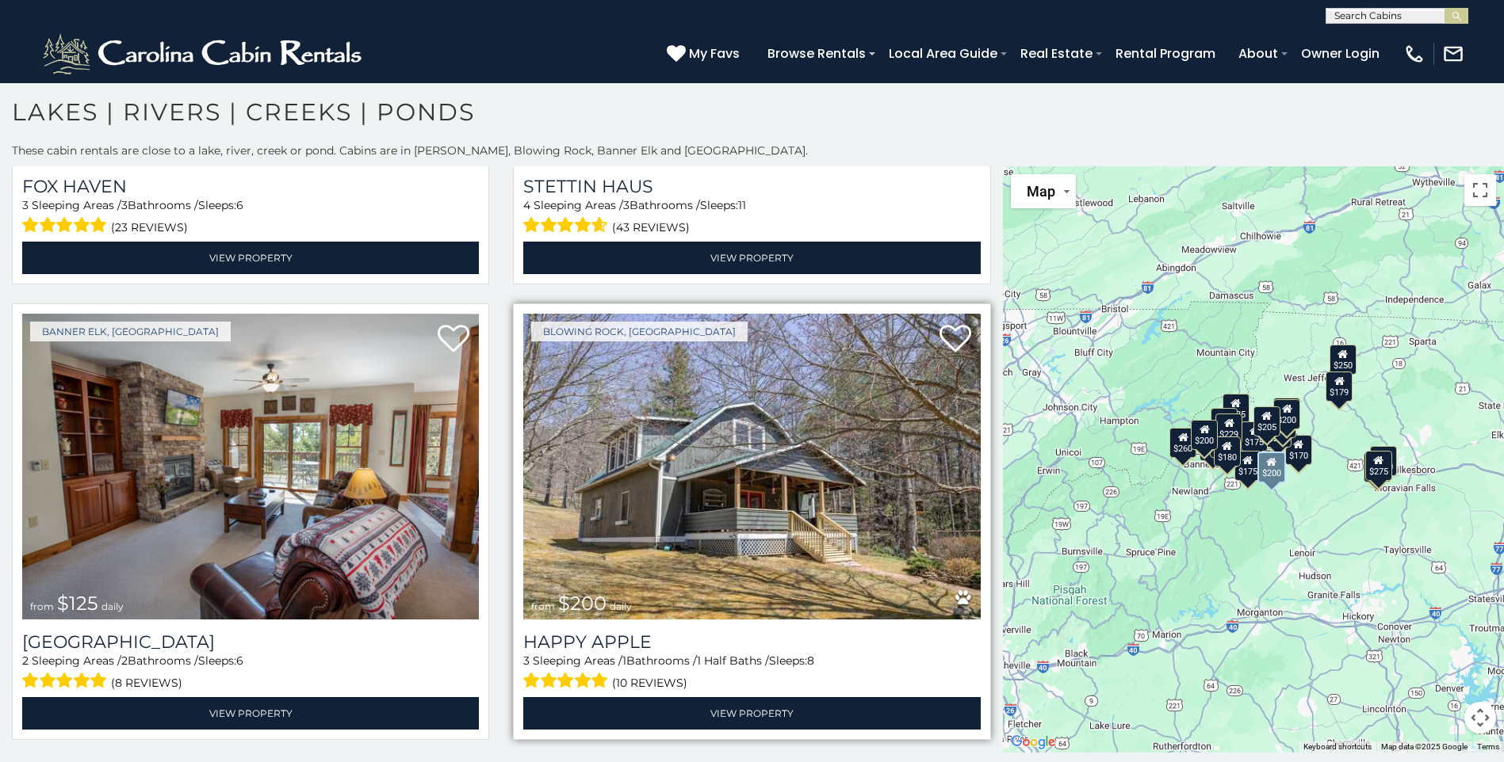
click at [726, 460] on img at bounding box center [751, 467] width 457 height 306
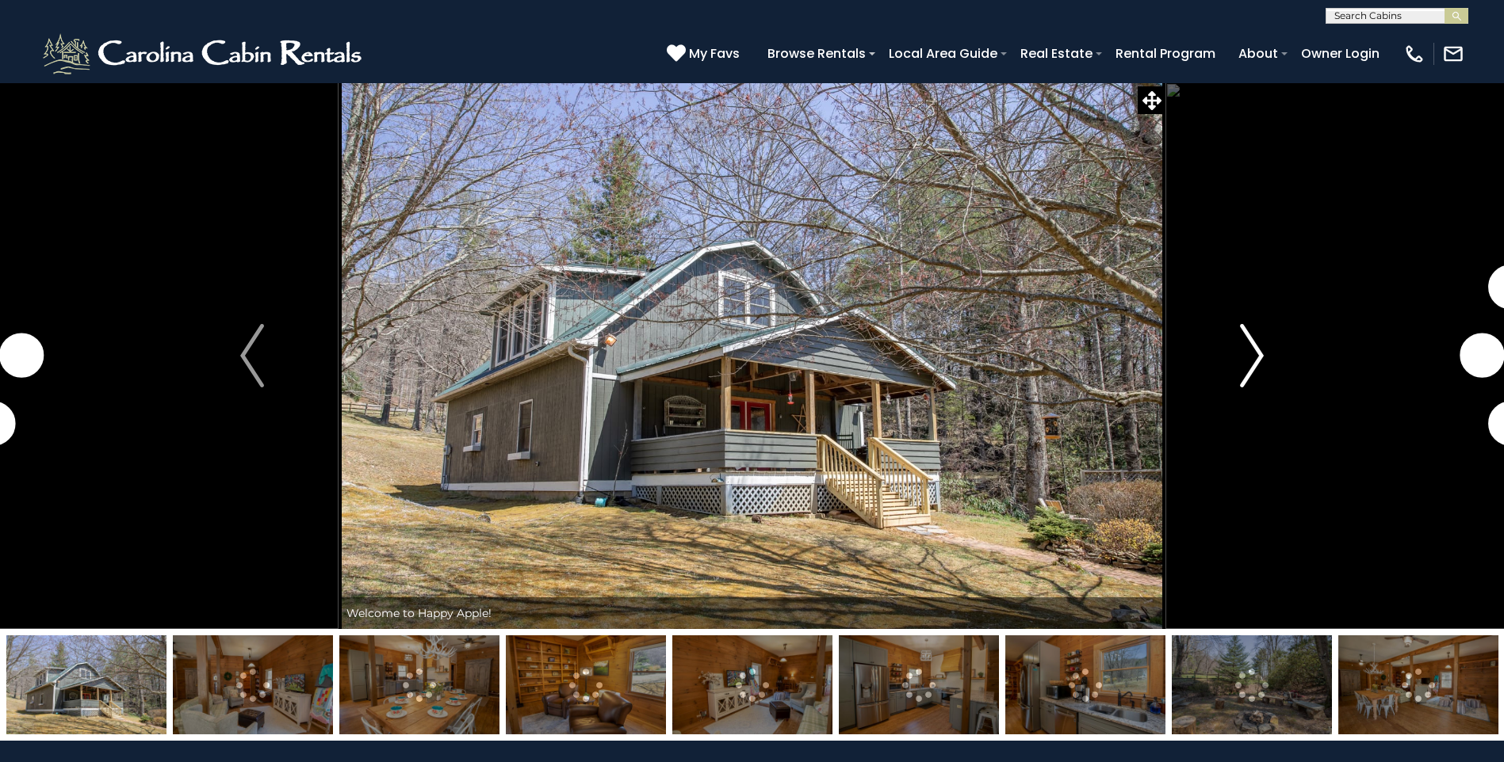
click at [1249, 373] on img "Next" at bounding box center [1252, 355] width 24 height 63
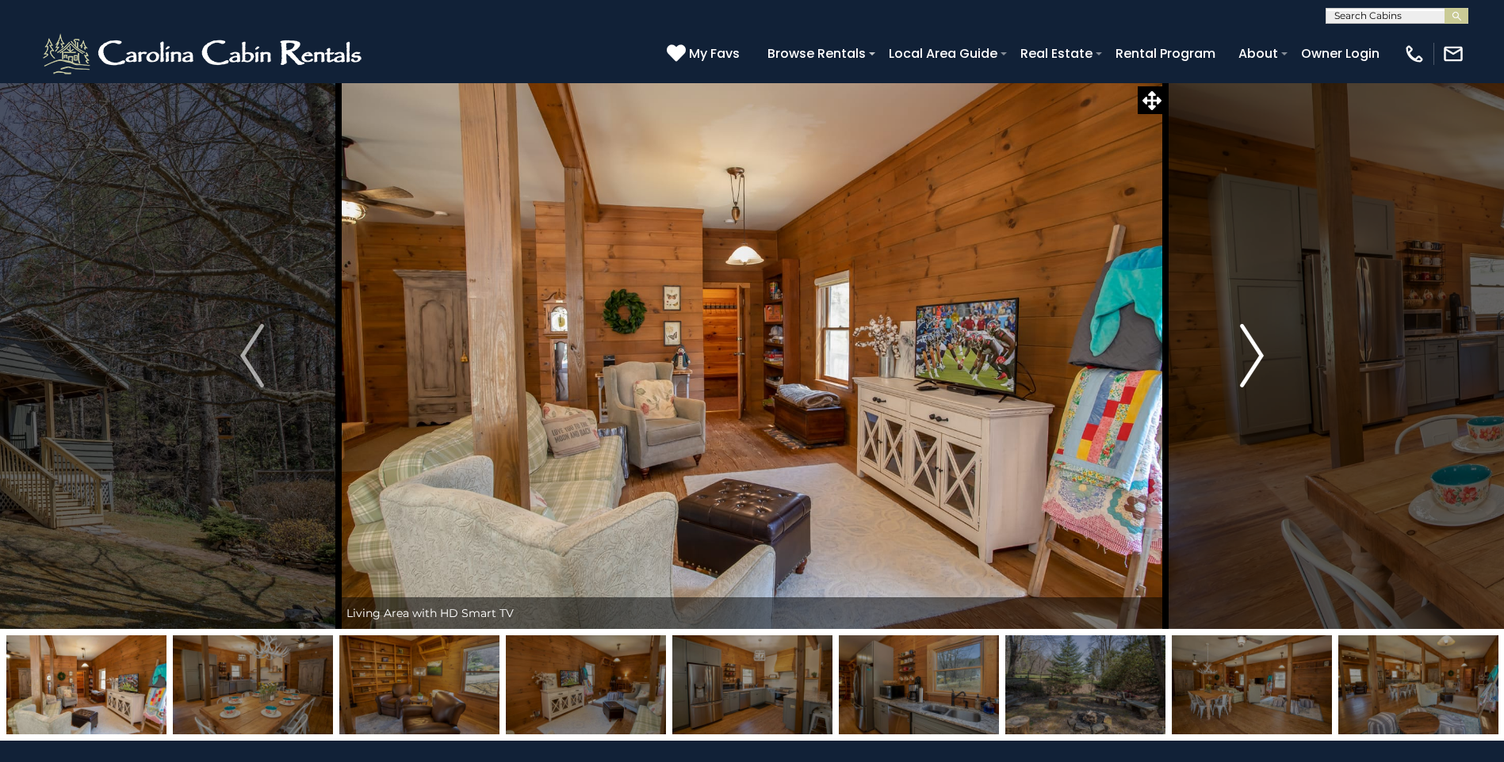
click at [1261, 355] on img "Next" at bounding box center [1252, 355] width 24 height 63
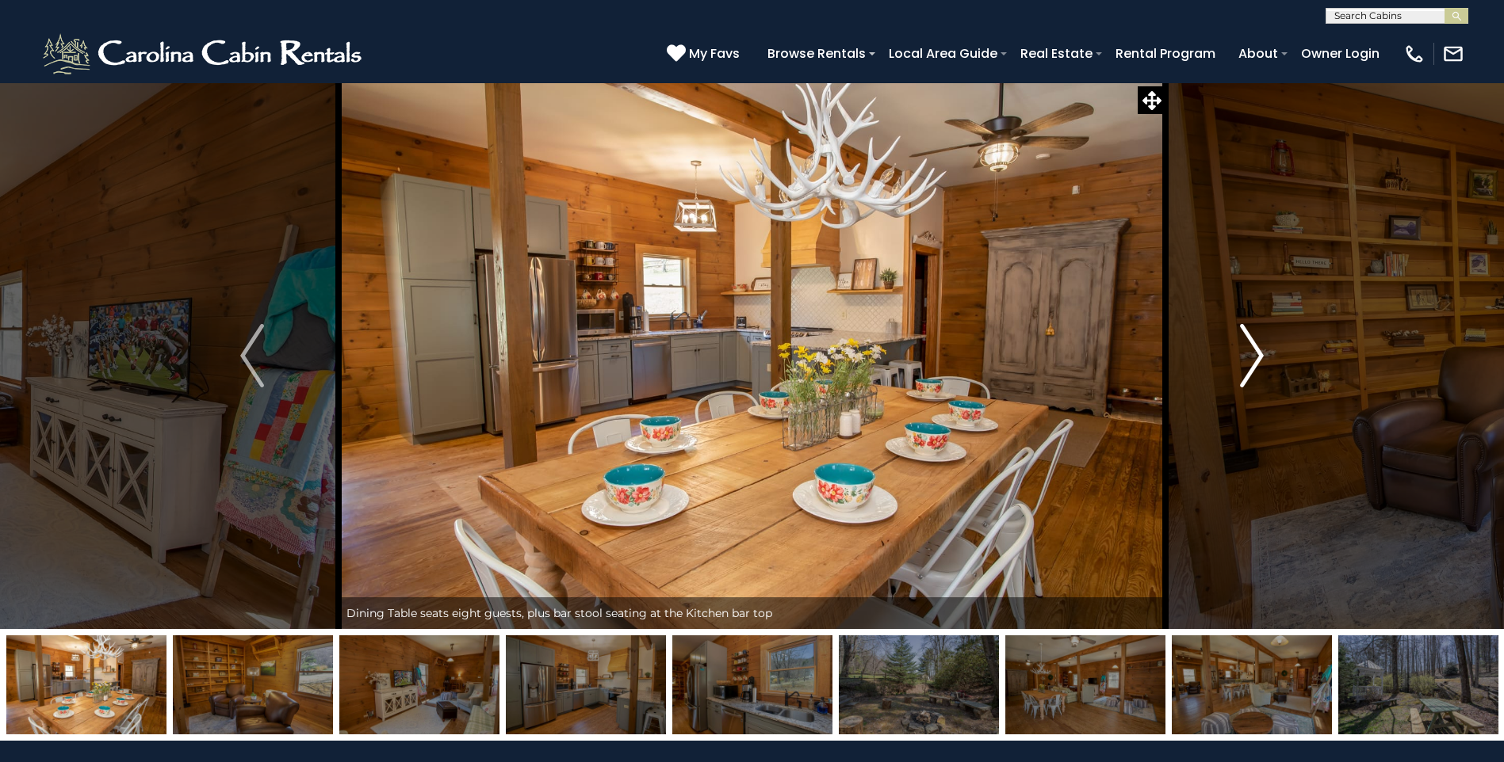
click at [1261, 355] on img "Next" at bounding box center [1252, 355] width 24 height 63
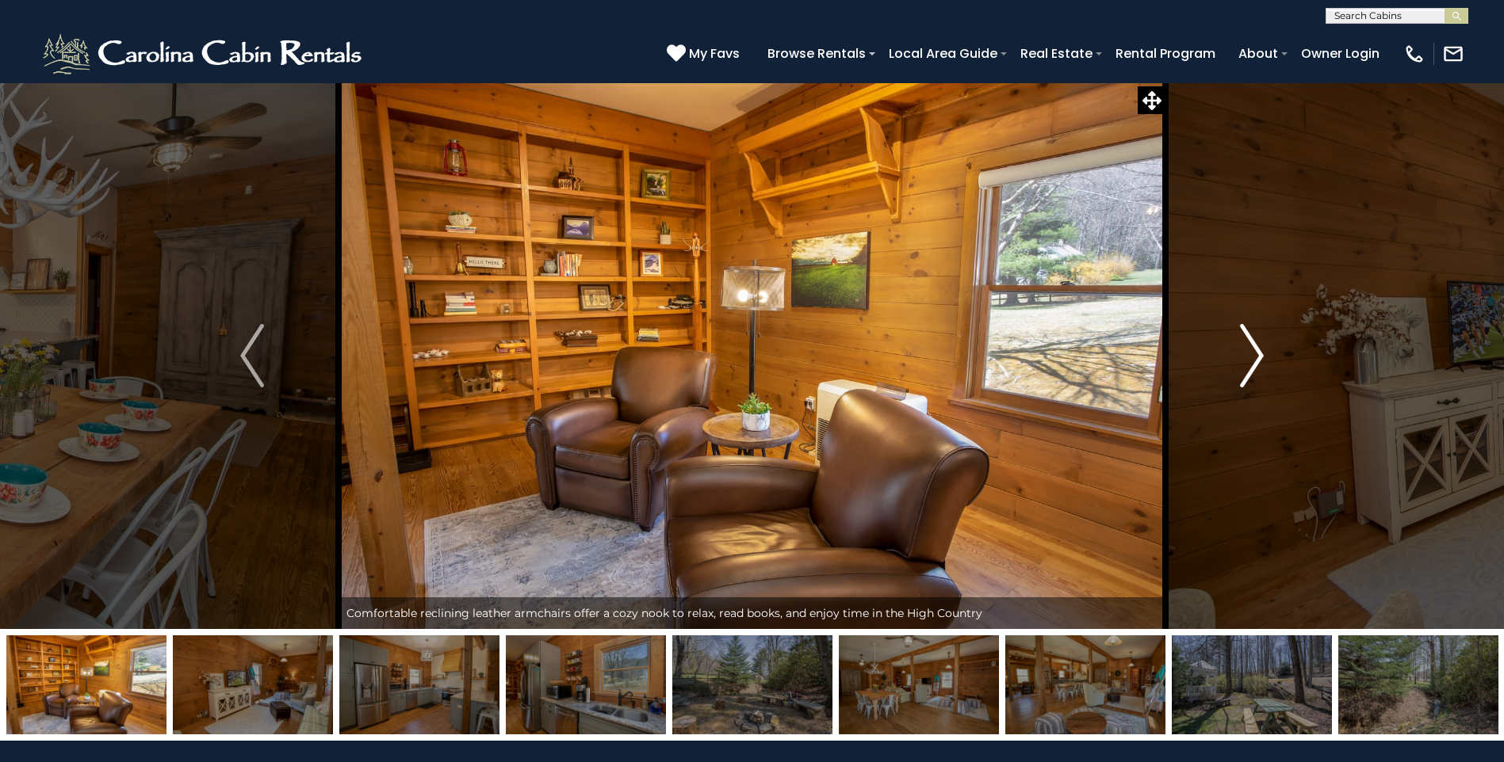
click at [1261, 355] on img "Next" at bounding box center [1252, 355] width 24 height 63
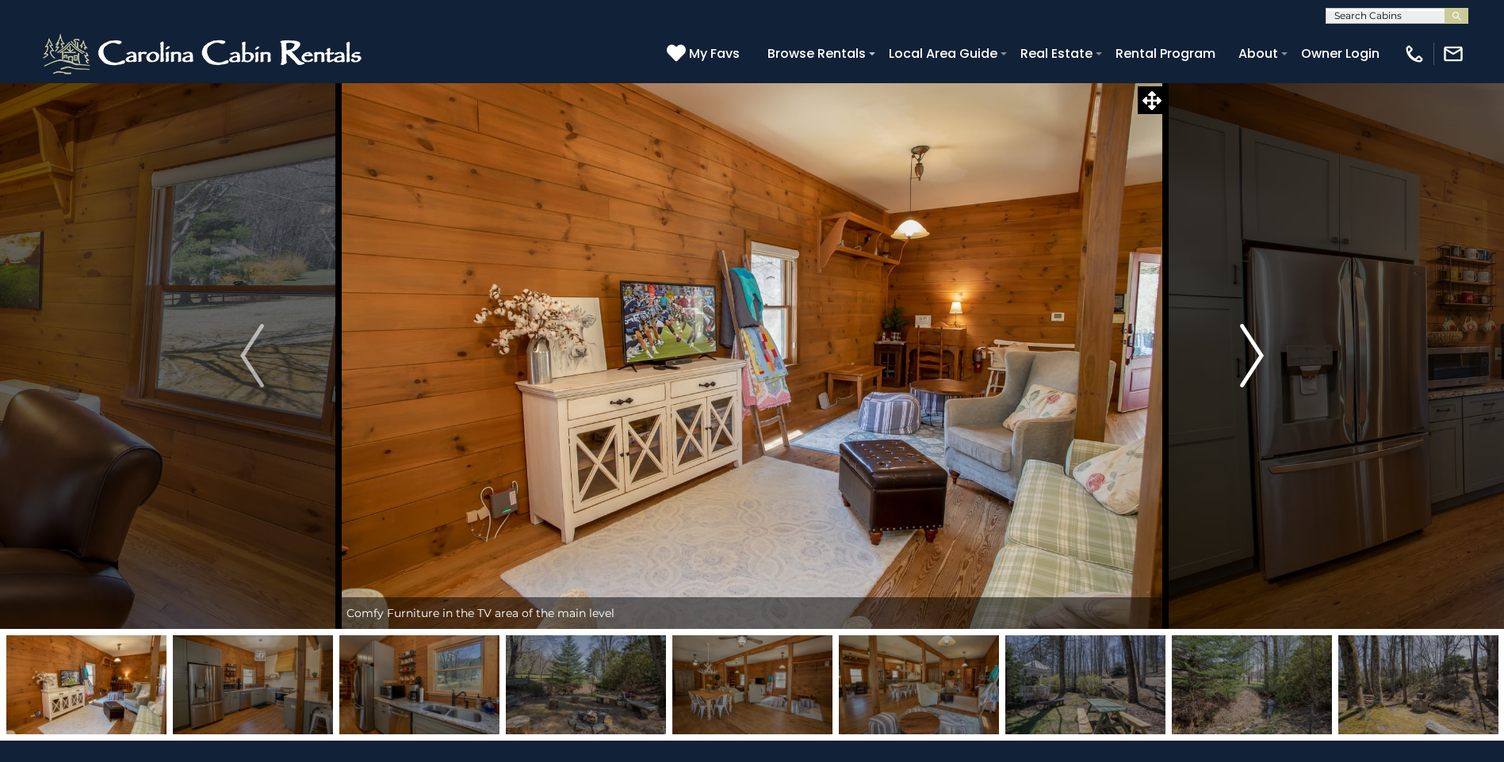
click at [1261, 355] on img "Next" at bounding box center [1252, 355] width 24 height 63
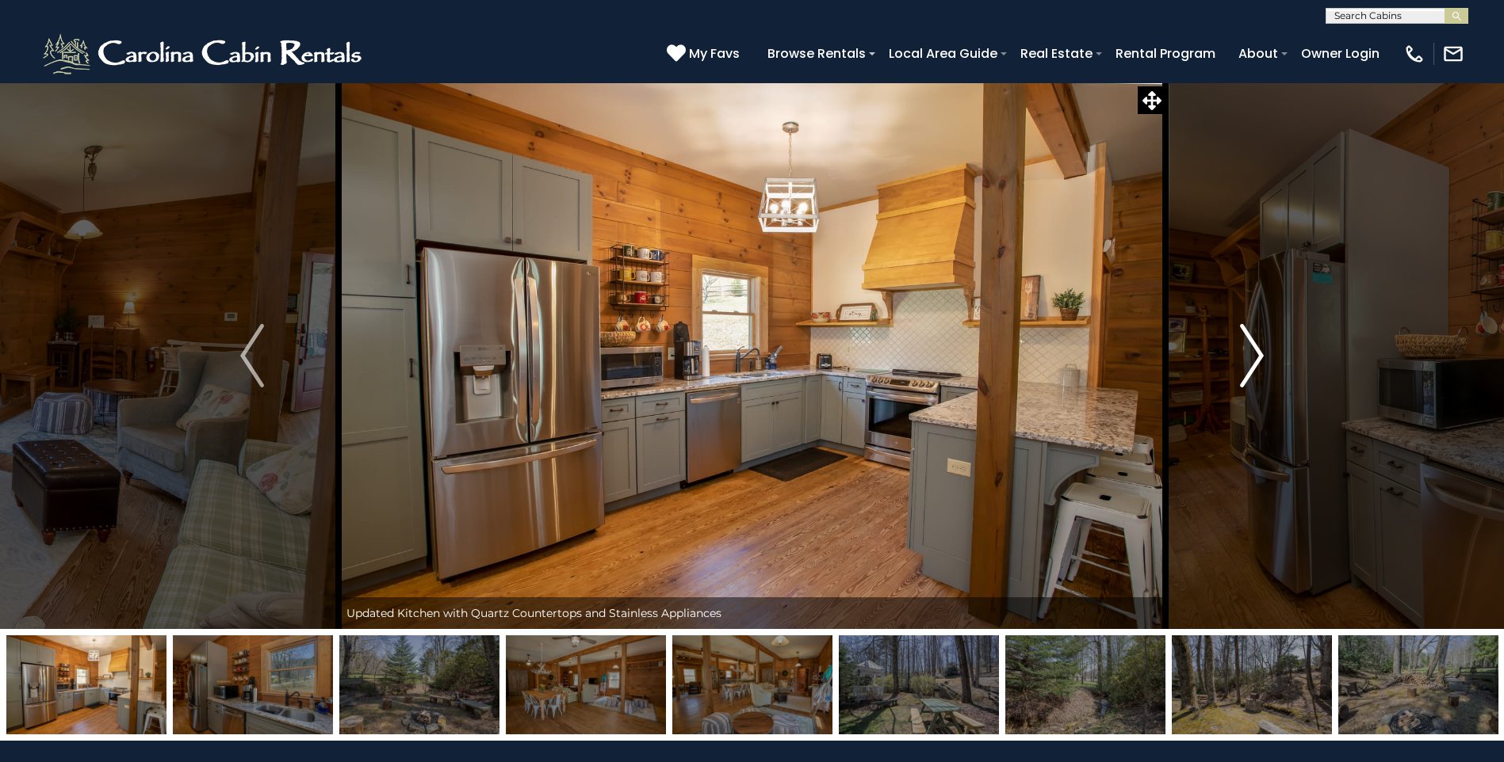
click at [1261, 355] on img "Next" at bounding box center [1252, 355] width 24 height 63
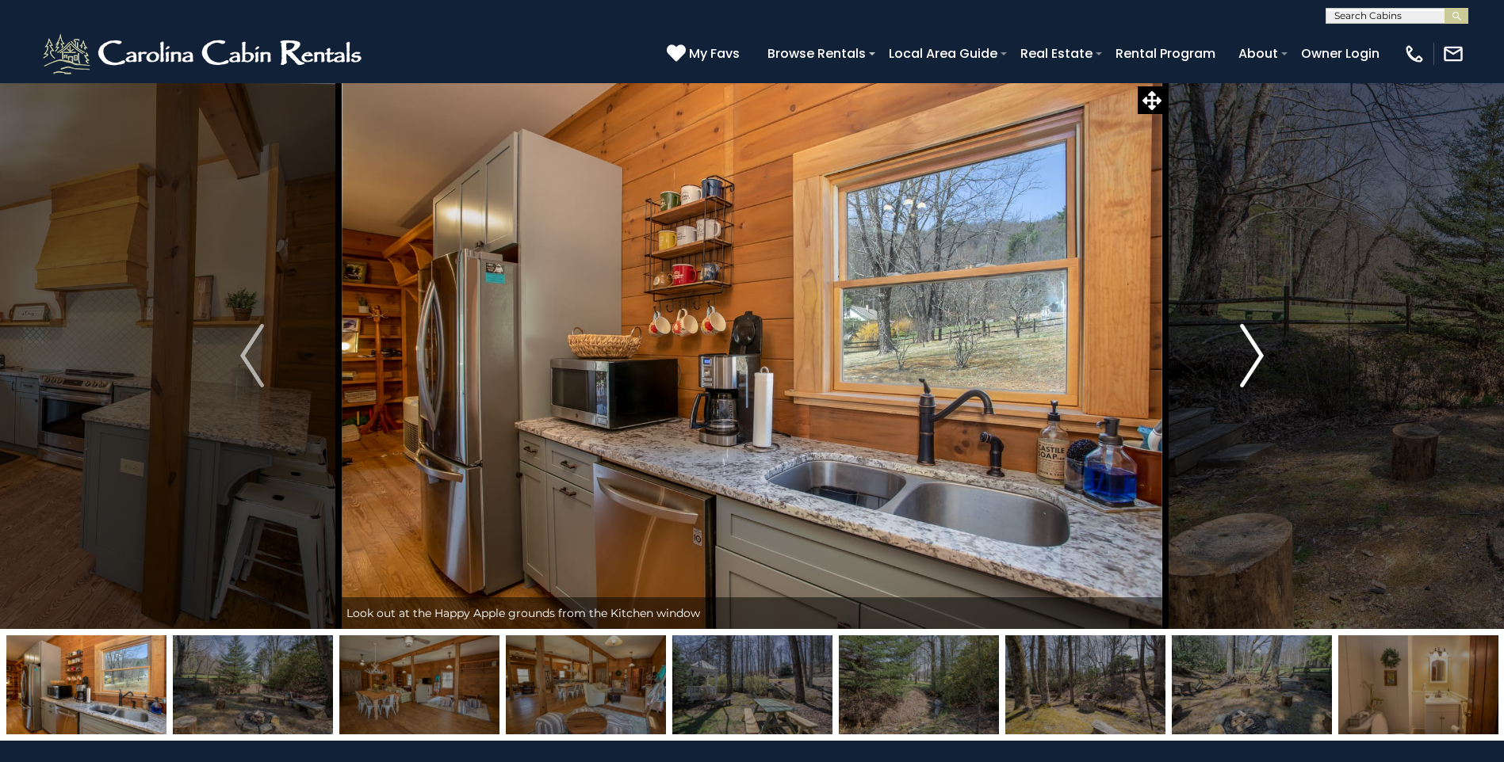
click at [1261, 355] on img "Next" at bounding box center [1252, 355] width 24 height 63
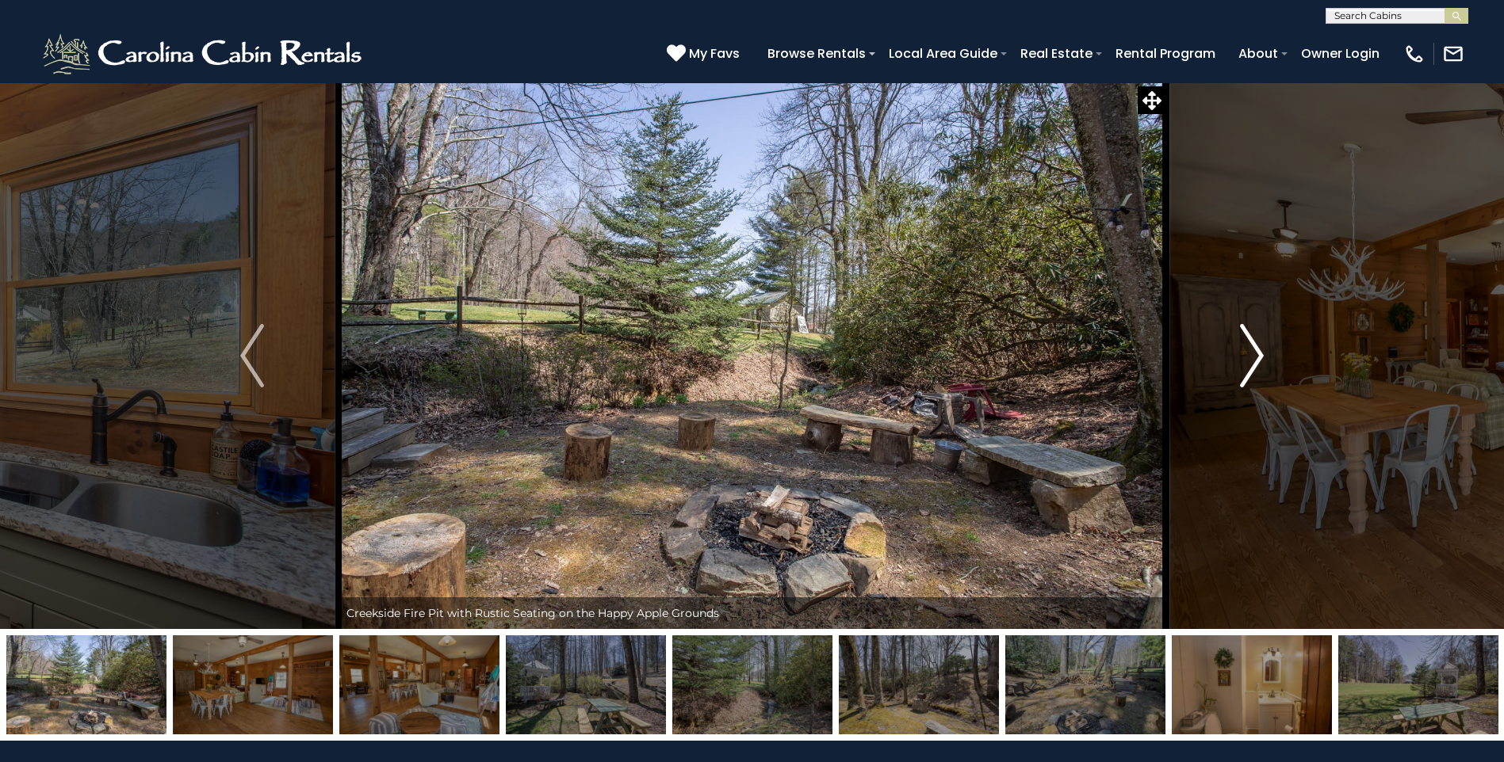
click at [1261, 355] on img "Next" at bounding box center [1252, 355] width 24 height 63
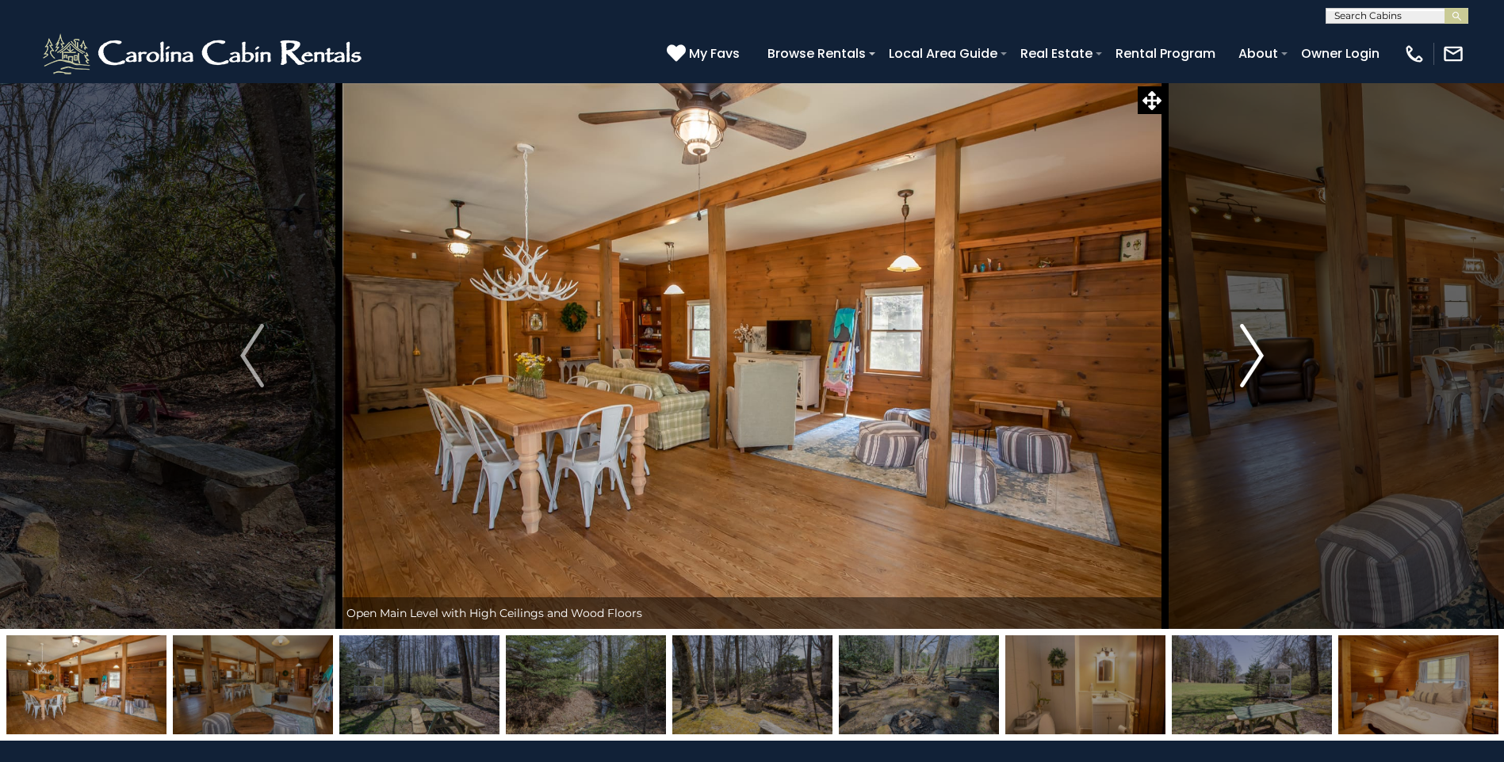
click at [1261, 355] on img "Next" at bounding box center [1252, 355] width 24 height 63
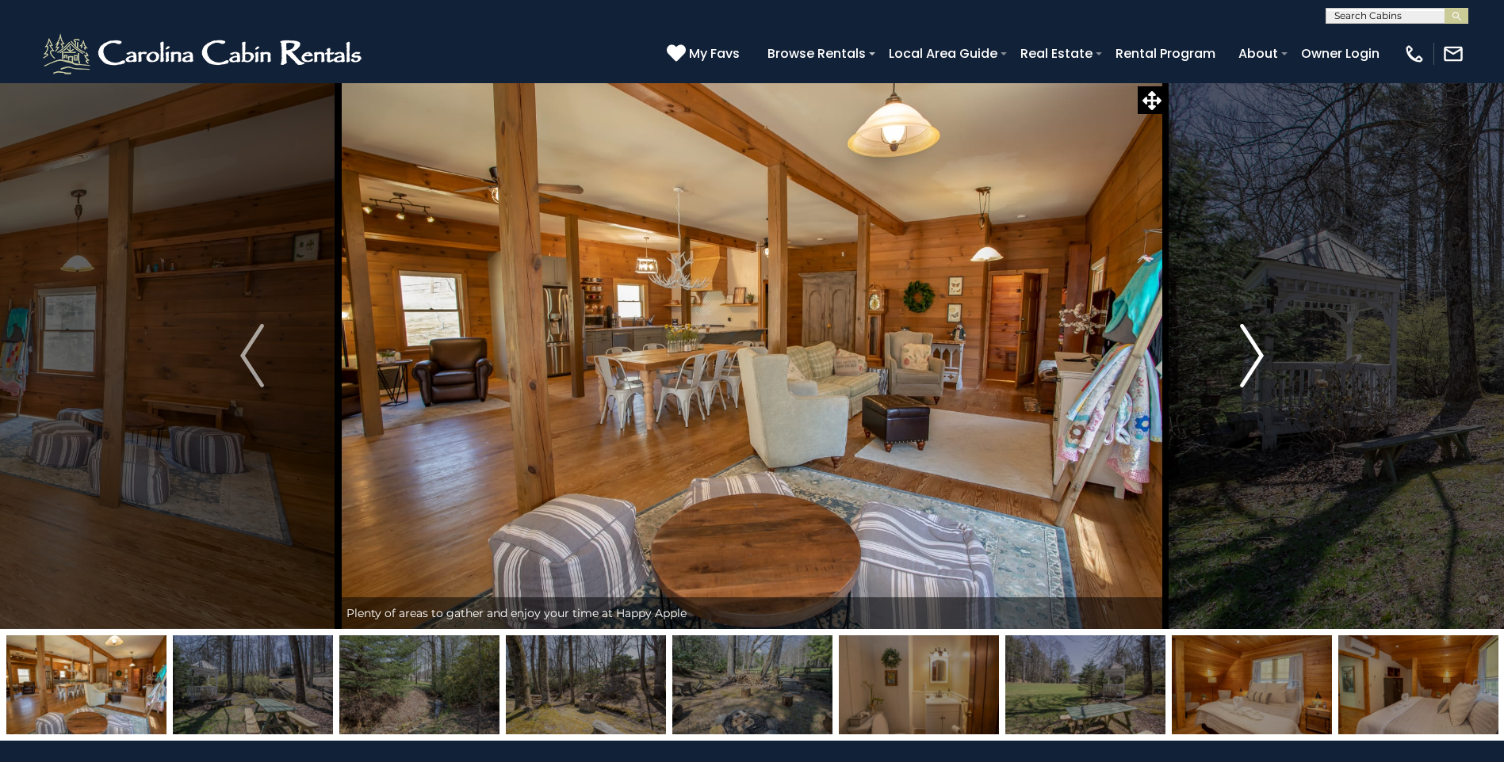
click at [1261, 355] on img "Next" at bounding box center [1252, 355] width 24 height 63
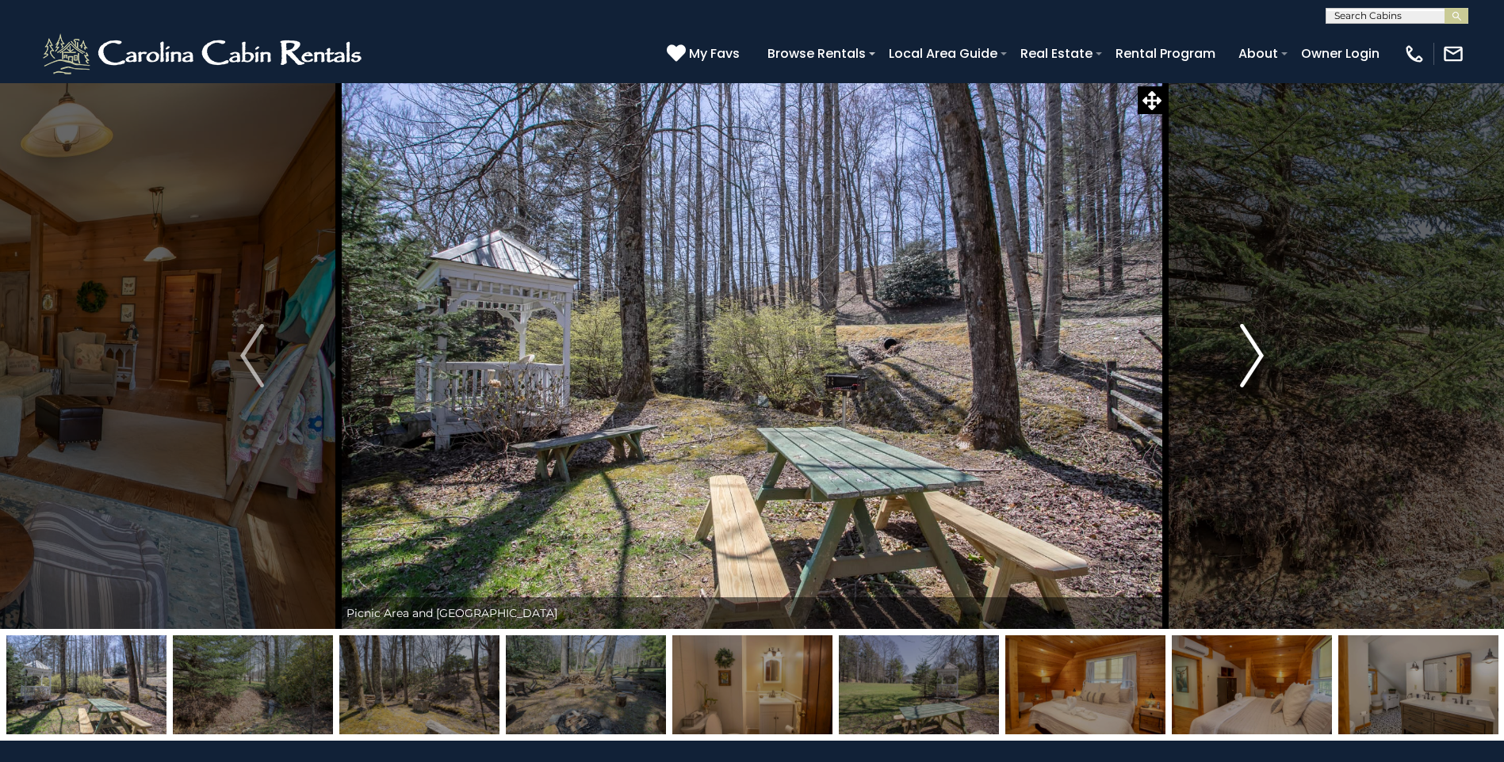
click at [1261, 355] on img "Next" at bounding box center [1252, 355] width 24 height 63
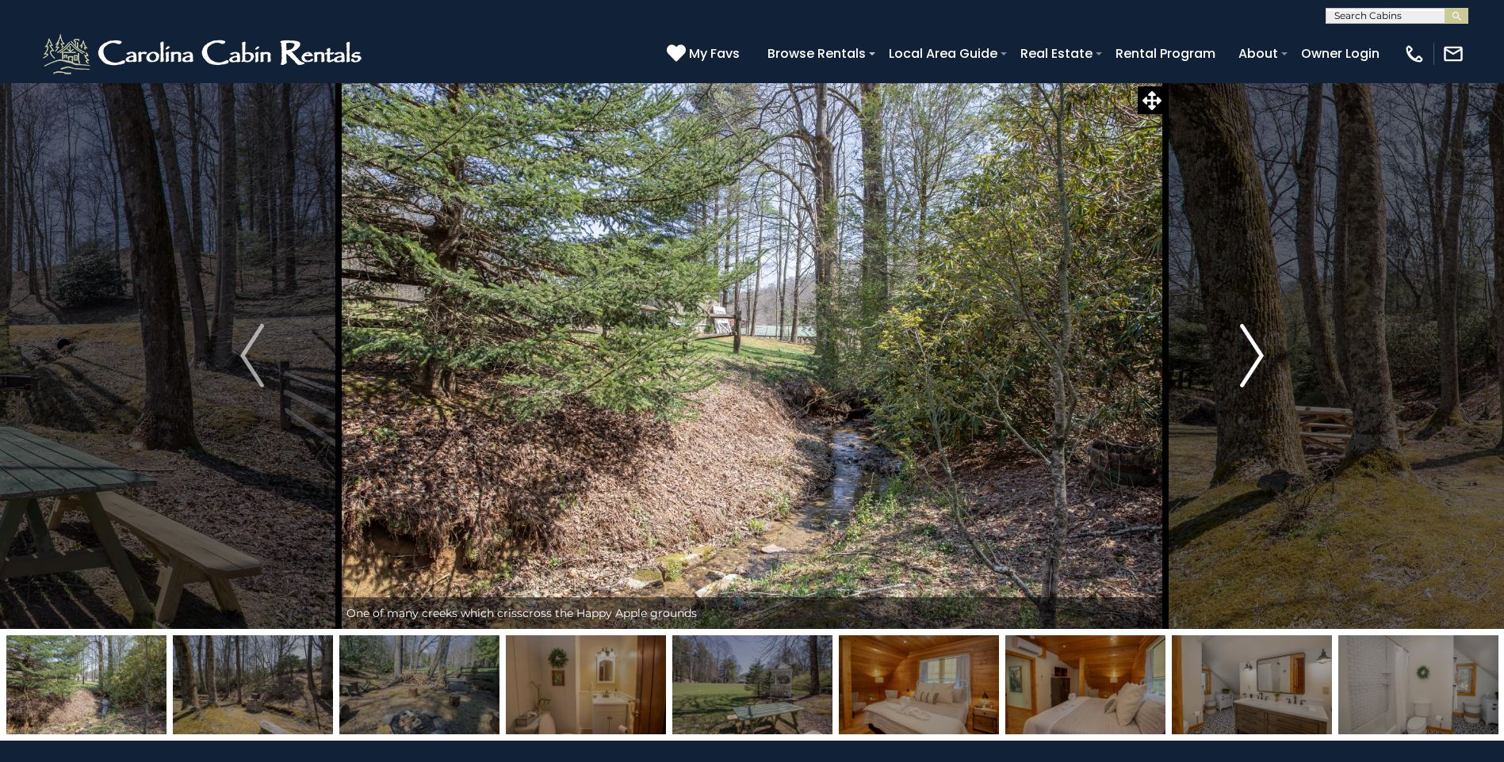
click at [1261, 355] on img "Next" at bounding box center [1252, 355] width 24 height 63
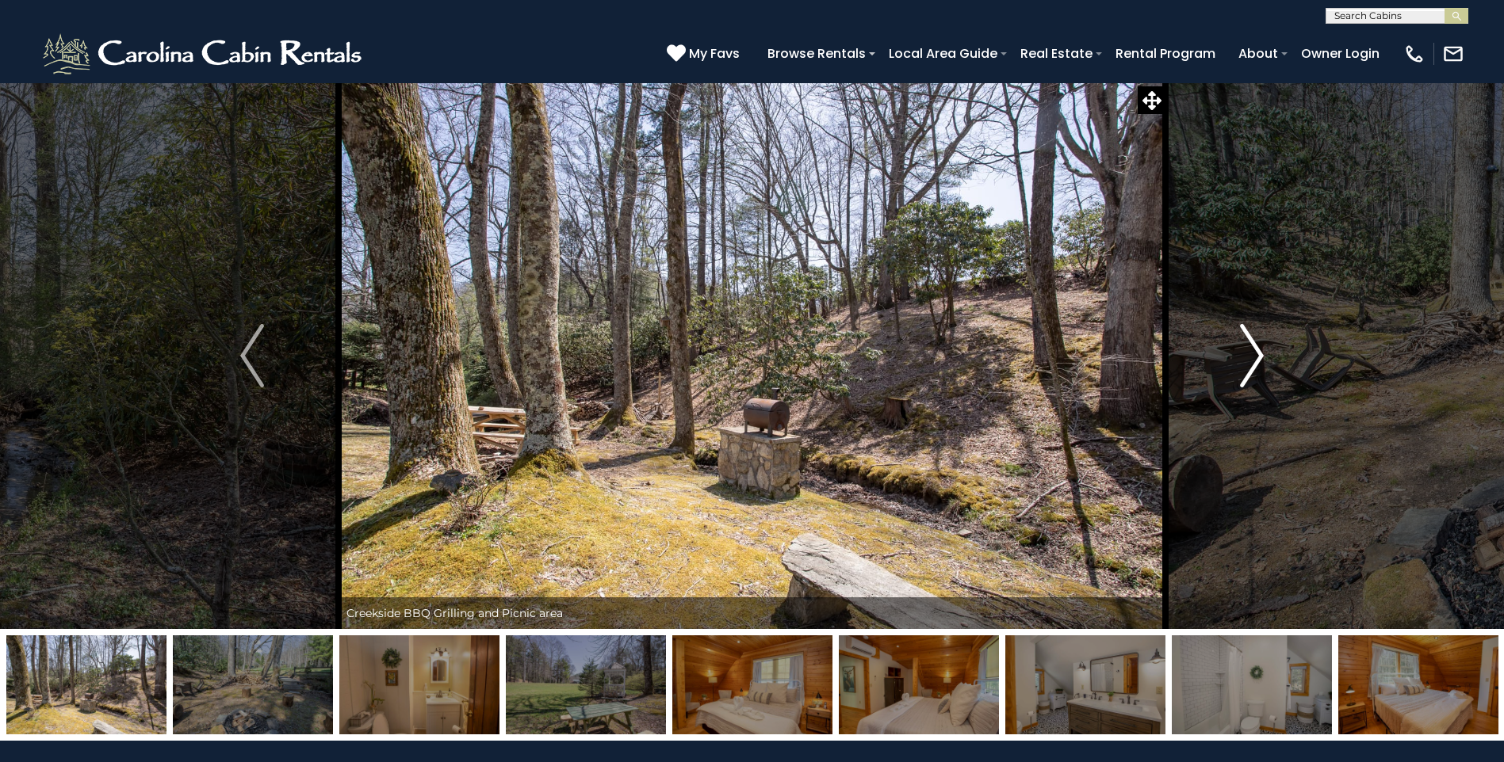
click at [1261, 355] on img "Next" at bounding box center [1252, 355] width 24 height 63
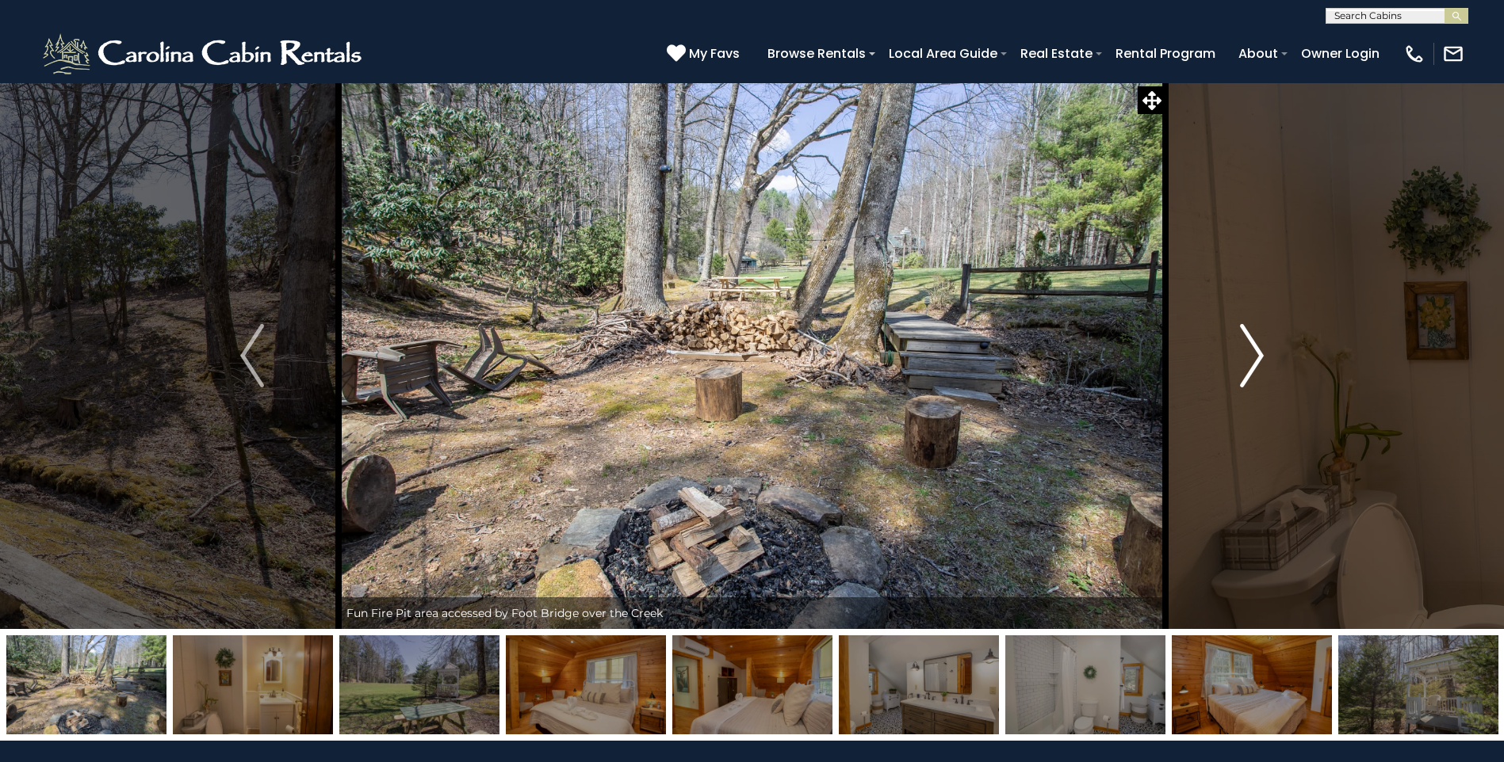
click at [1261, 355] on img "Next" at bounding box center [1252, 355] width 24 height 63
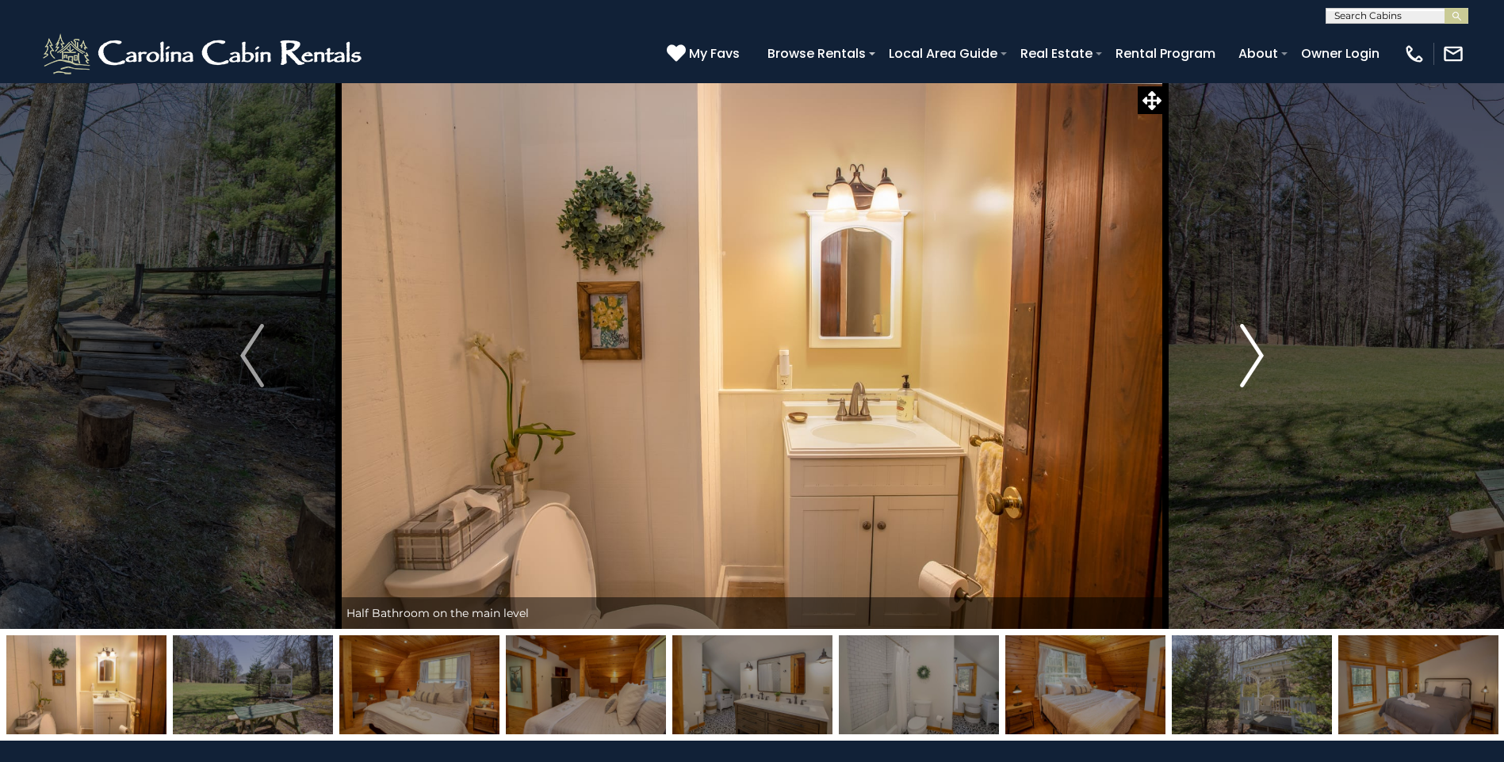
click at [1261, 355] on img "Next" at bounding box center [1252, 355] width 24 height 63
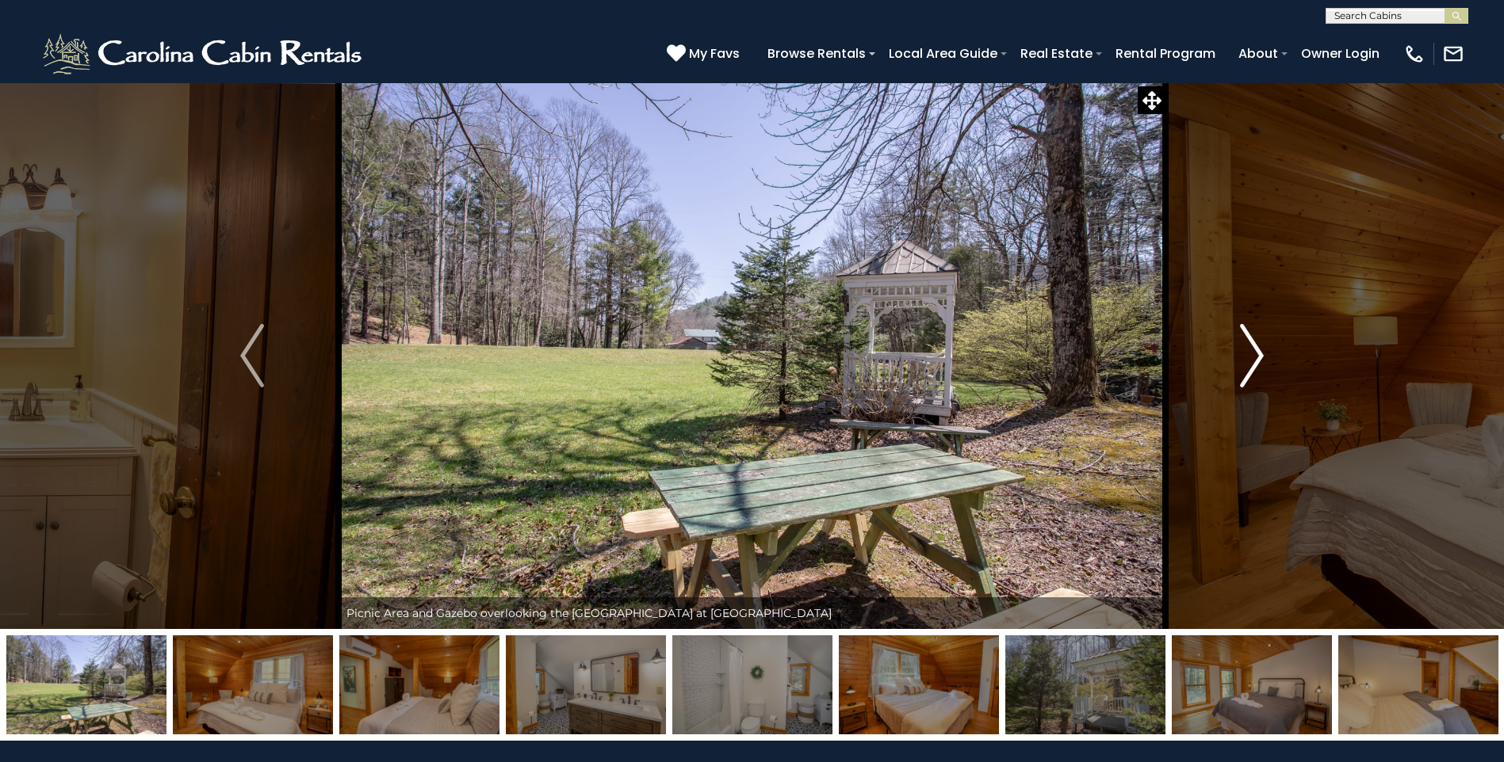
click at [1261, 355] on img "Next" at bounding box center [1252, 355] width 24 height 63
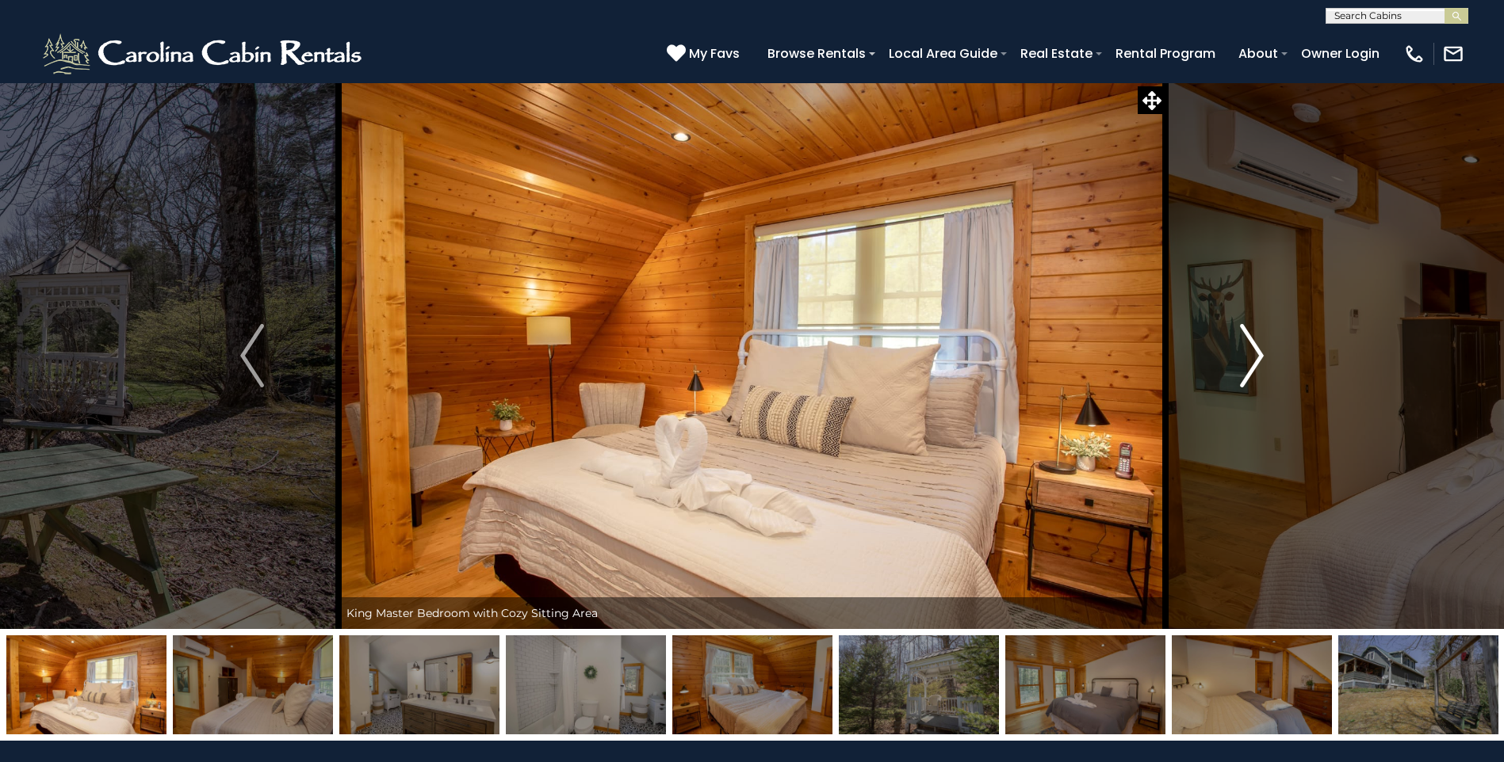
click at [1261, 355] on img "Next" at bounding box center [1252, 355] width 24 height 63
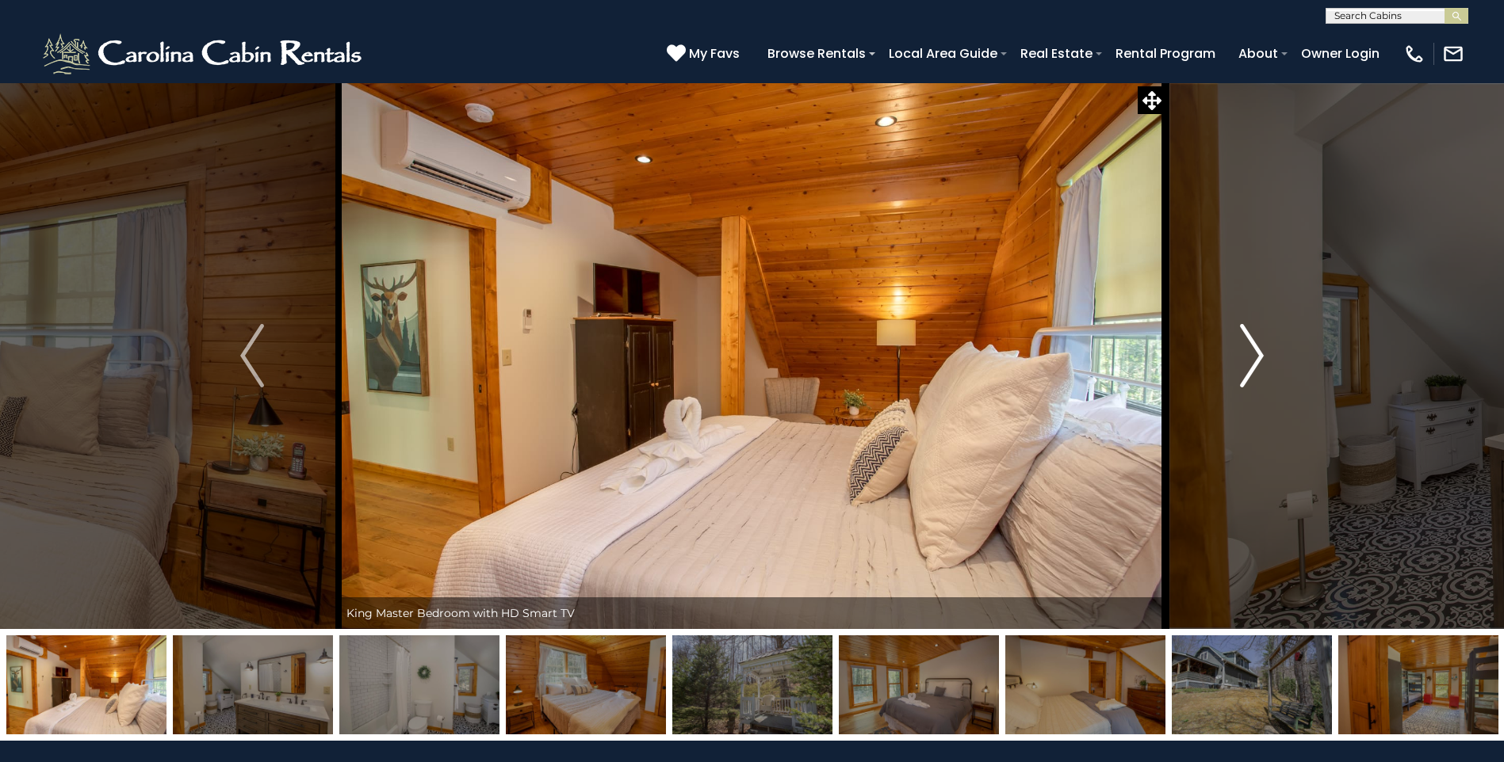
click at [1261, 355] on img "Next" at bounding box center [1252, 355] width 24 height 63
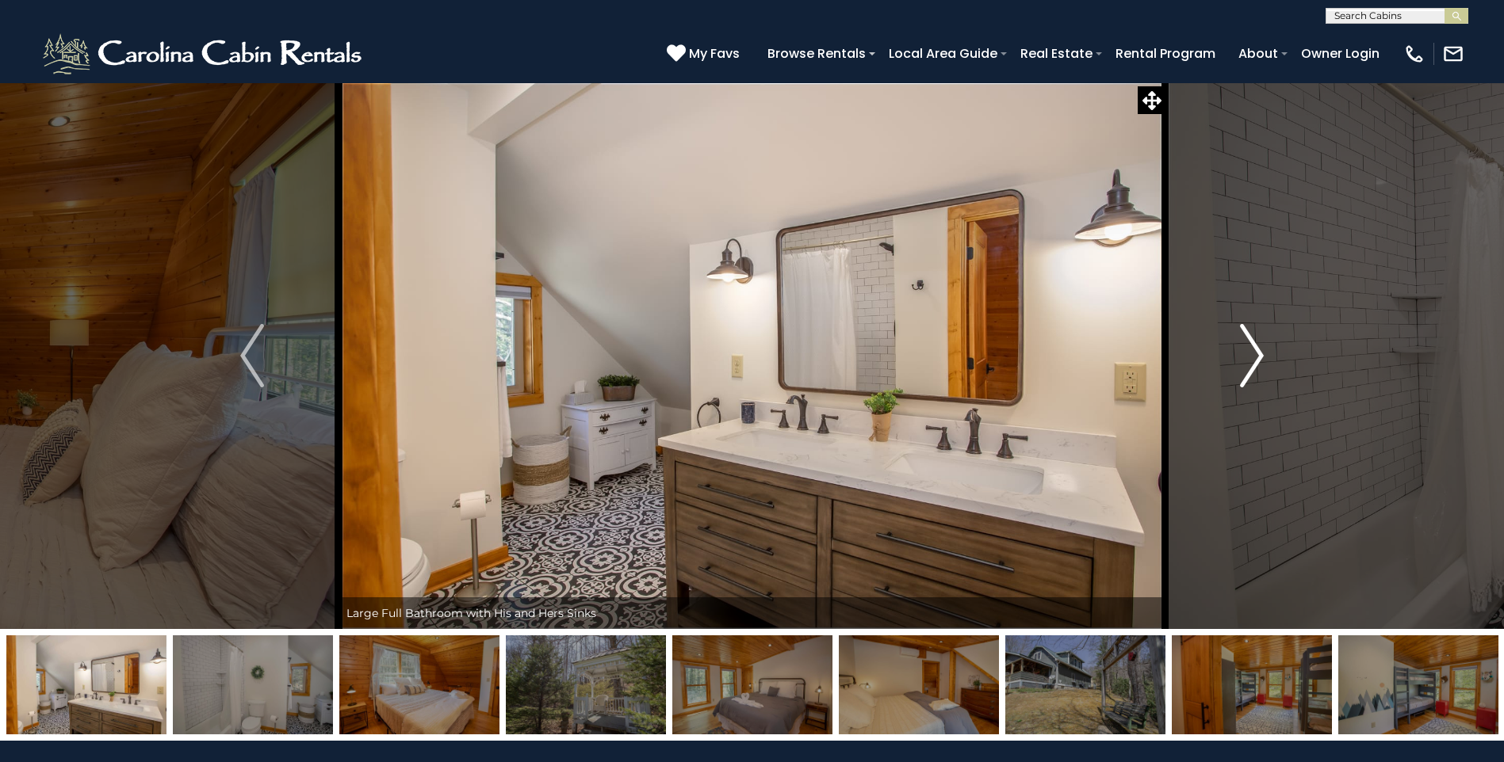
click at [1261, 355] on img "Next" at bounding box center [1252, 355] width 24 height 63
